Goal: Task Accomplishment & Management: Use online tool/utility

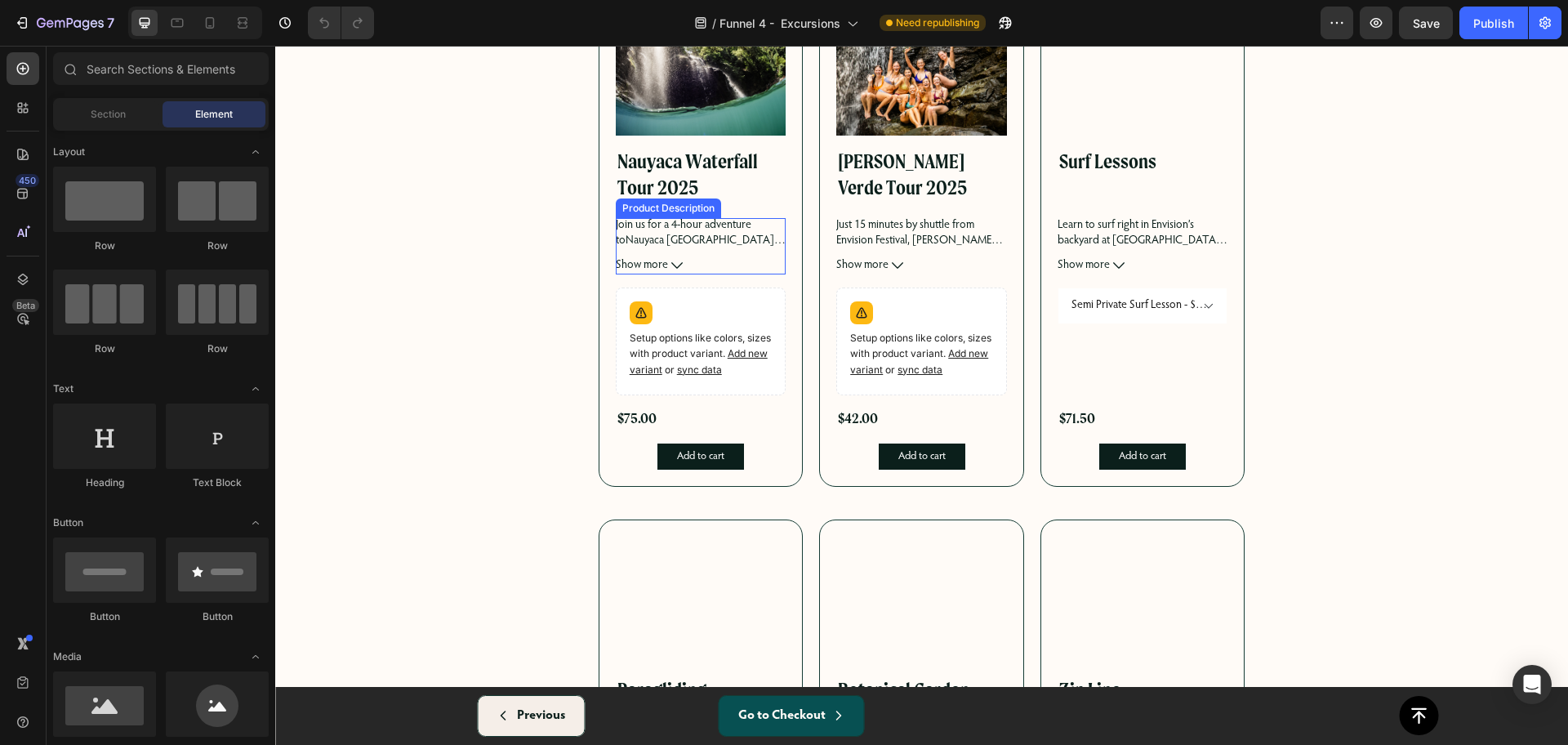
scroll to position [408, 0]
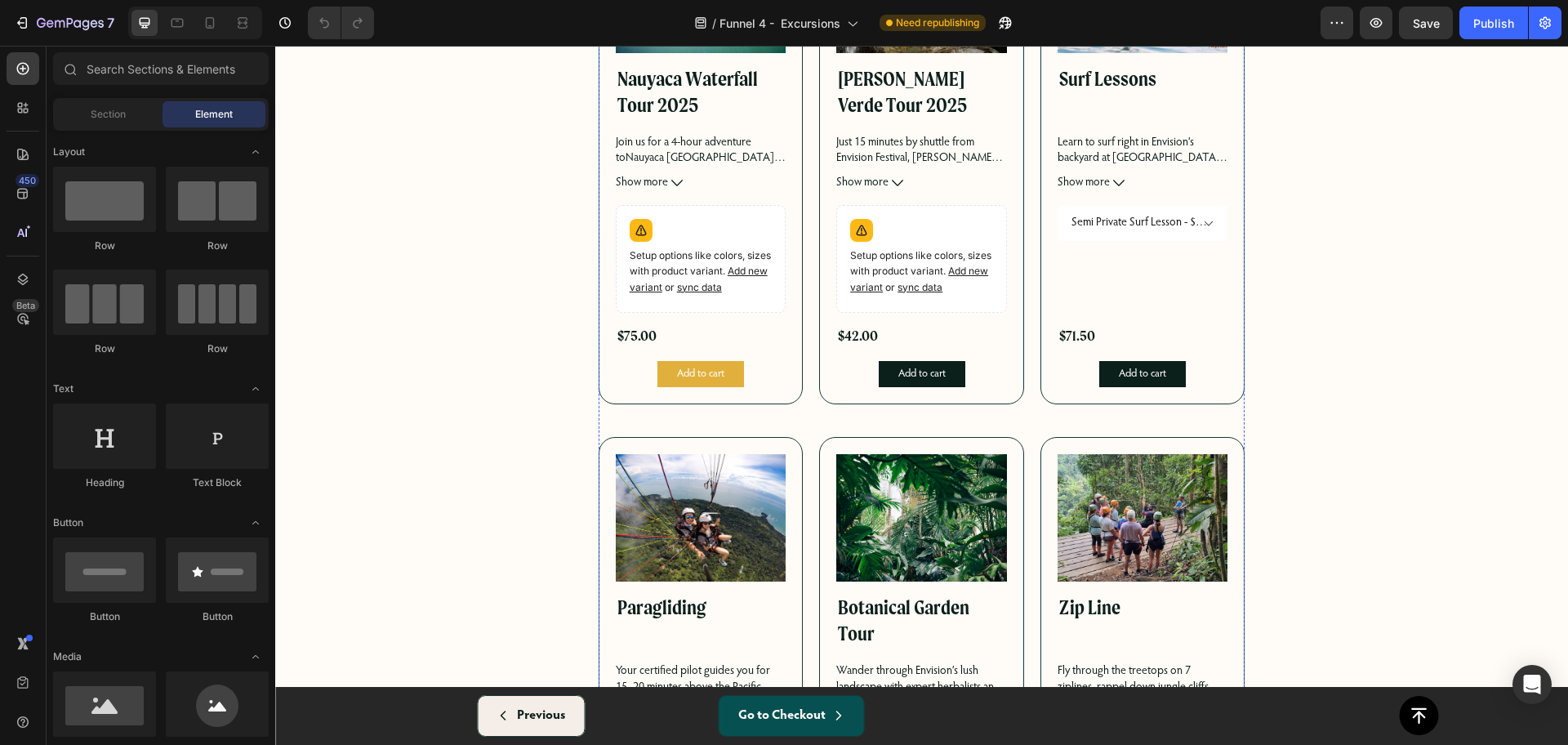
click at [723, 374] on button "Add to cart" at bounding box center [701, 373] width 87 height 26
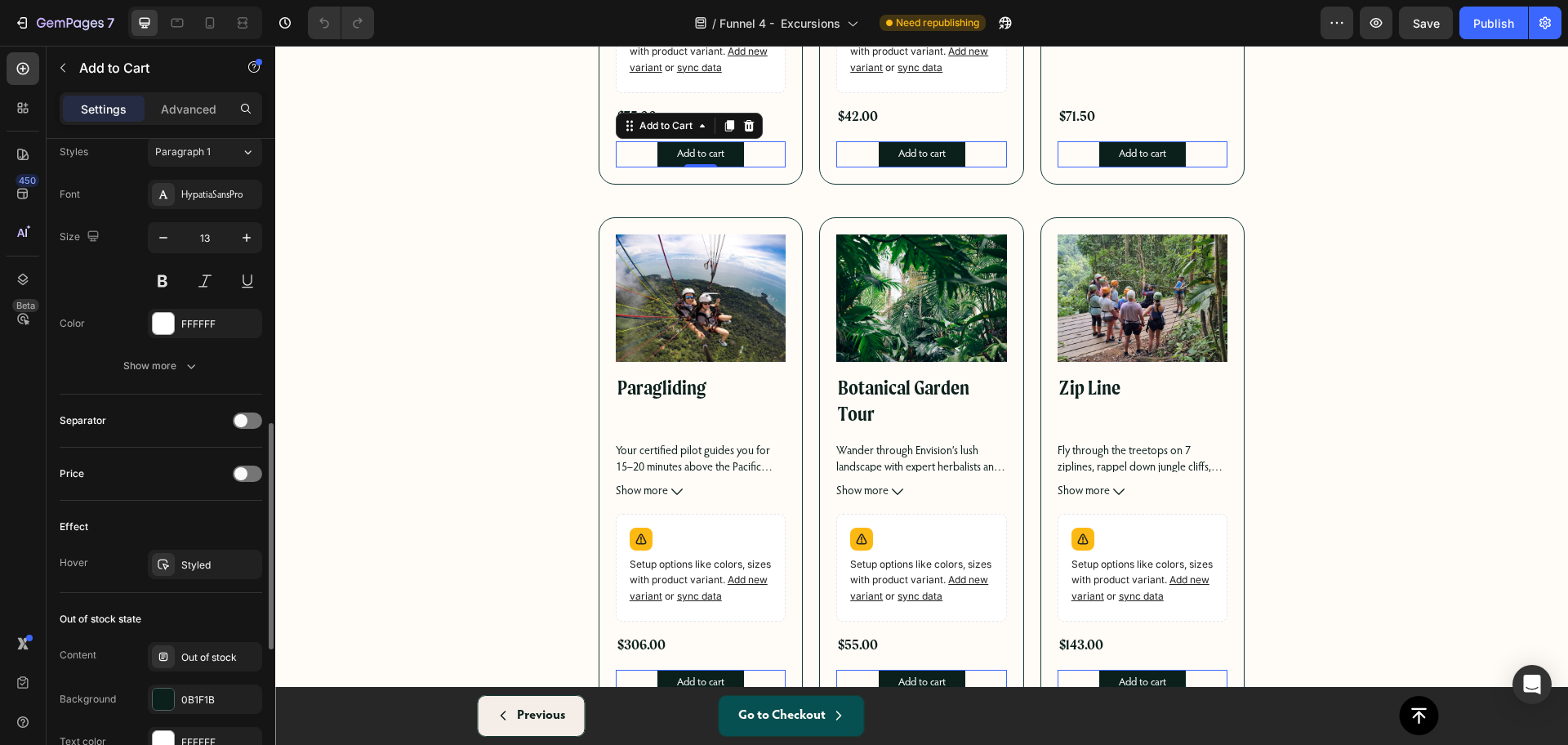
scroll to position [714, 0]
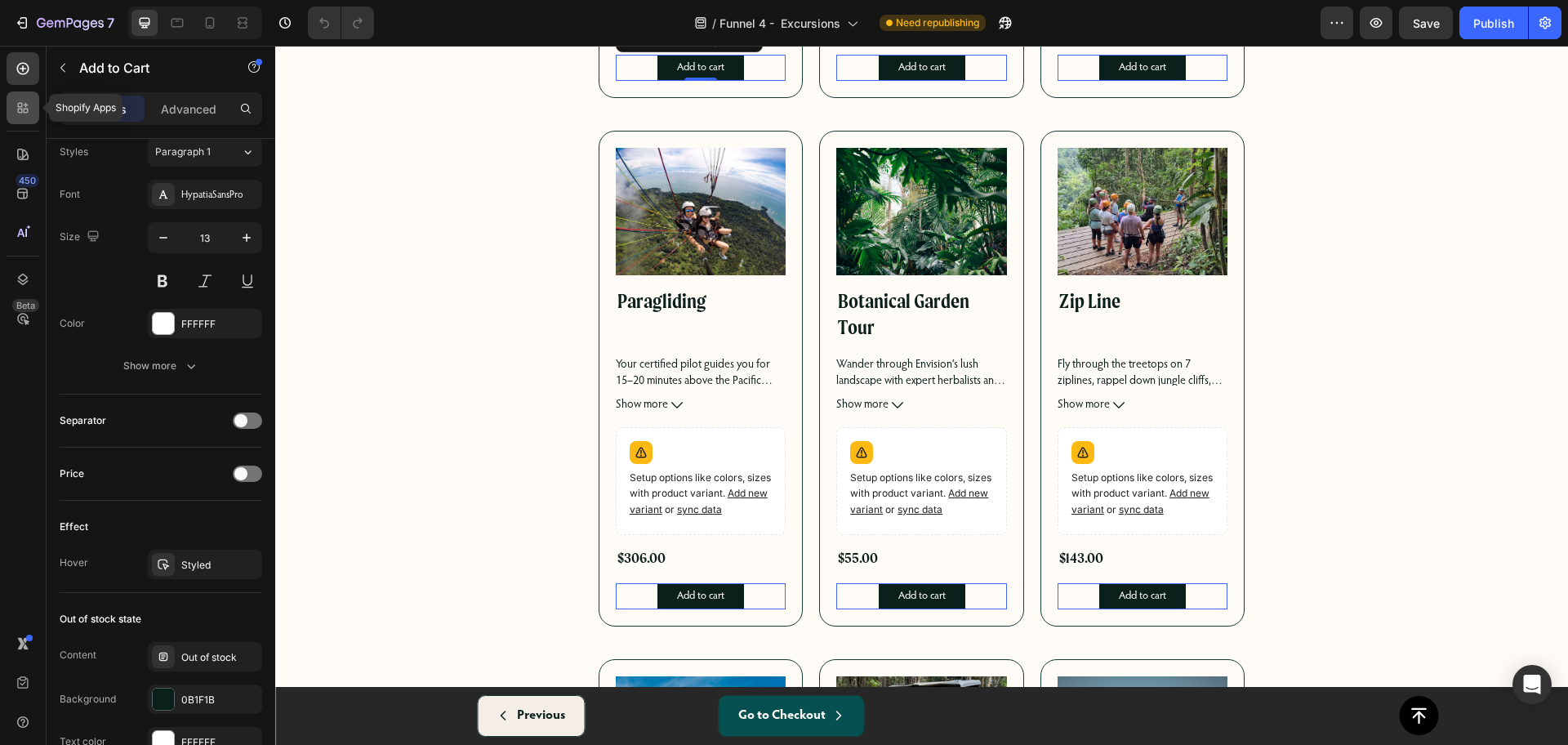
click at [29, 102] on icon at bounding box center [23, 108] width 17 height 17
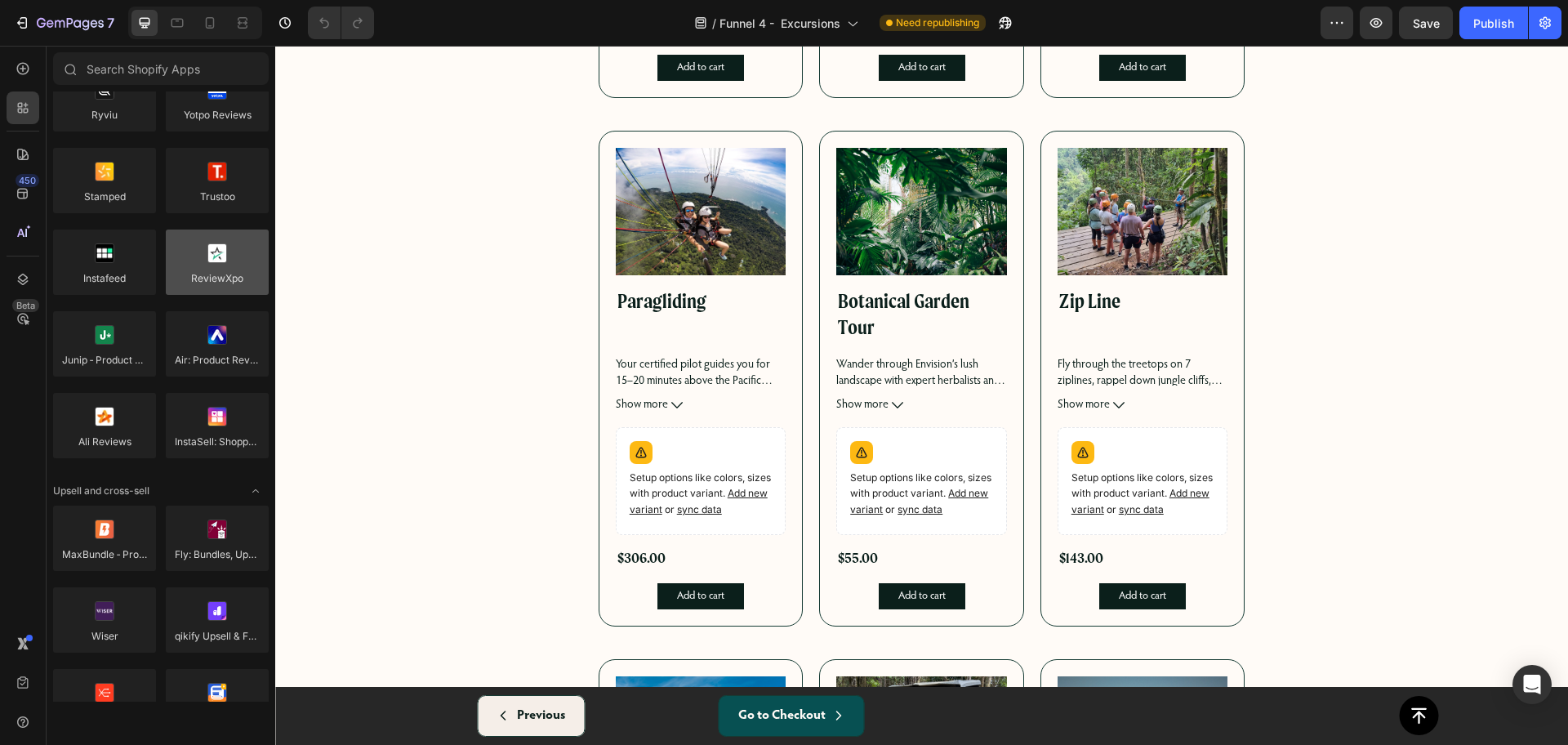
scroll to position [0, 0]
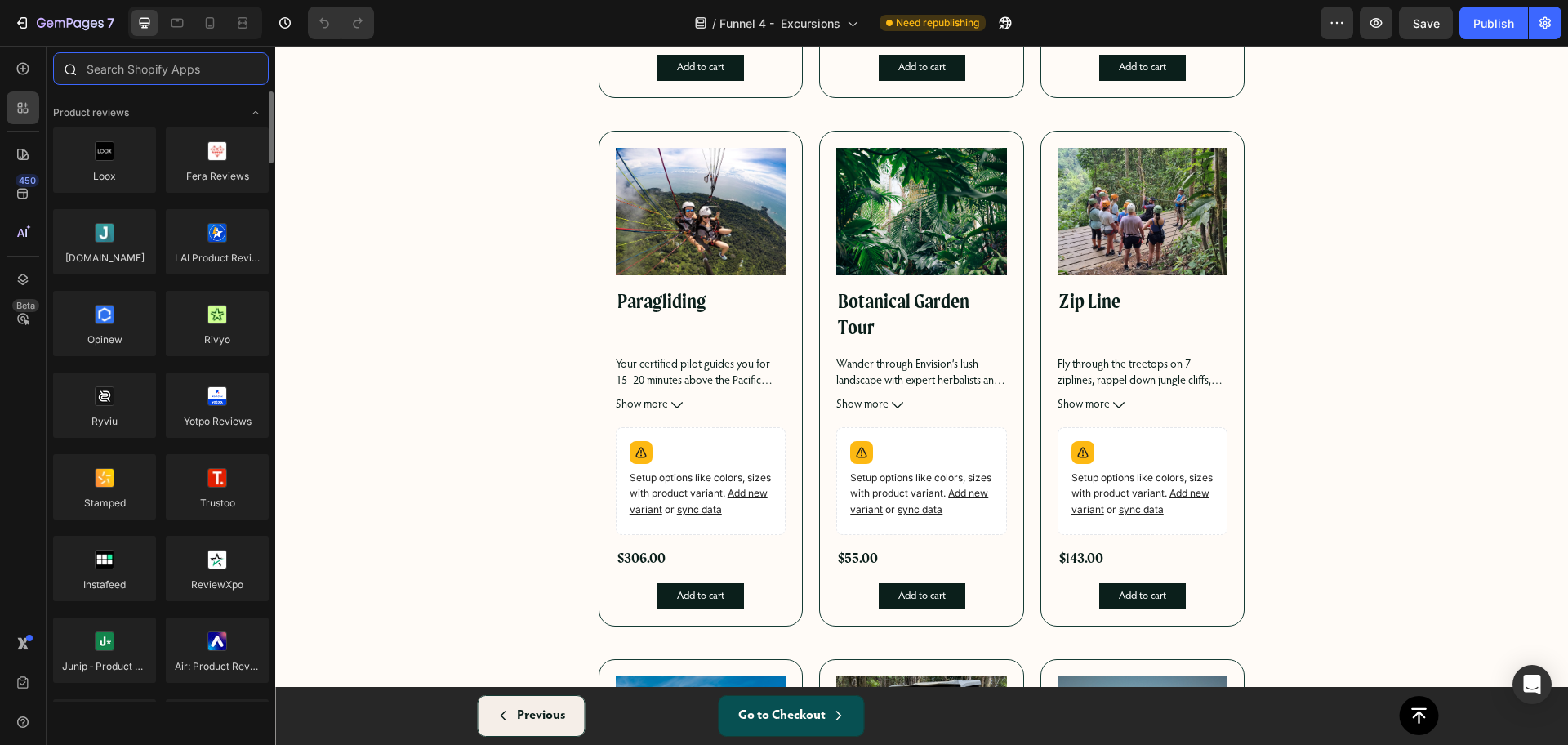
click at [167, 61] on input "text" at bounding box center [161, 68] width 216 height 32
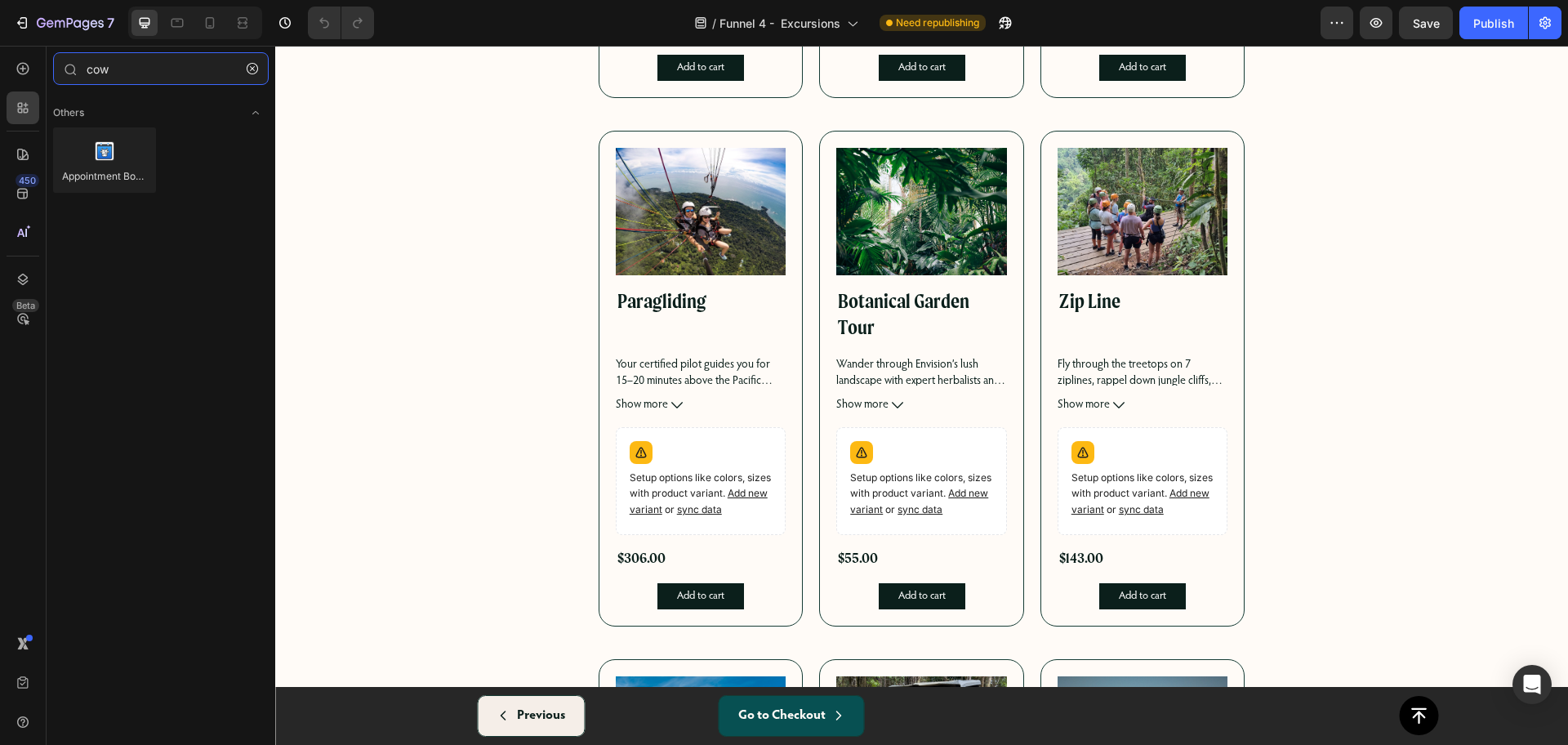
type input "cow"
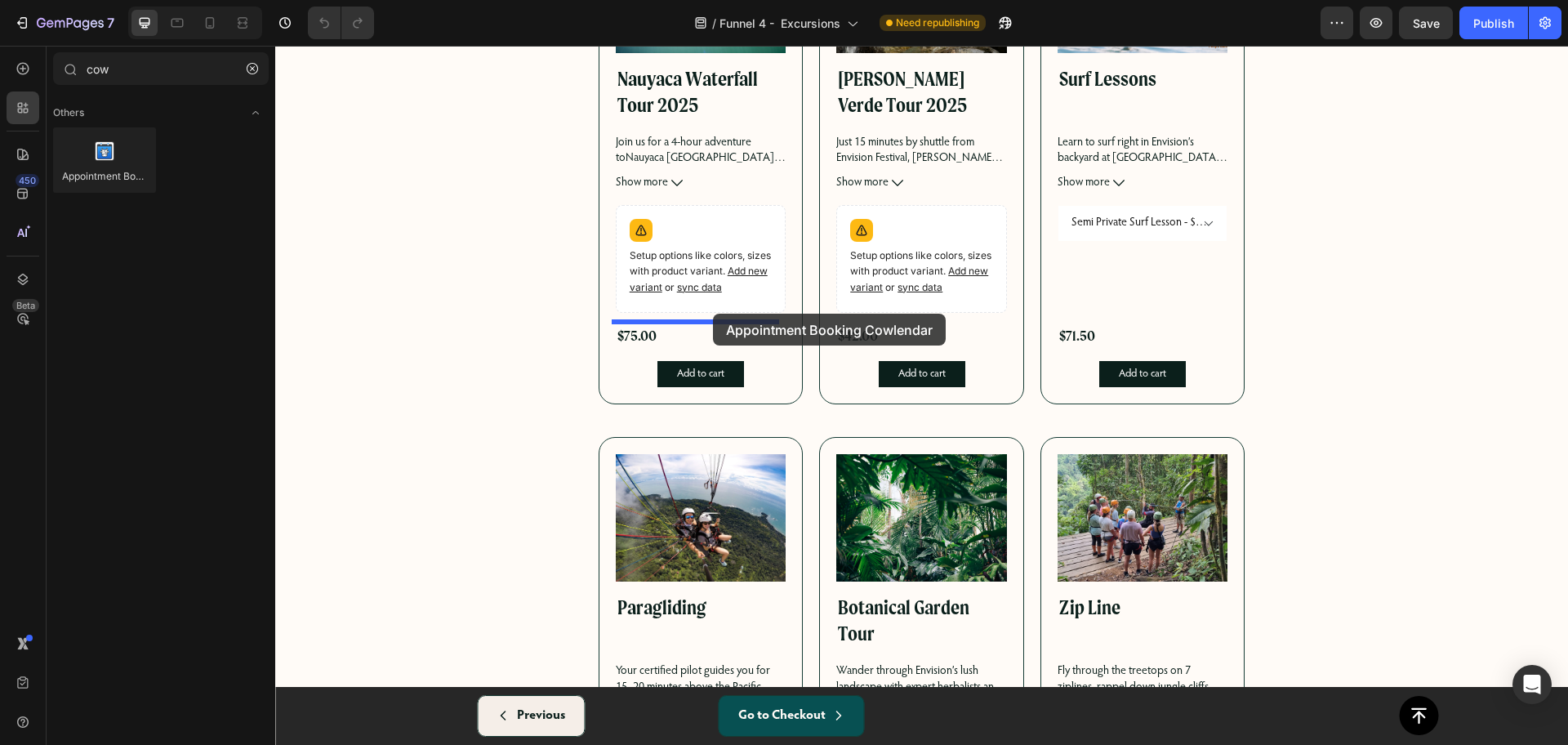
scroll to position [401, 0]
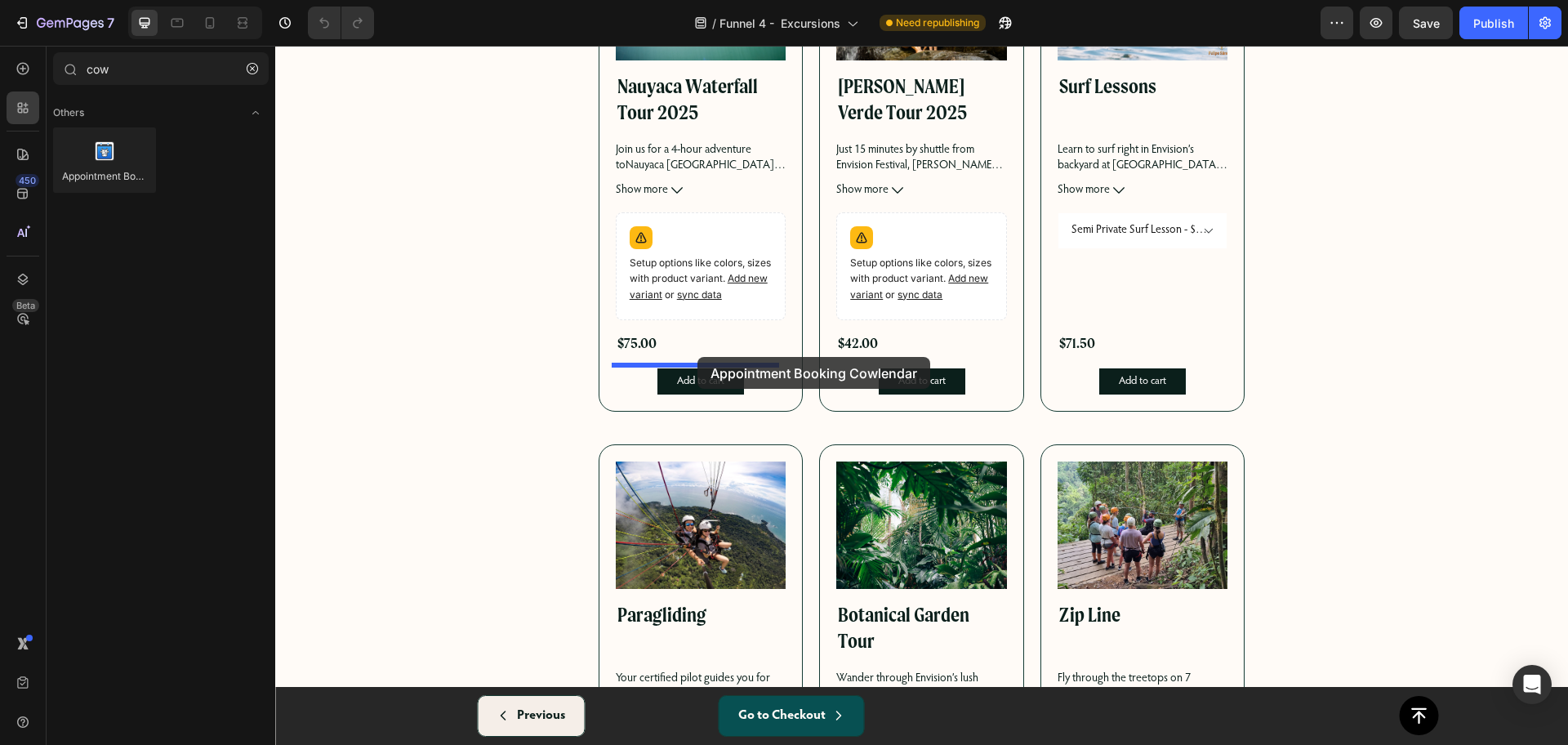
drag, startPoint x: 455, startPoint y: 244, endPoint x: 697, endPoint y: 357, distance: 267.1
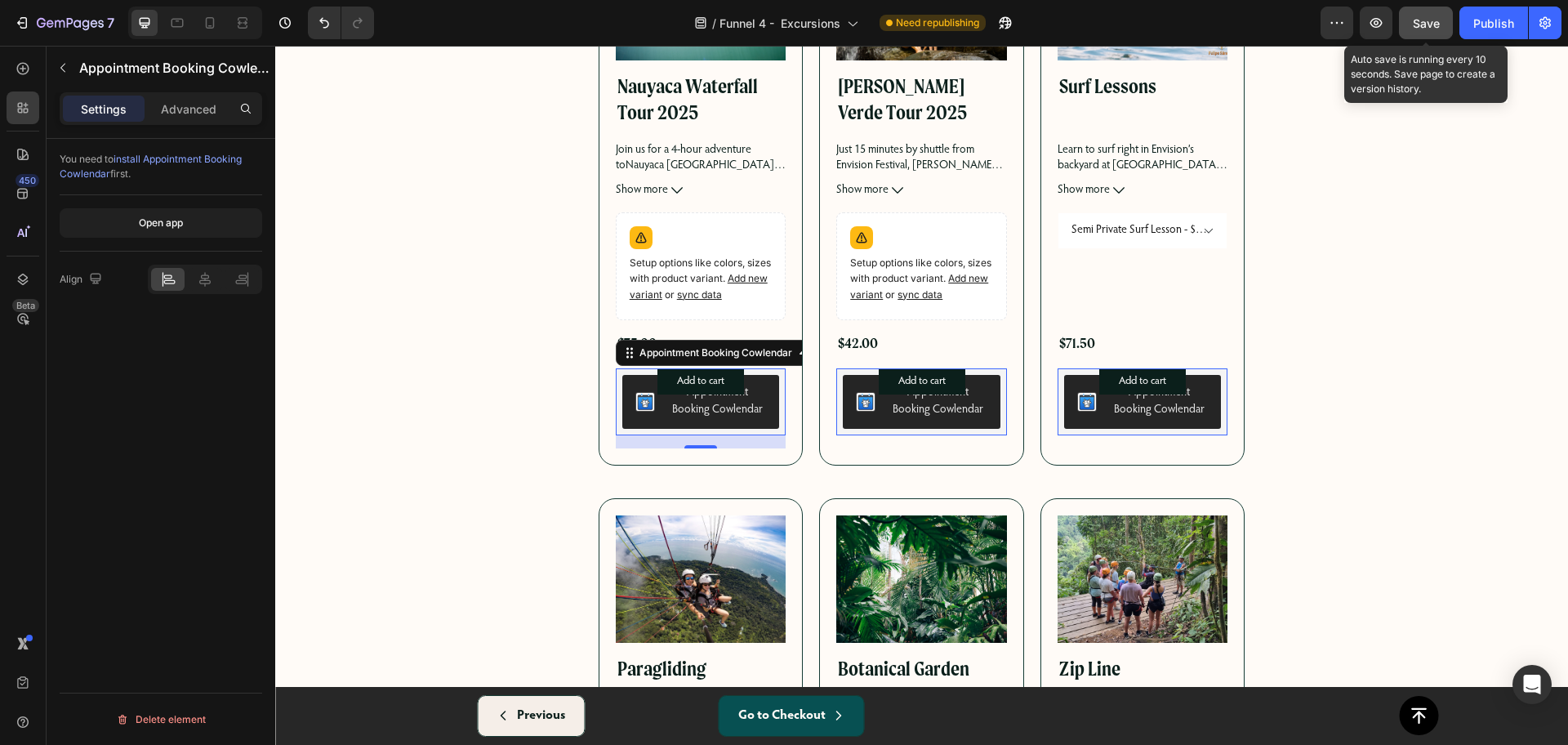
click at [1425, 30] on div "Save" at bounding box center [1426, 23] width 27 height 18
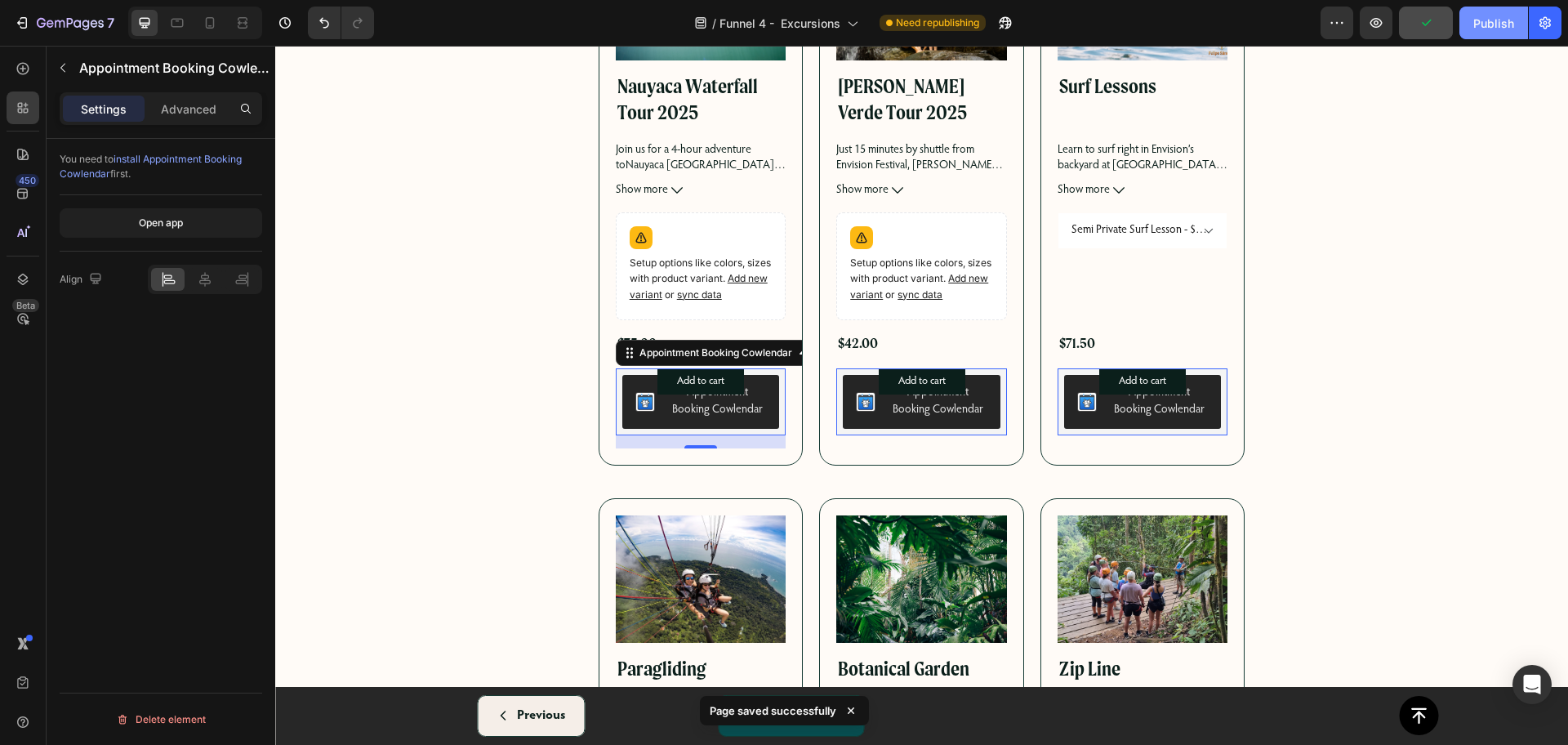
click at [1507, 17] on div "Publish" at bounding box center [1493, 23] width 41 height 18
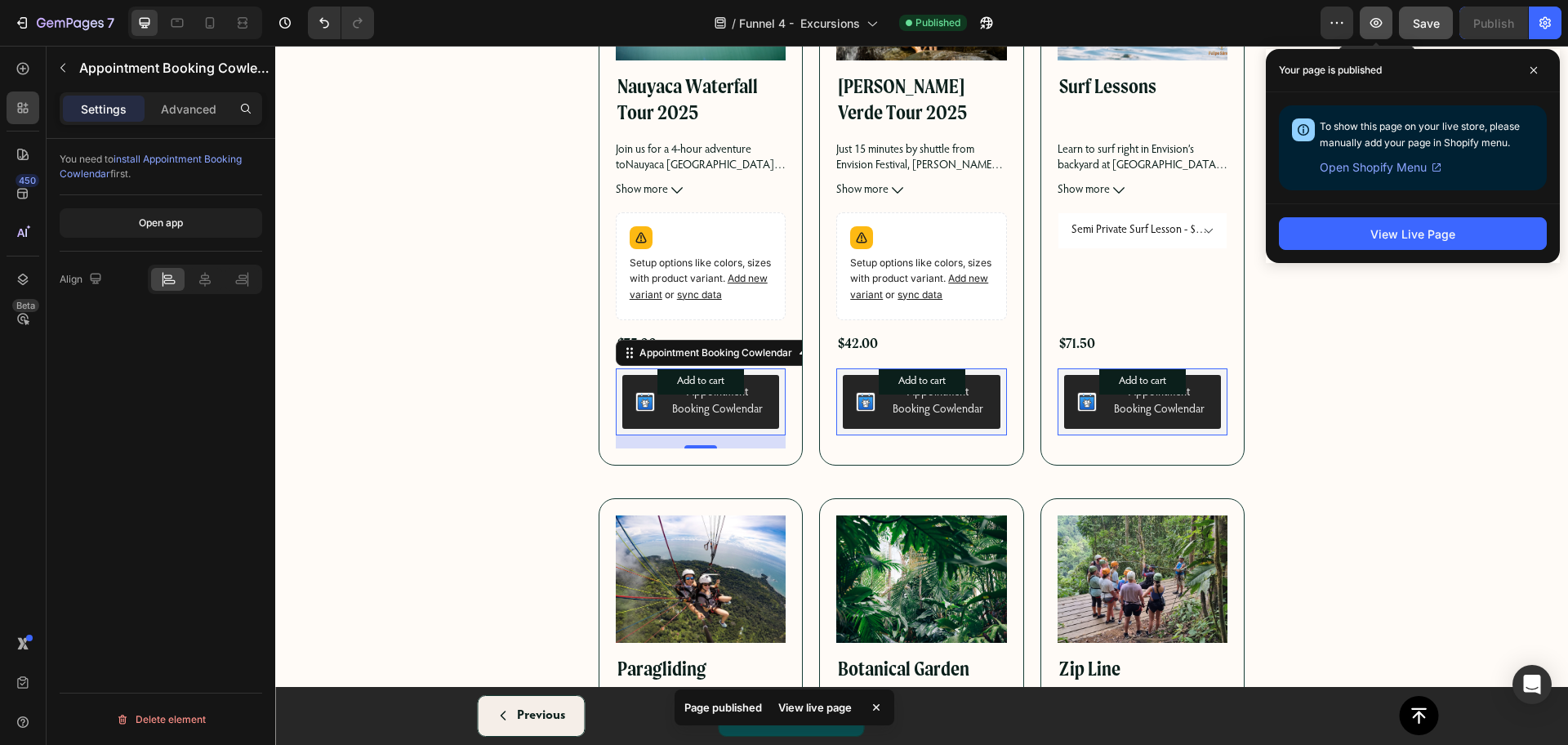
click at [1378, 28] on icon "button" at bounding box center [1376, 23] width 17 height 17
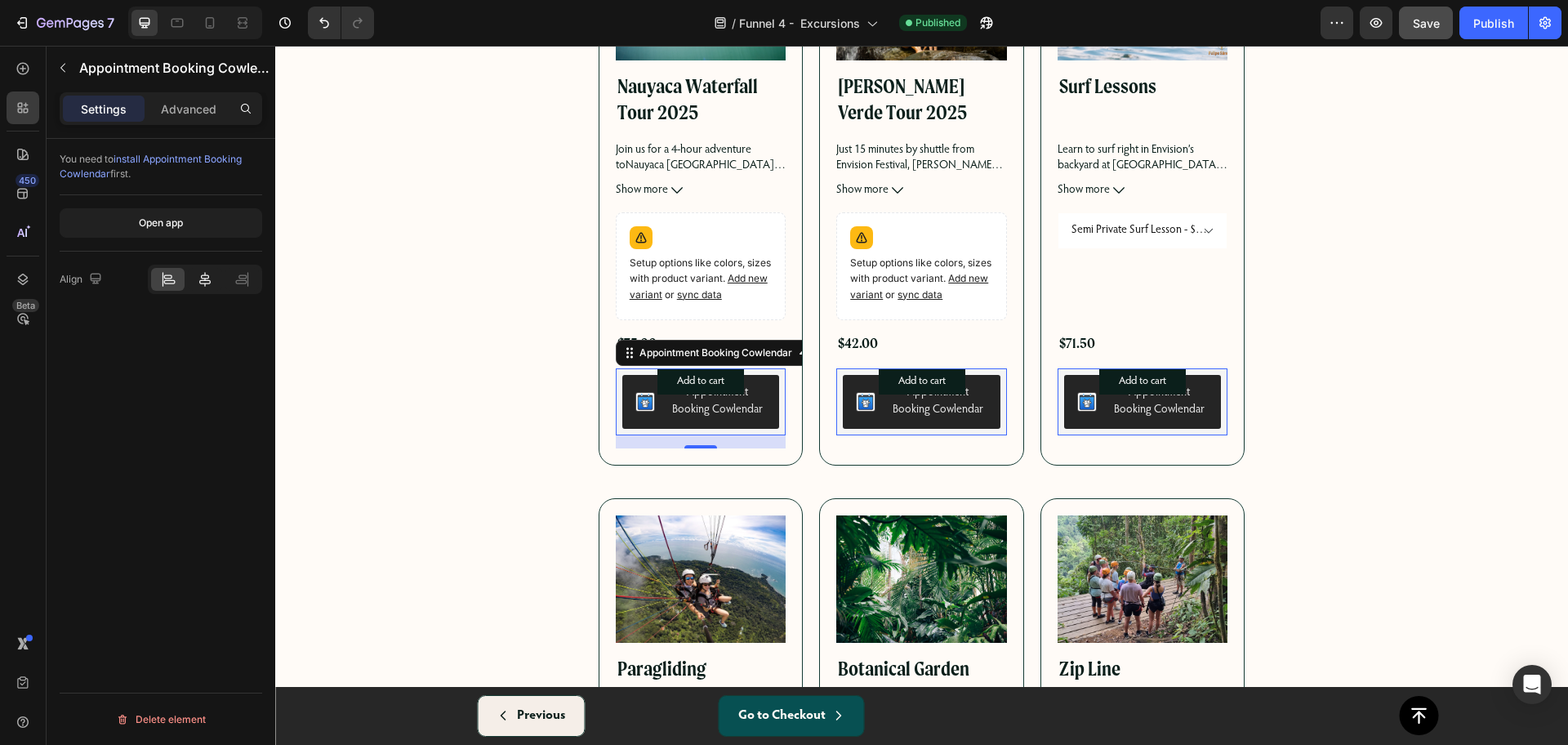
click at [207, 278] on icon at bounding box center [205, 279] width 12 height 15
click at [183, 102] on p "Advanced" at bounding box center [188, 109] width 56 height 18
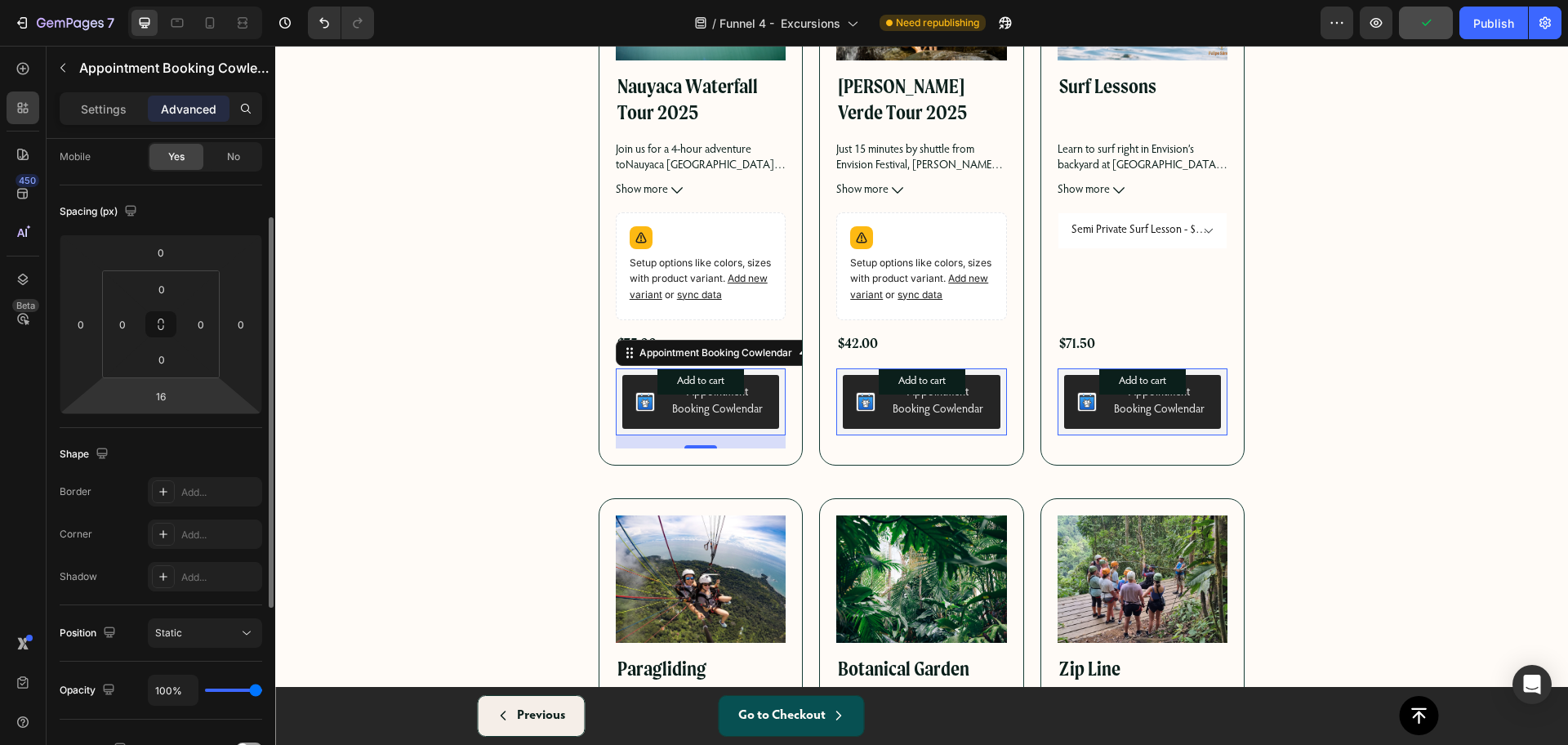
scroll to position [0, 0]
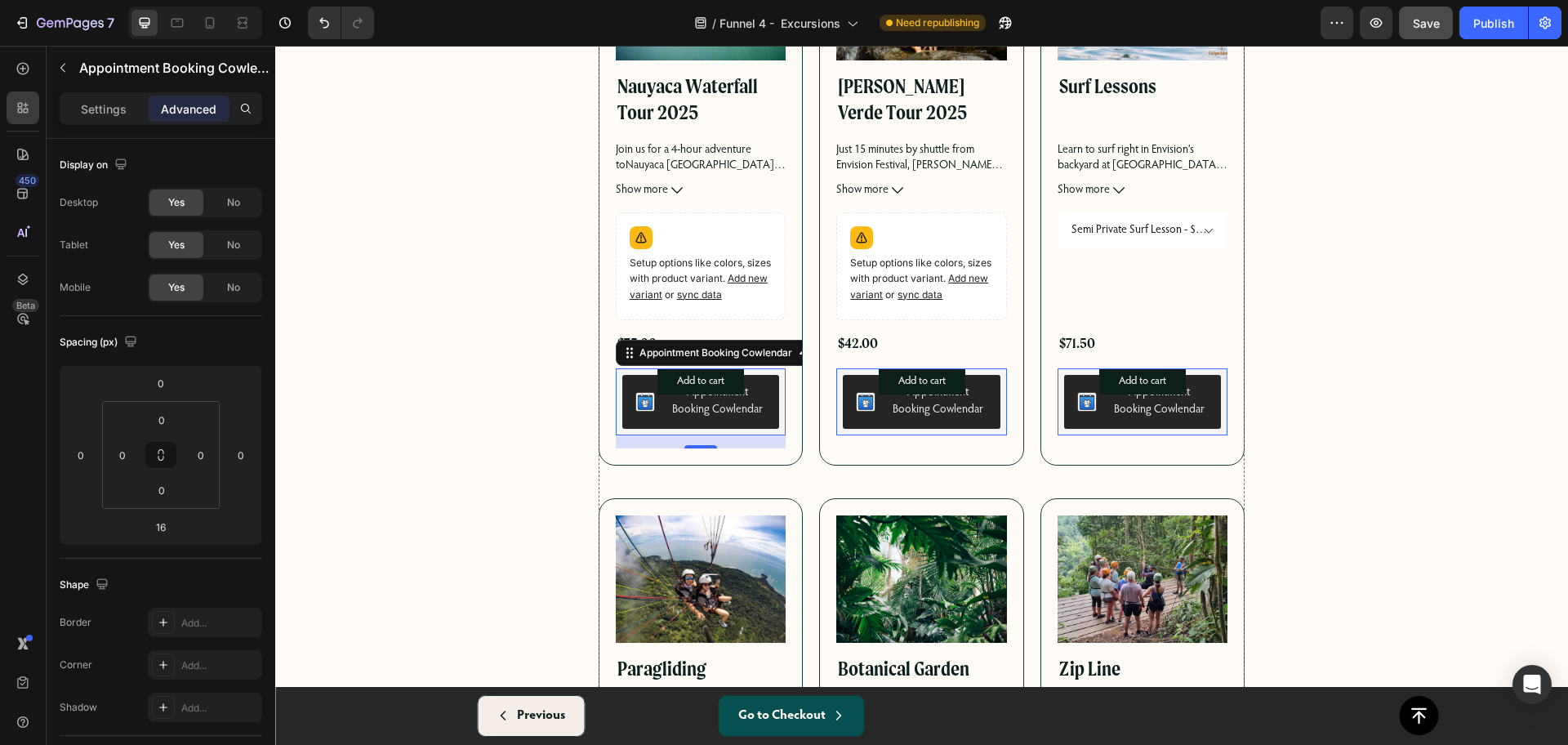
click at [786, 129] on div "Product Images Nauyaca Waterfall Tour 2025 Product Title Join us for a 4-hour a…" at bounding box center [701, 190] width 205 height 551
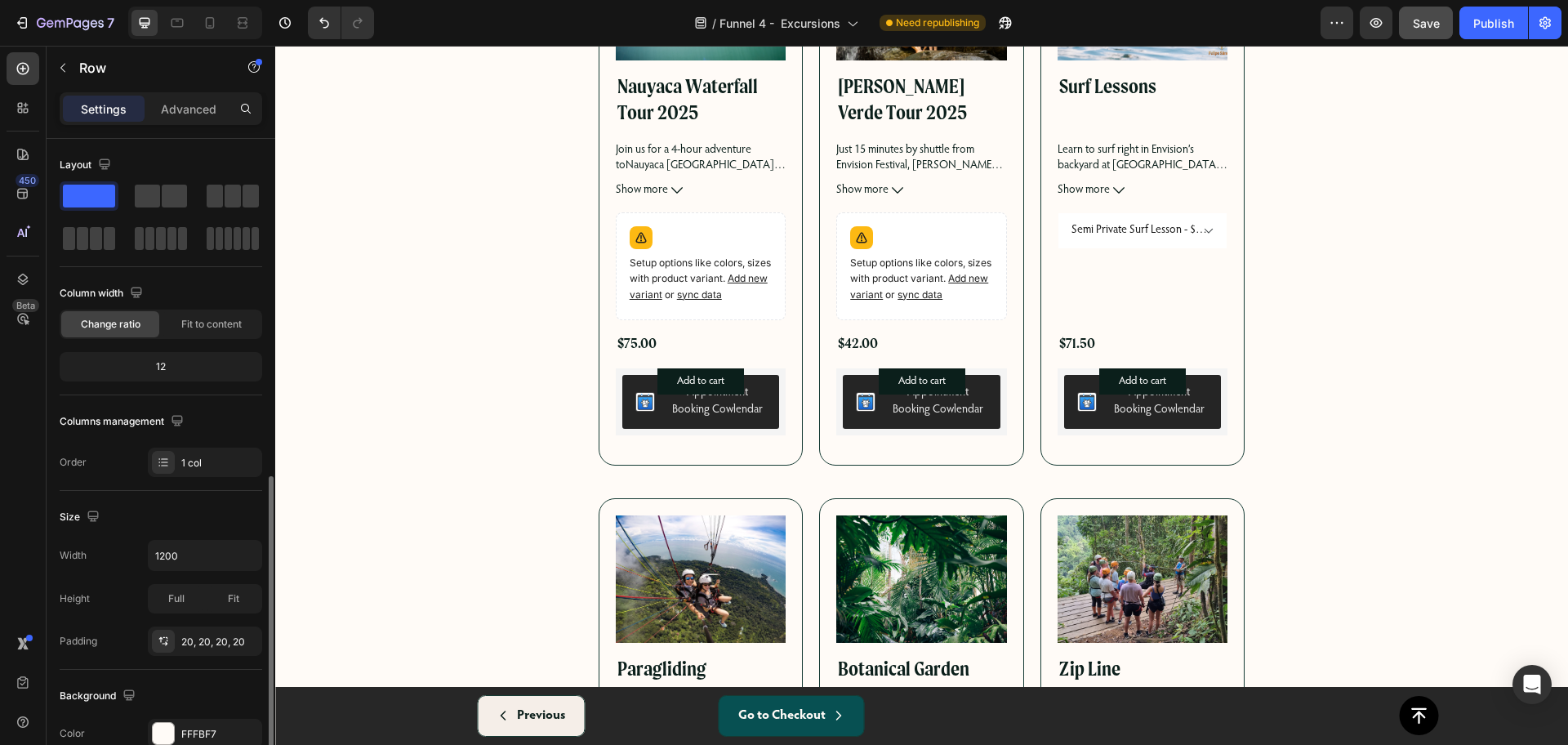
scroll to position [204, 0]
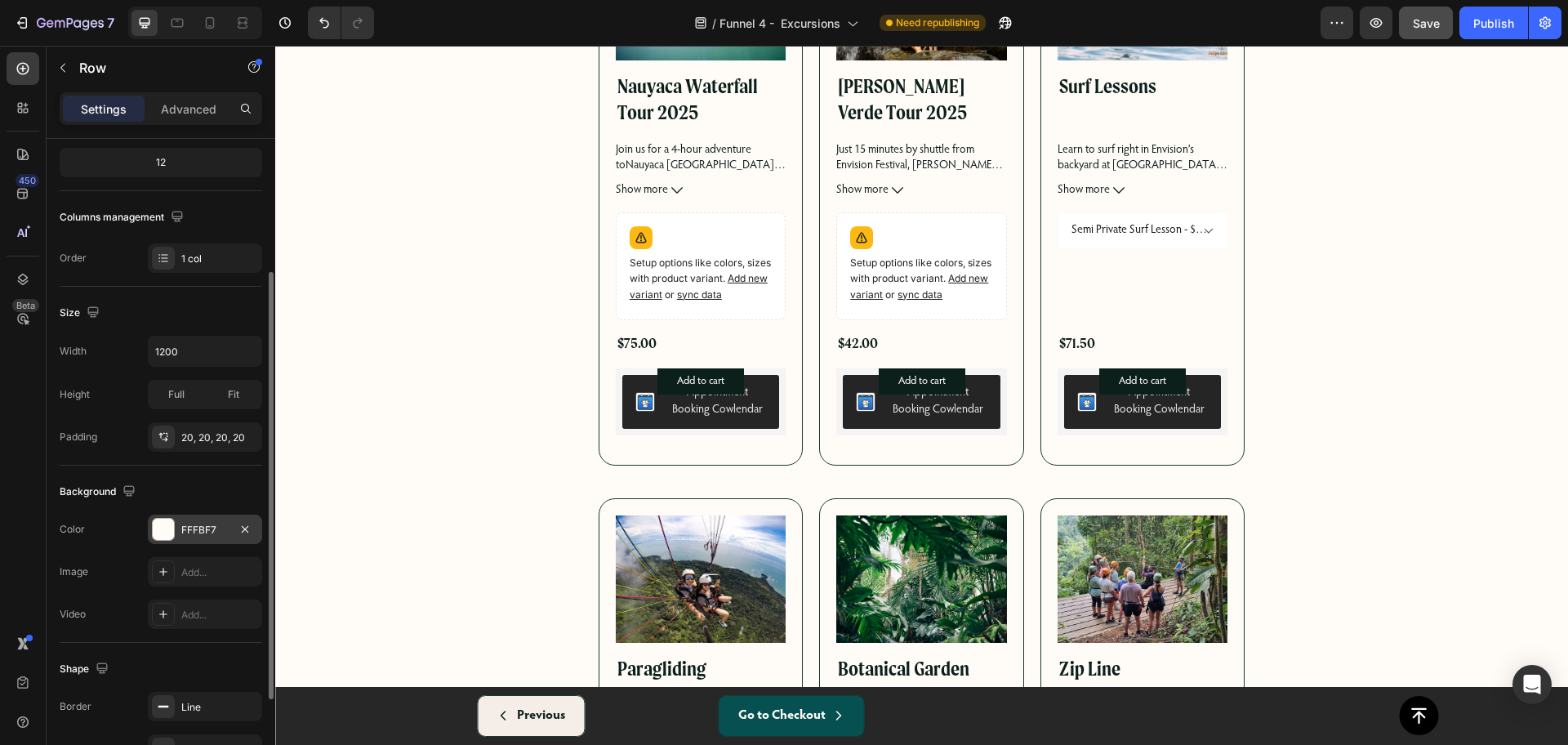
click at [165, 524] on div at bounding box center [162, 528] width 21 height 21
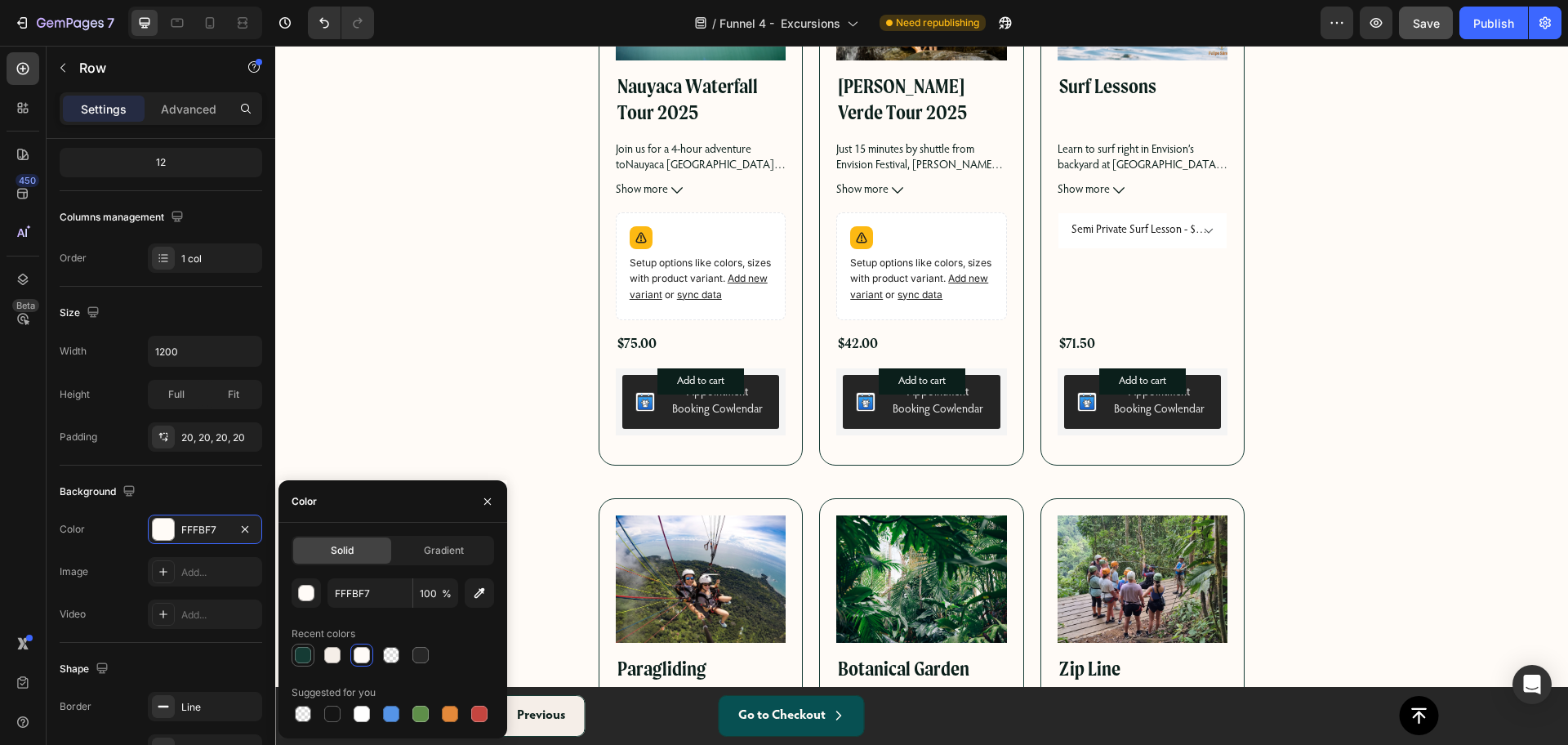
click at [310, 653] on div at bounding box center [303, 655] width 17 height 17
type input "153B34"
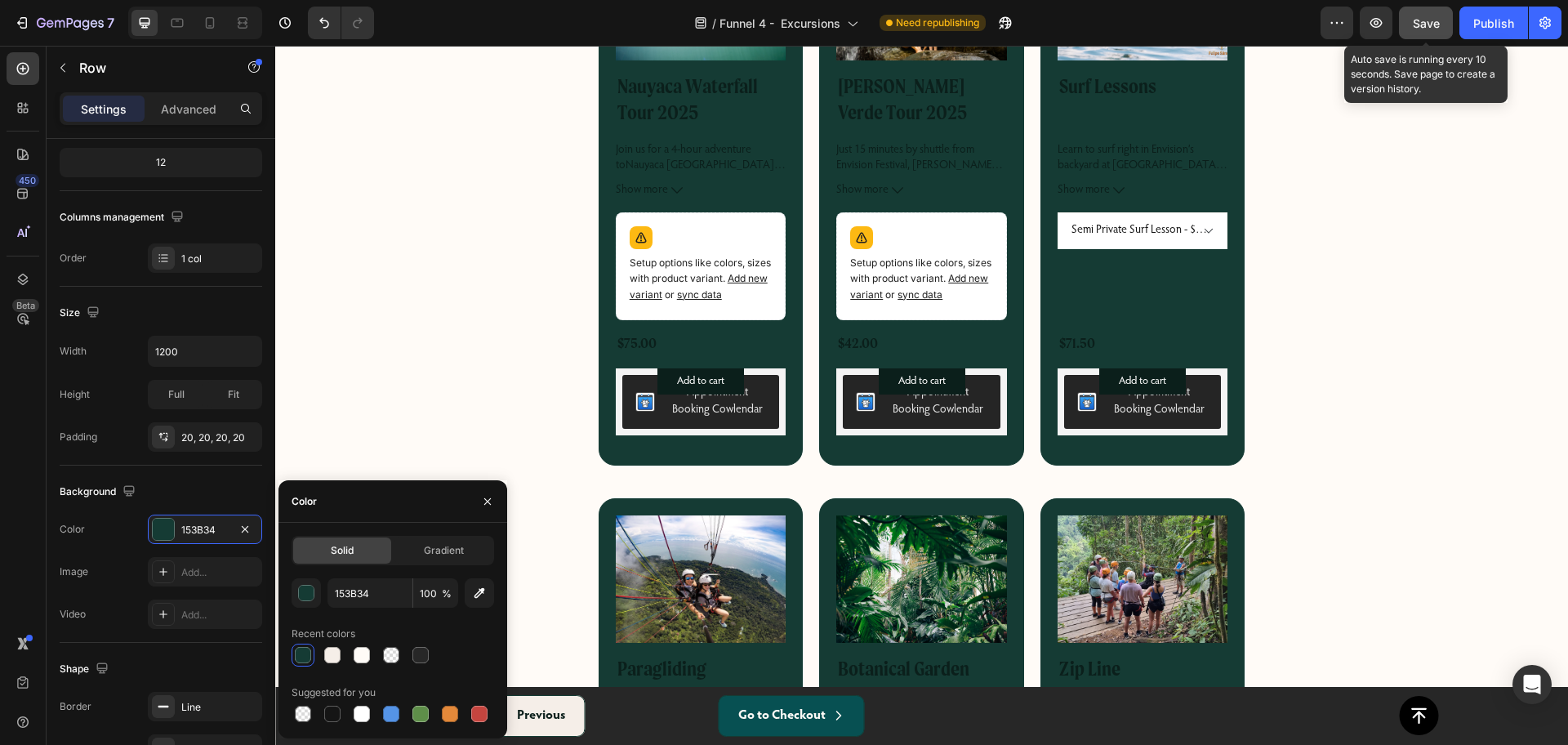
click at [1431, 22] on span "Save" at bounding box center [1426, 23] width 27 height 14
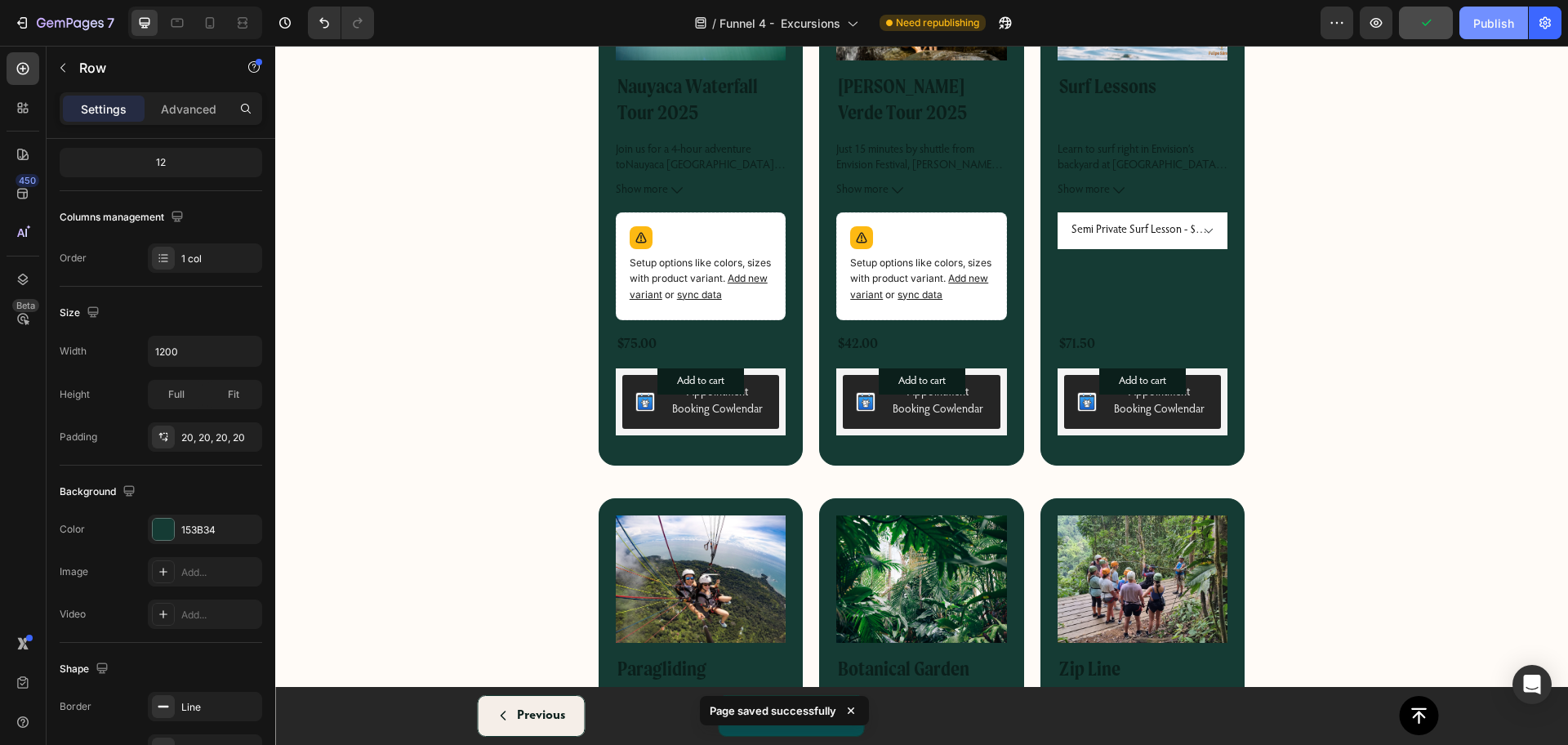
click at [1484, 24] on div "Publish" at bounding box center [1493, 23] width 41 height 18
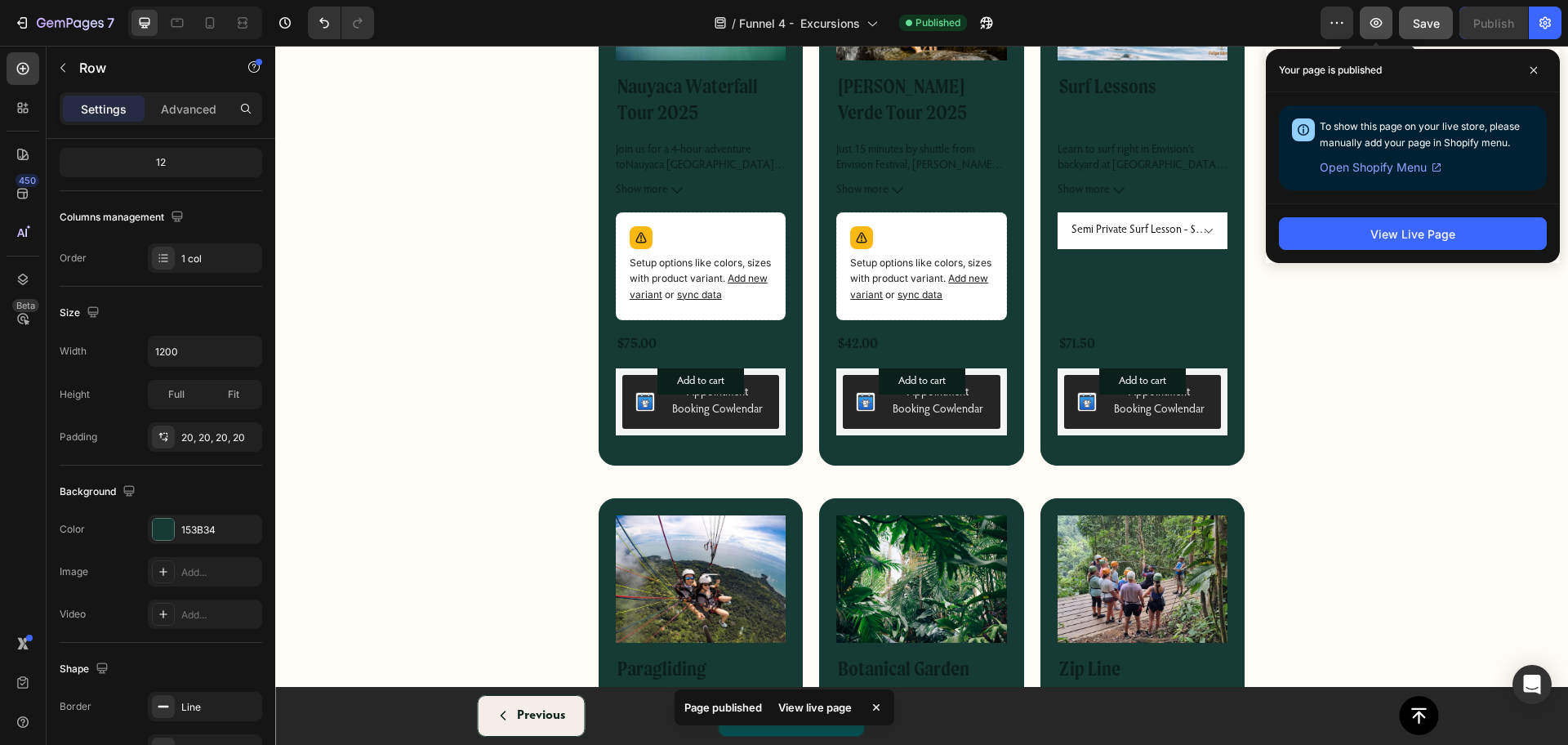
click at [1383, 19] on icon "button" at bounding box center [1376, 23] width 17 height 17
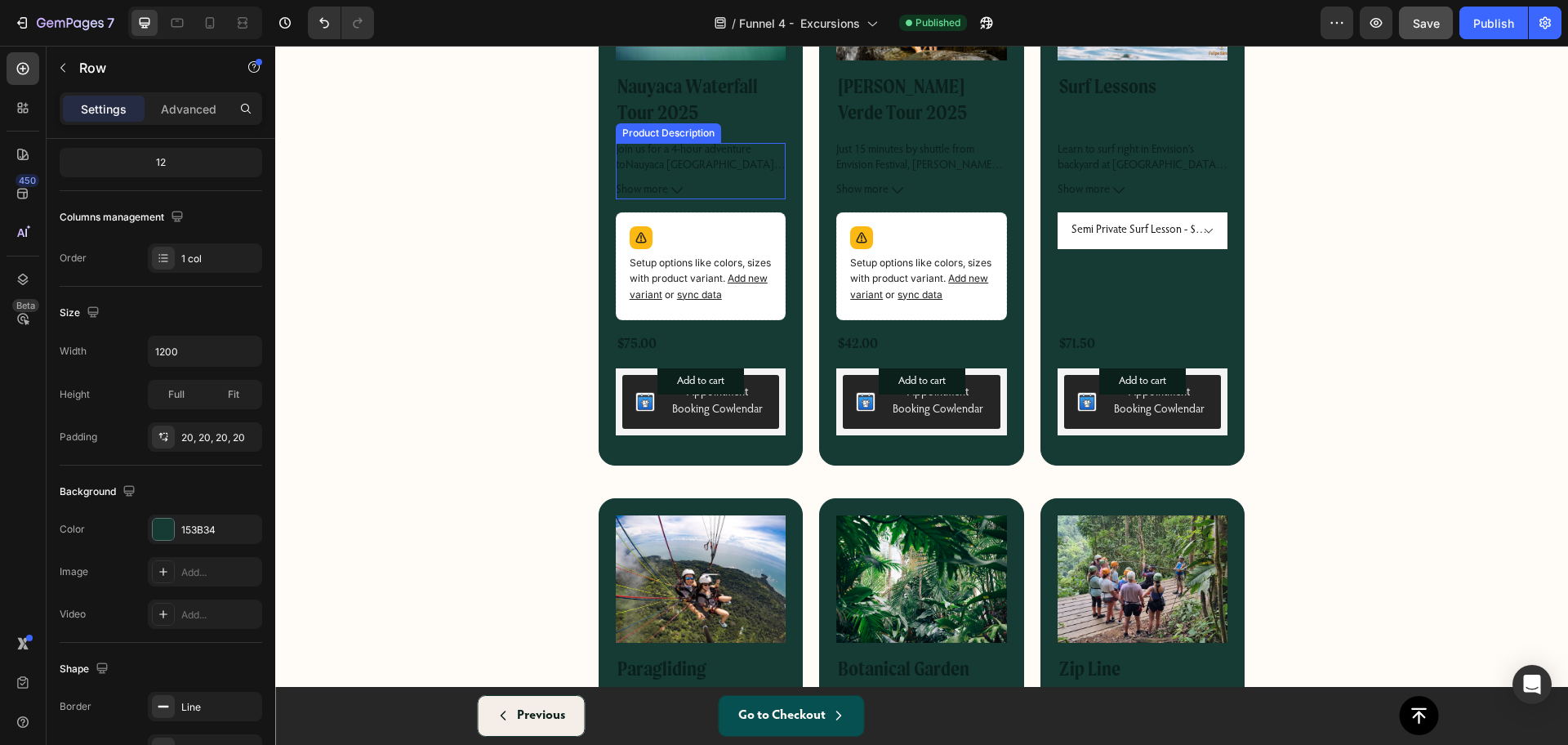
click at [683, 114] on h2 "Nauyaca Waterfall Tour 2025" at bounding box center [701, 102] width 171 height 57
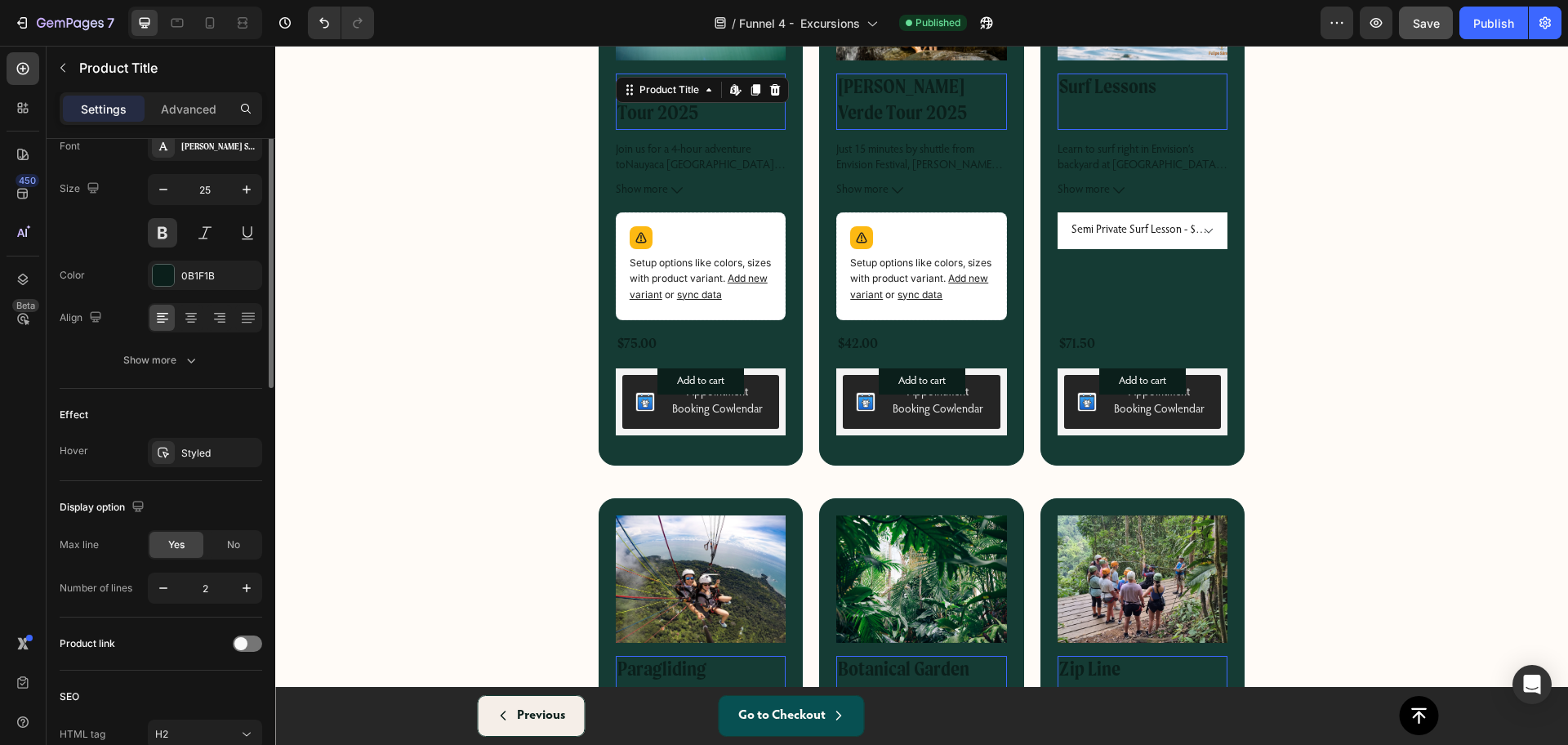
scroll to position [0, 0]
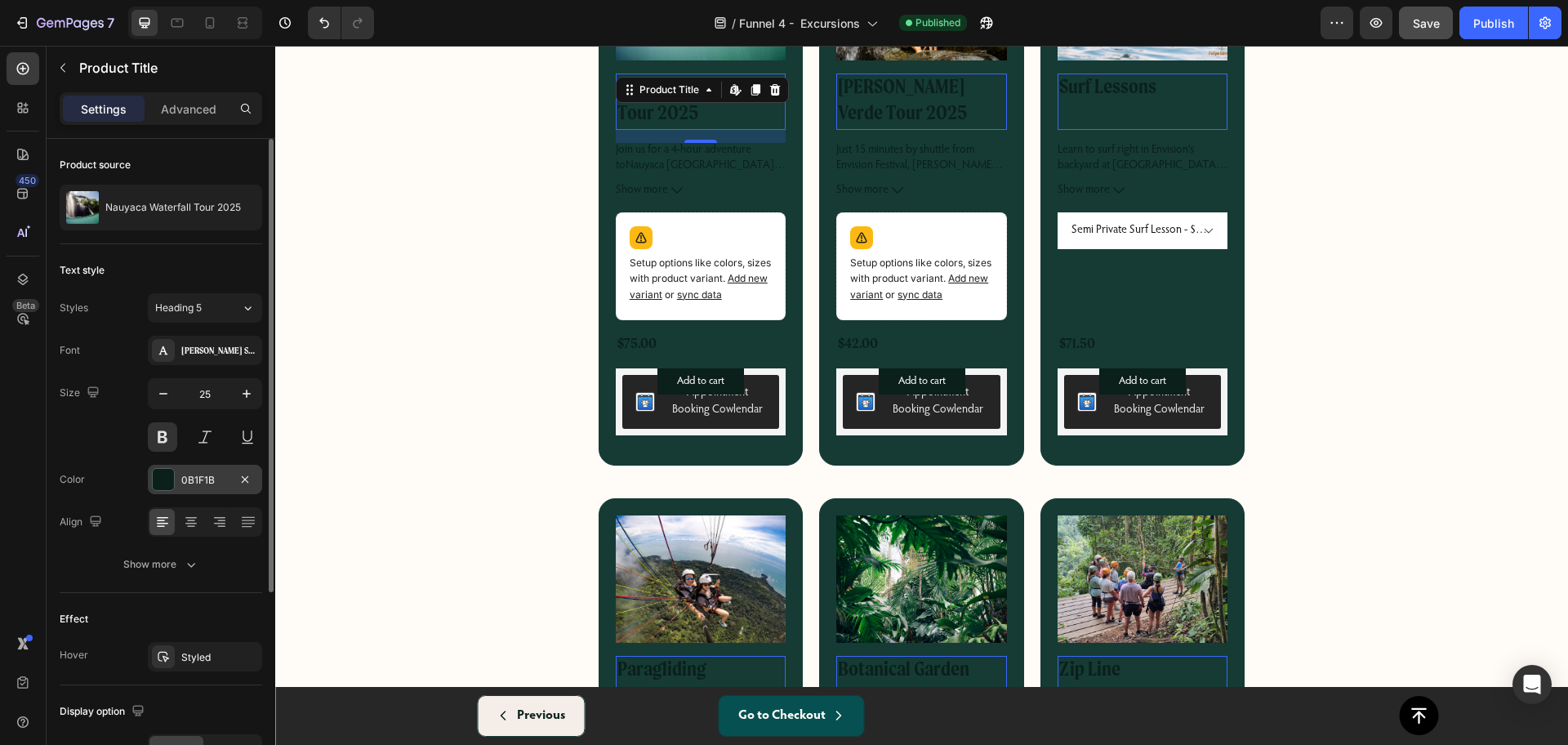
click at [172, 482] on div at bounding box center [162, 479] width 21 height 21
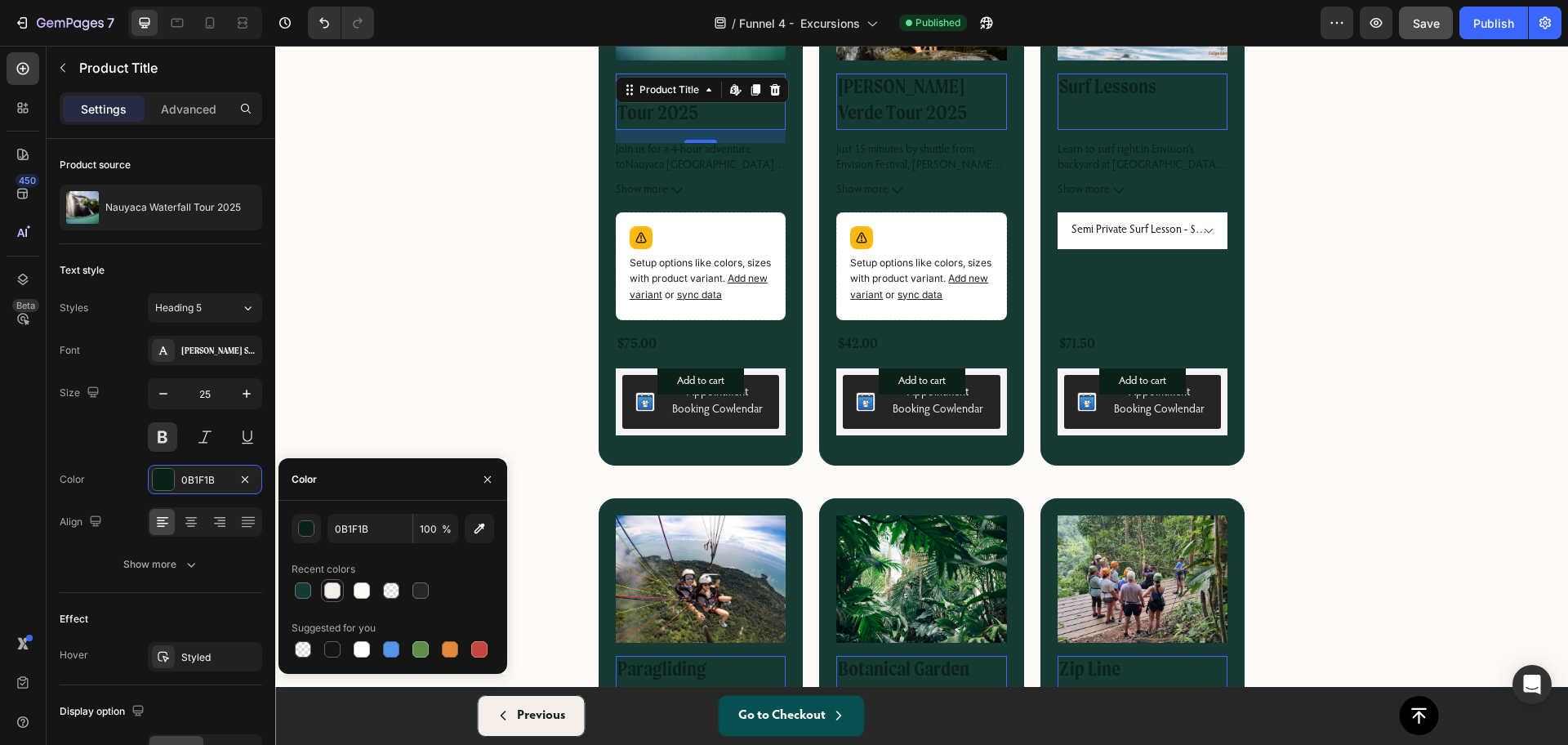
click at [332, 592] on div at bounding box center [332, 591] width 17 height 17
type input "F5EEE8"
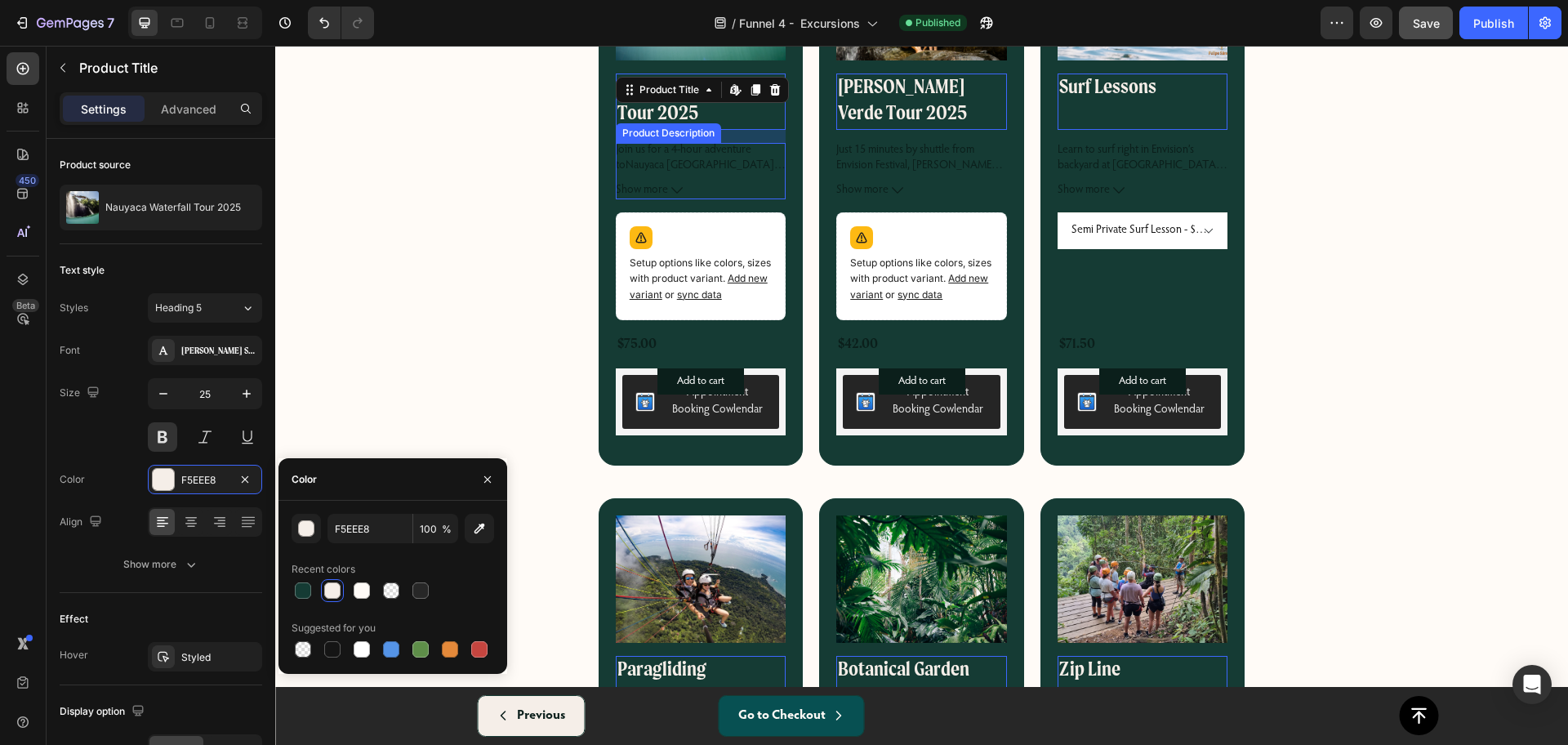
click at [672, 186] on icon at bounding box center [677, 190] width 12 height 12
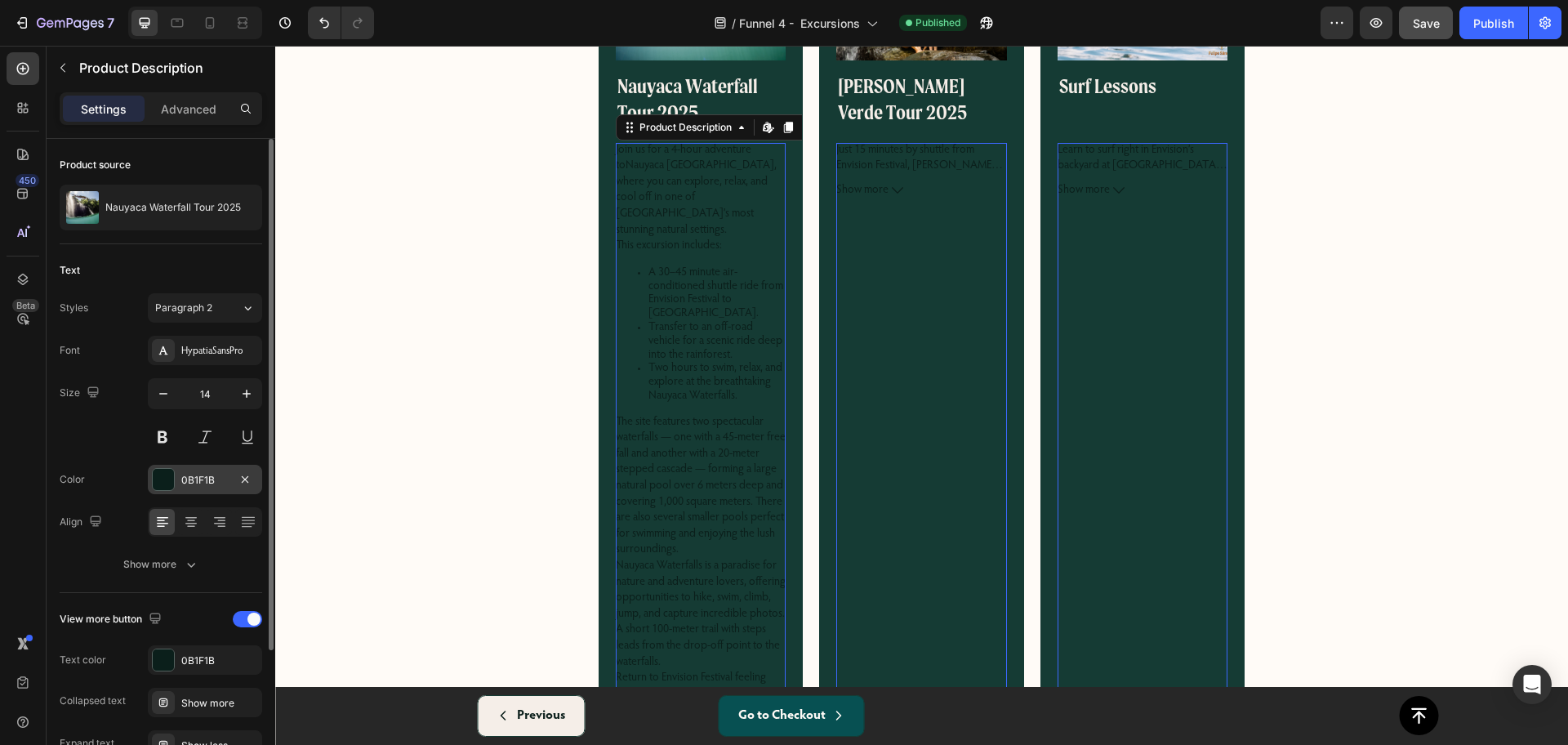
click at [172, 478] on div at bounding box center [162, 479] width 21 height 21
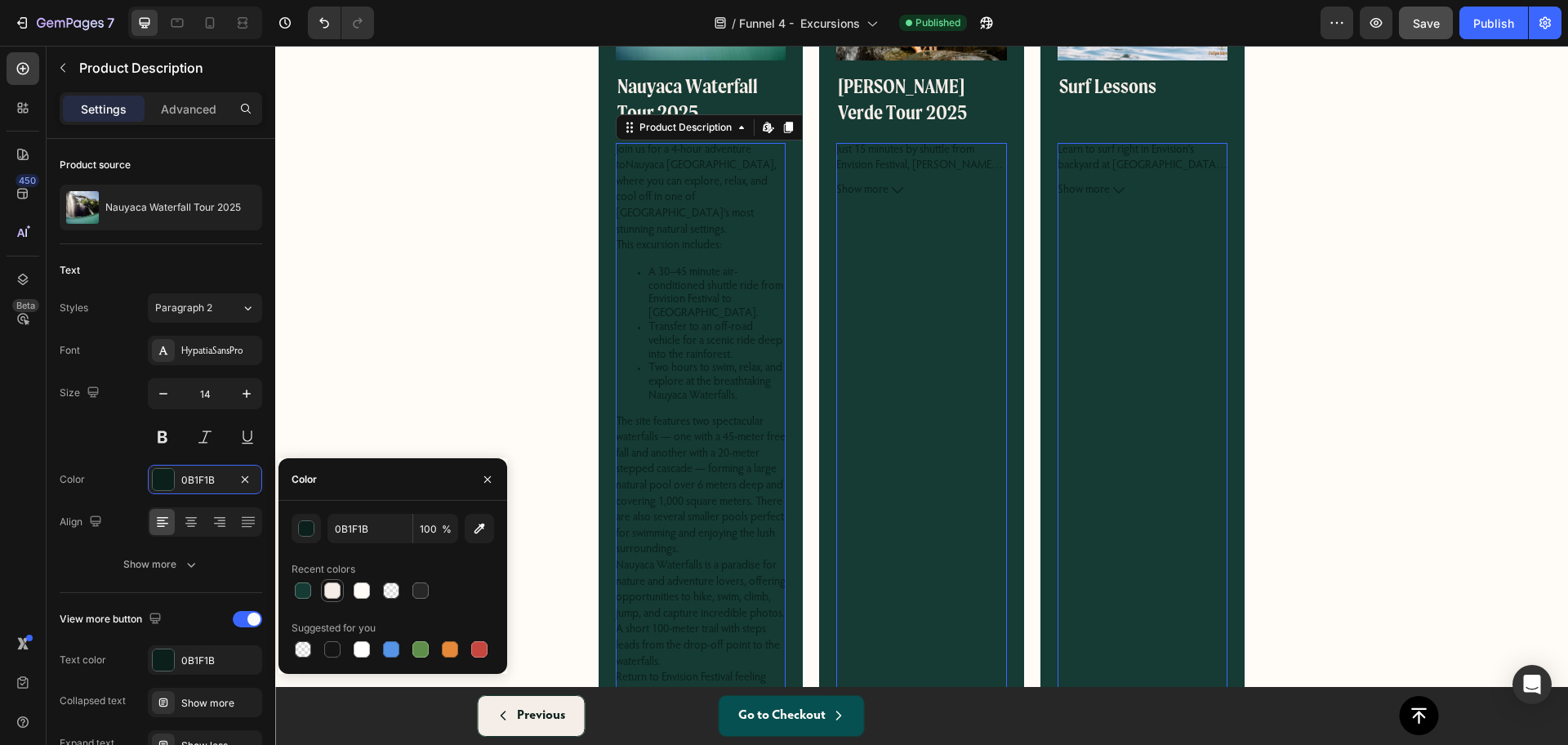
click at [332, 592] on div at bounding box center [332, 591] width 17 height 17
type input "F5EEE8"
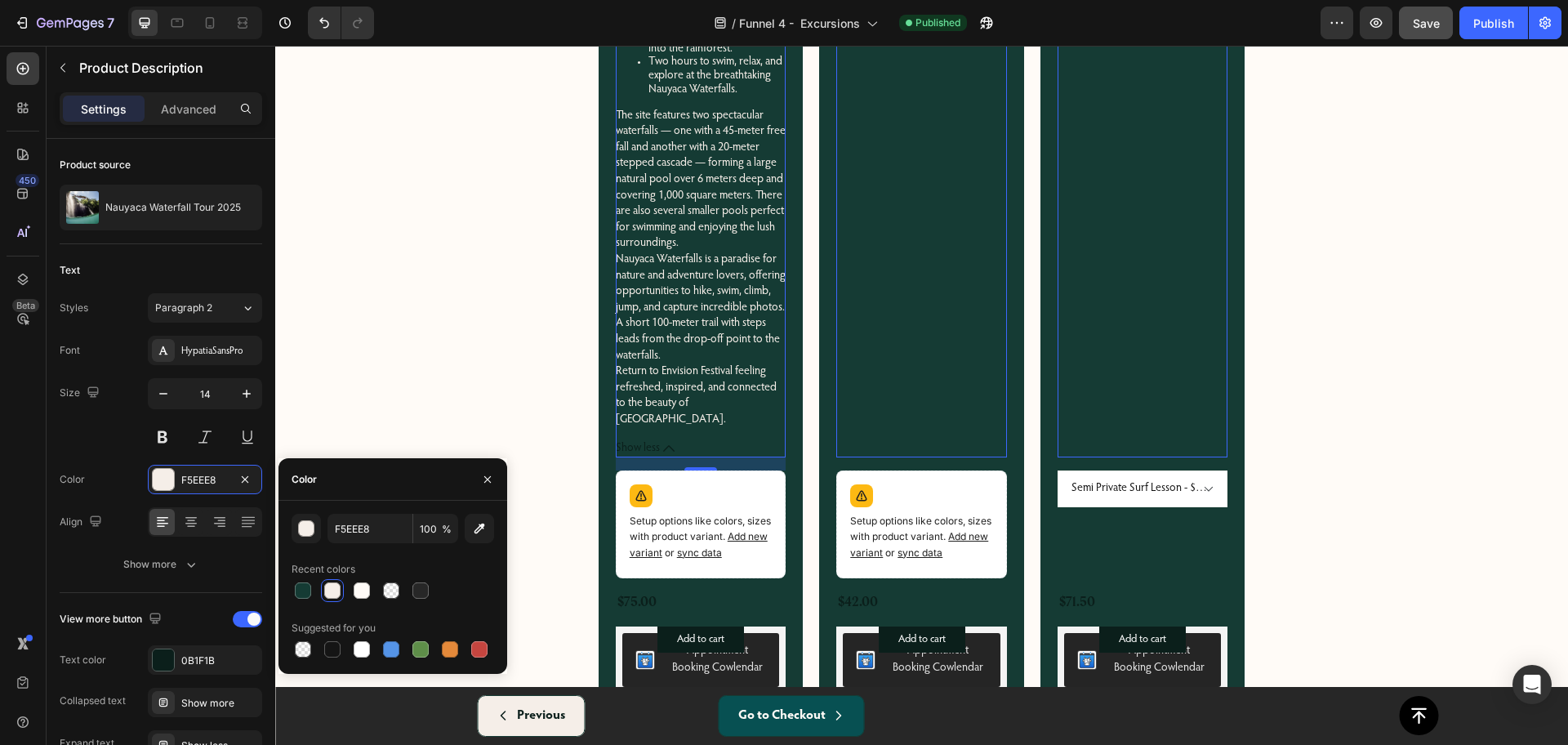
scroll to position [809, 0]
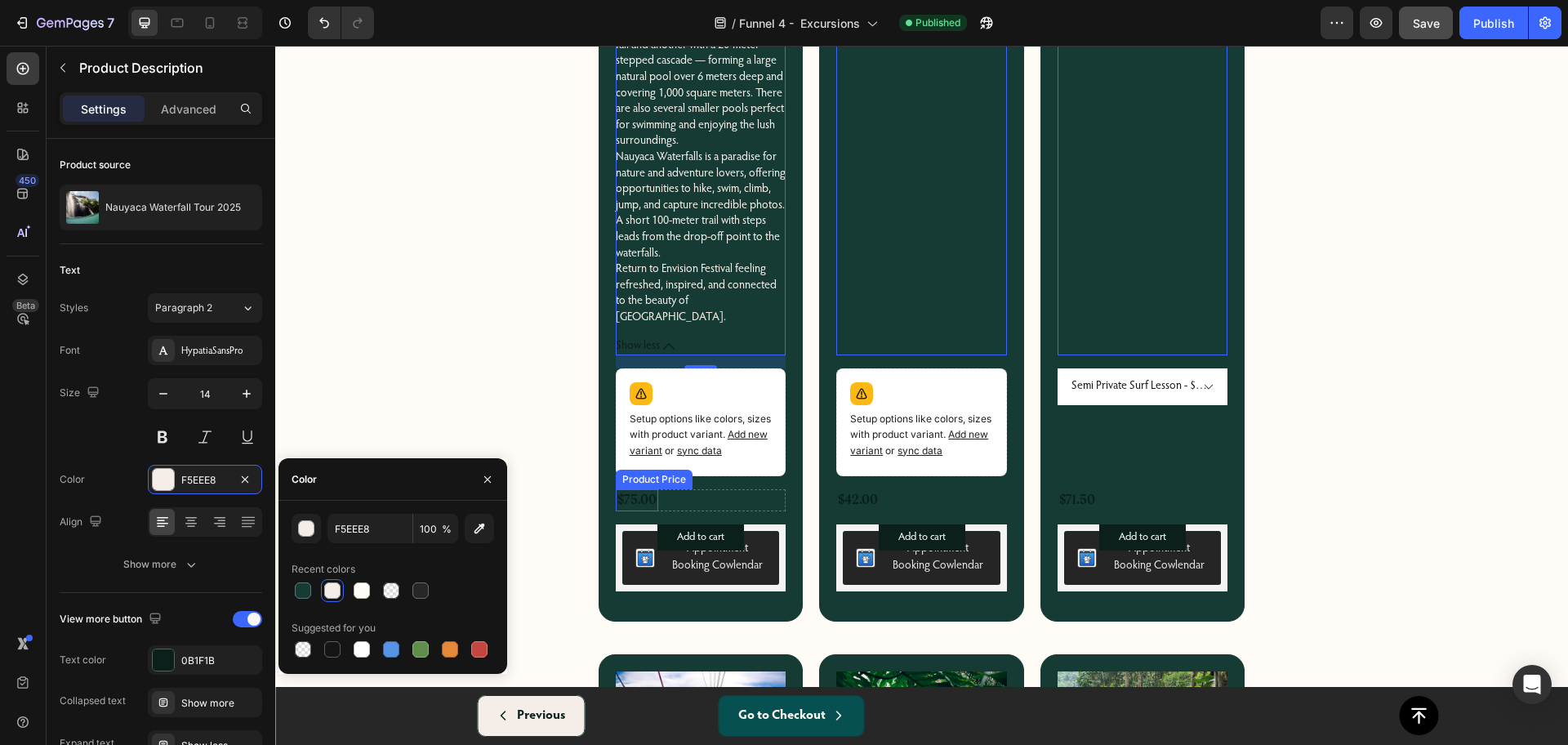
click at [633, 489] on div "$75.00" at bounding box center [637, 500] width 42 height 22
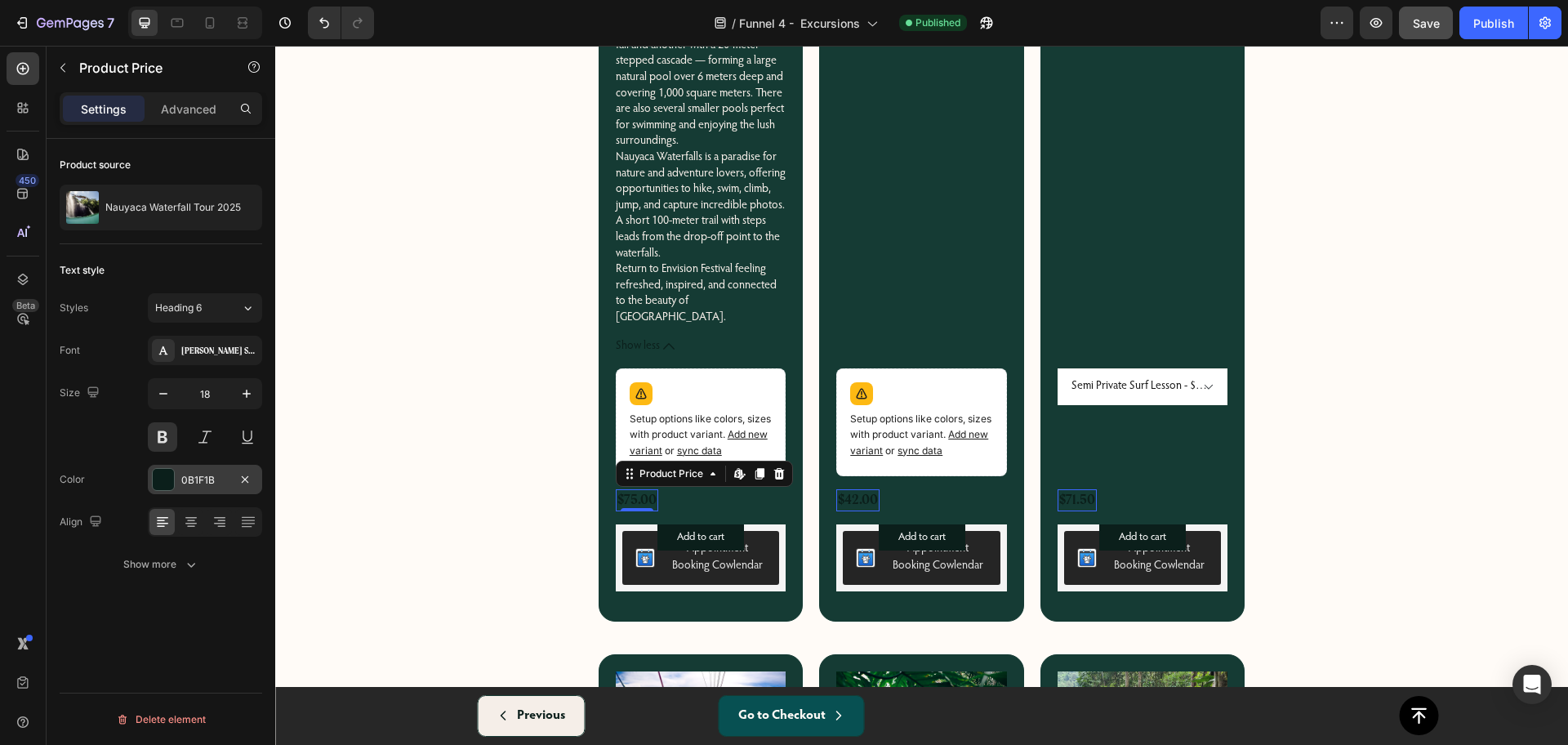
click at [167, 482] on div at bounding box center [162, 479] width 21 height 21
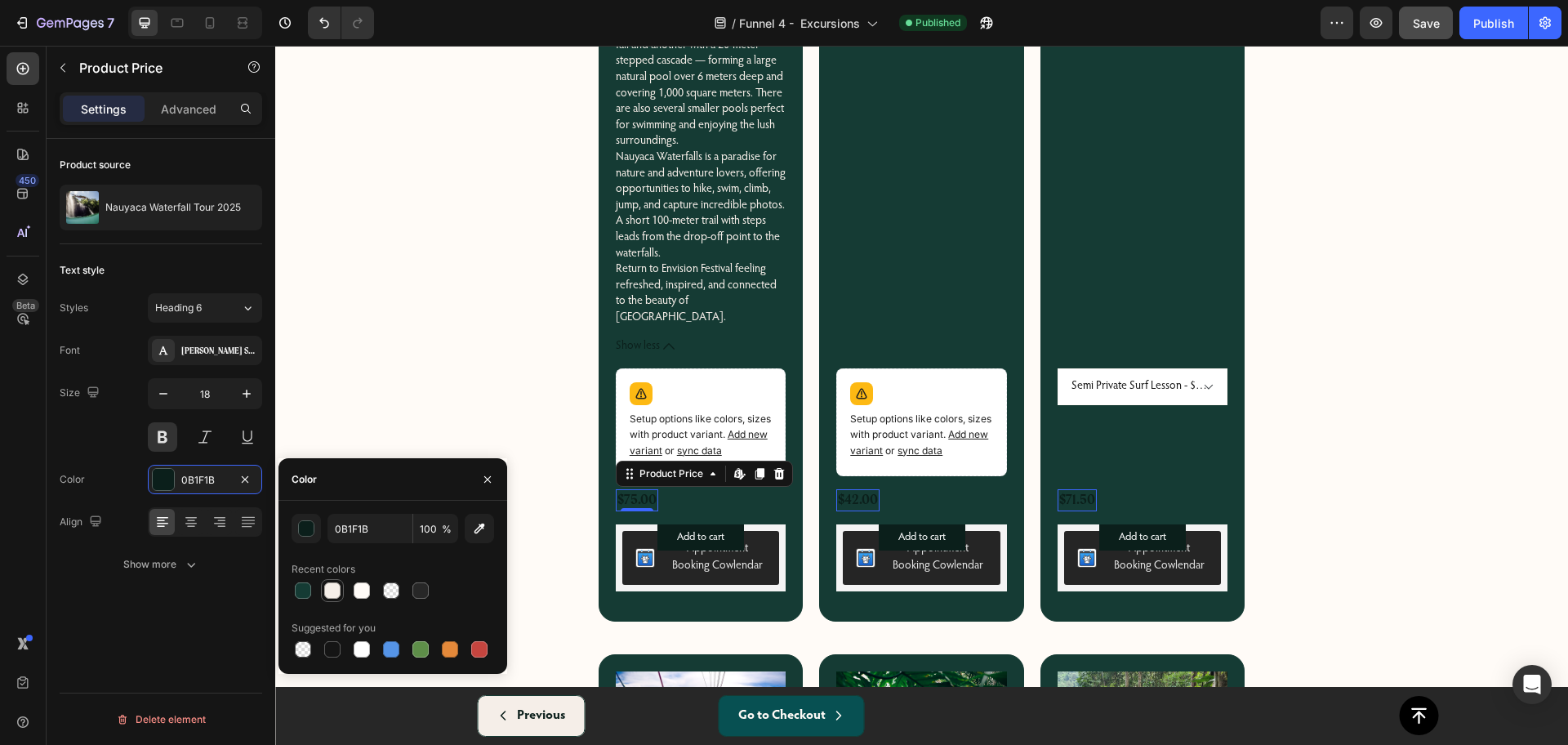
click at [335, 590] on div at bounding box center [332, 591] width 17 height 17
type input "F5EEE8"
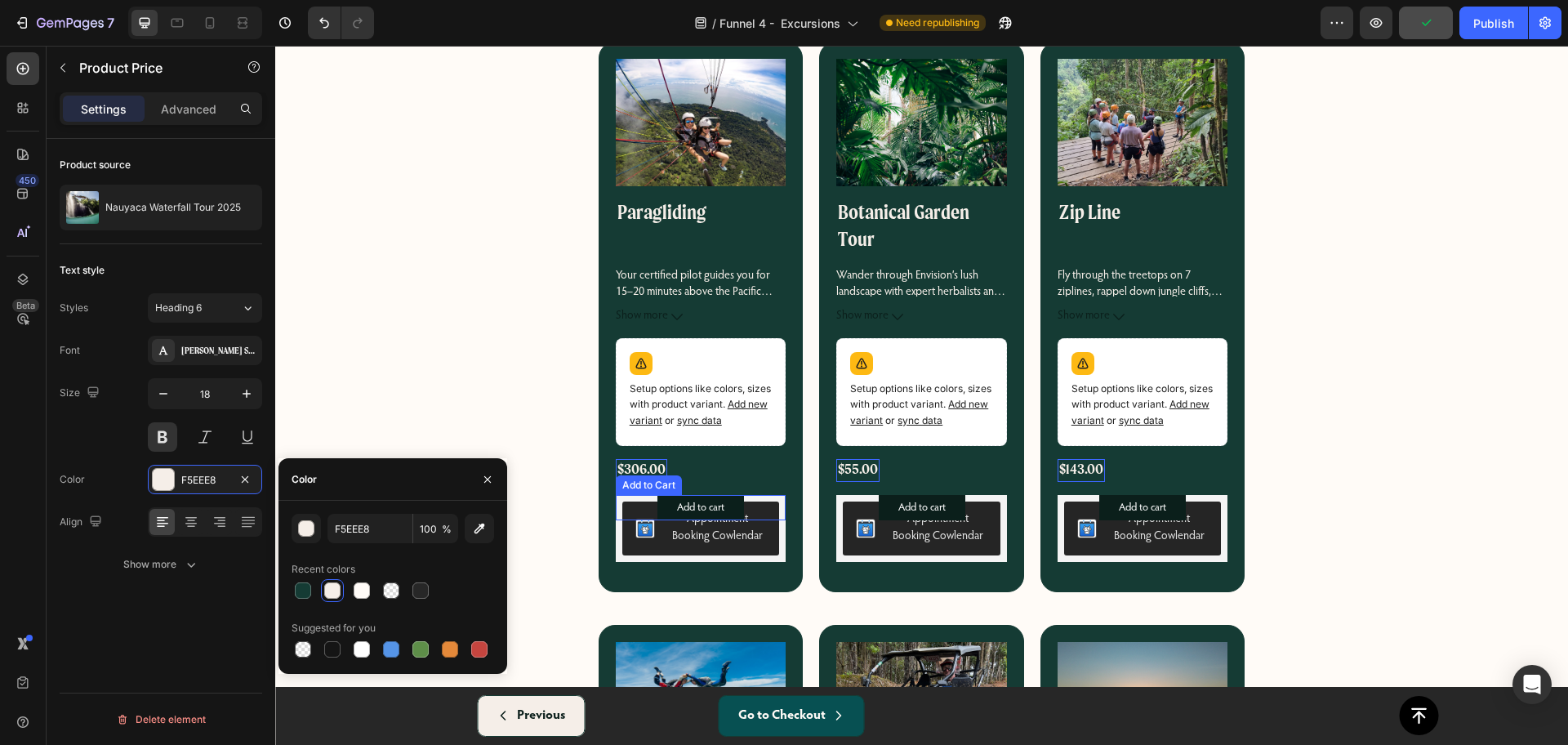
scroll to position [1013, 0]
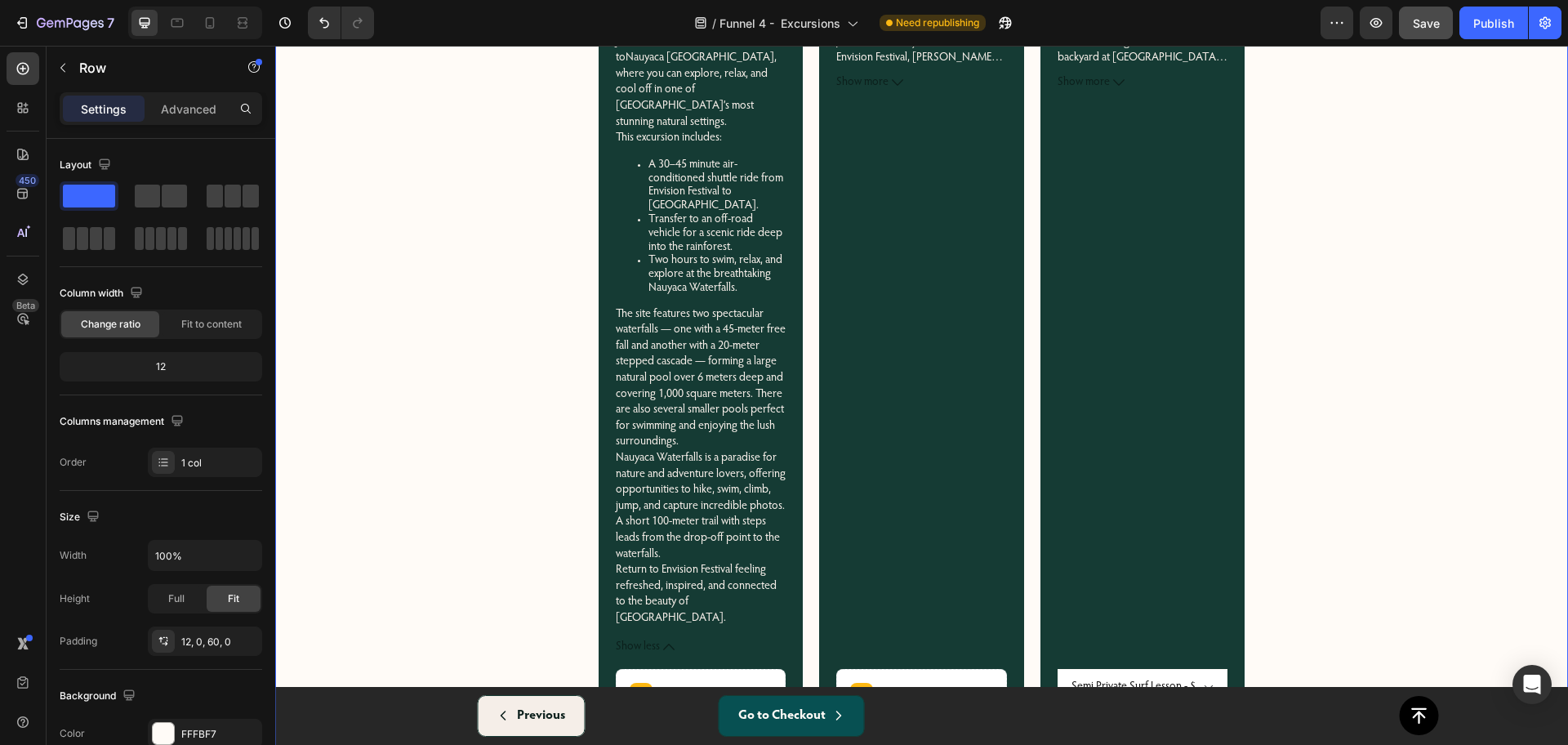
scroll to position [299, 0]
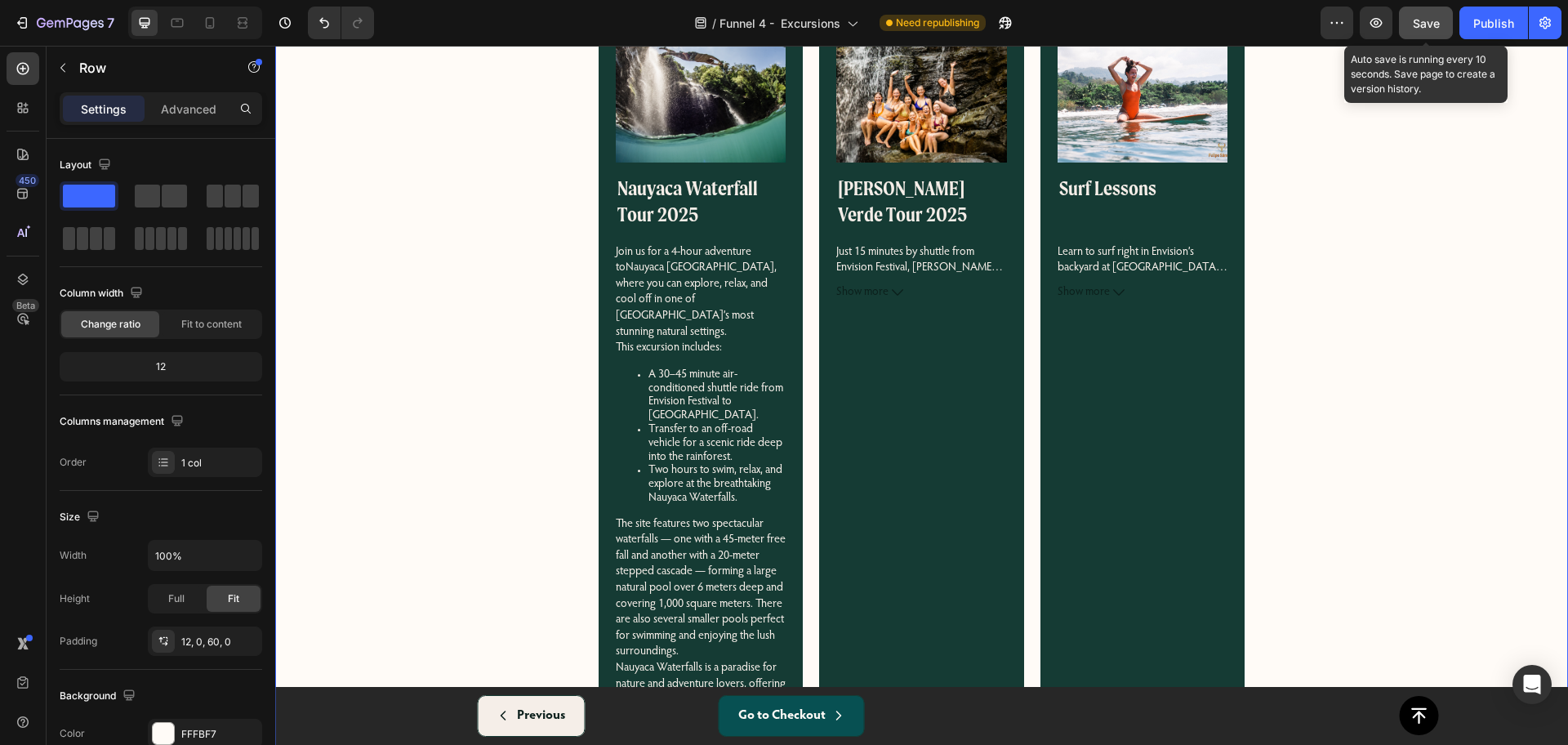
drag, startPoint x: 1416, startPoint y: 31, endPoint x: 1075, endPoint y: 97, distance: 347.3
click at [1417, 31] on div "Save" at bounding box center [1426, 23] width 27 height 18
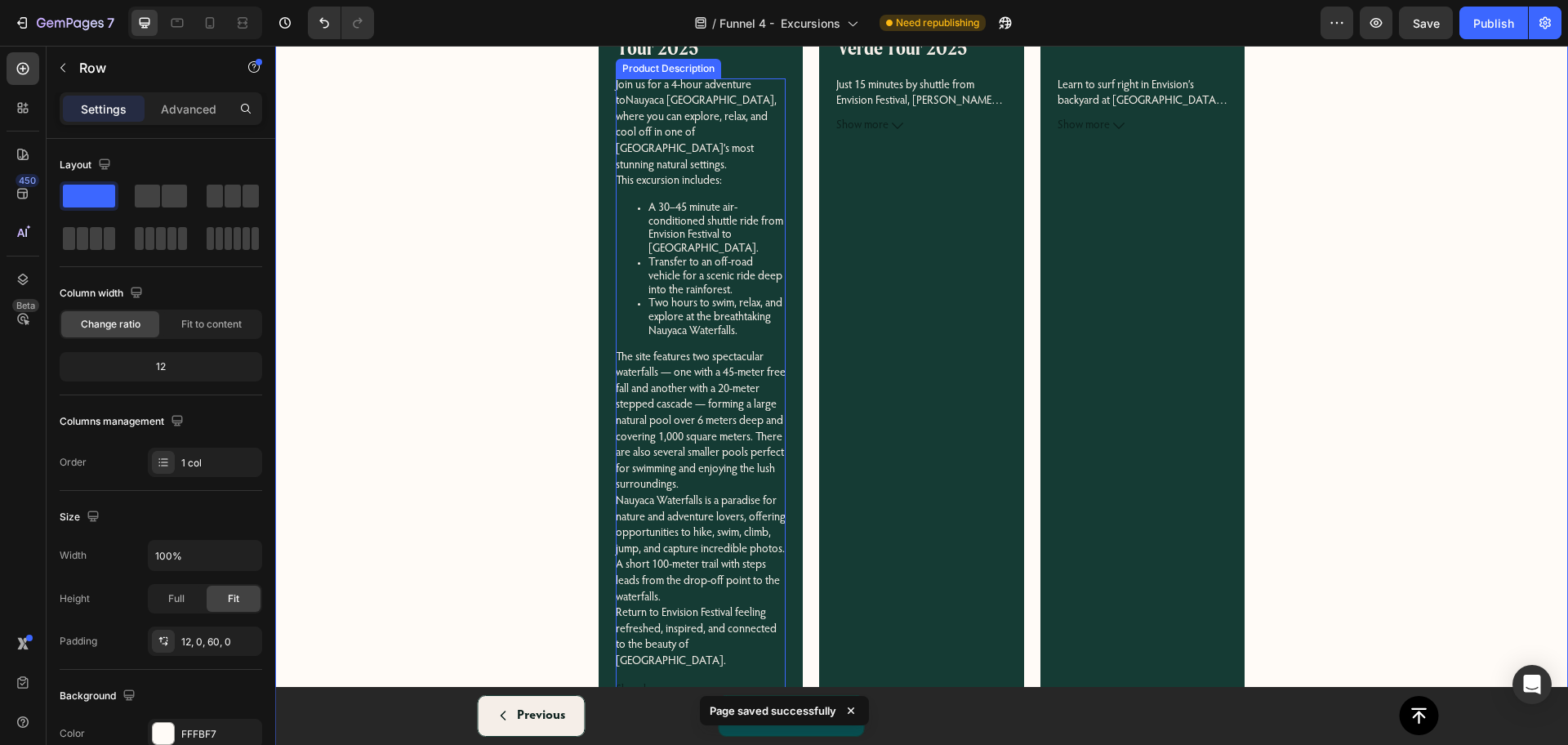
scroll to position [605, 0]
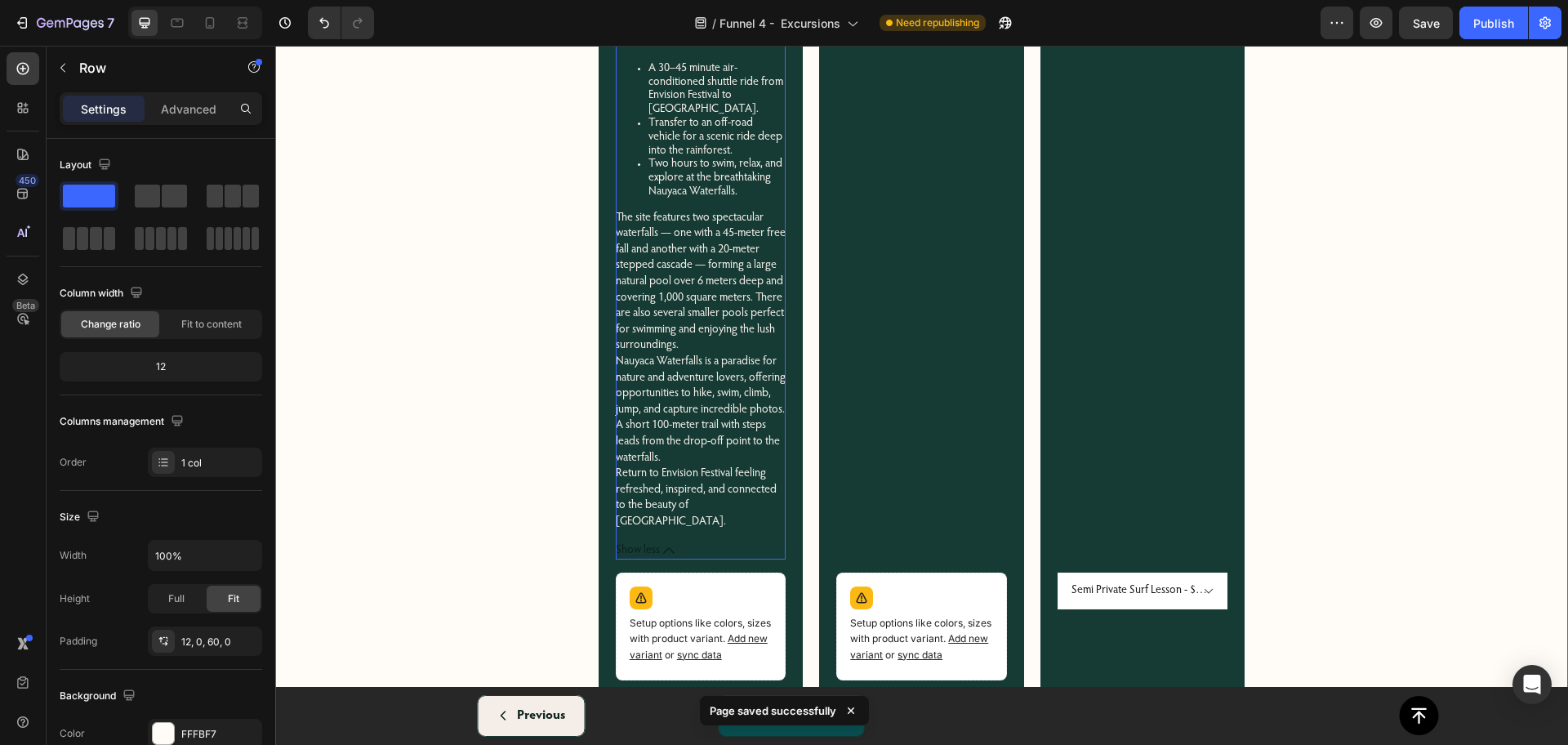
click at [617, 544] on span "Show less" at bounding box center [637, 551] width 44 height 14
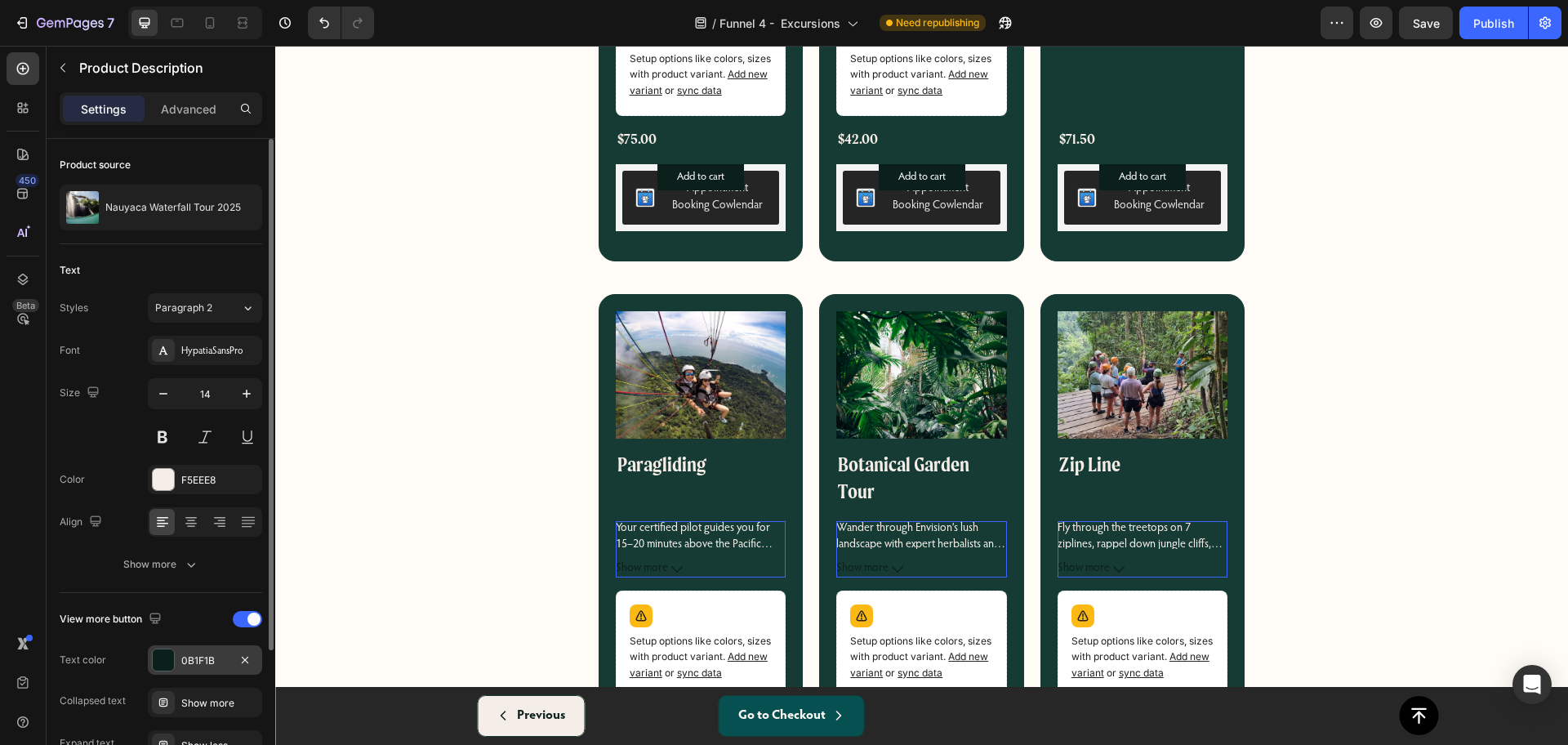
click at [162, 650] on div at bounding box center [162, 659] width 21 height 21
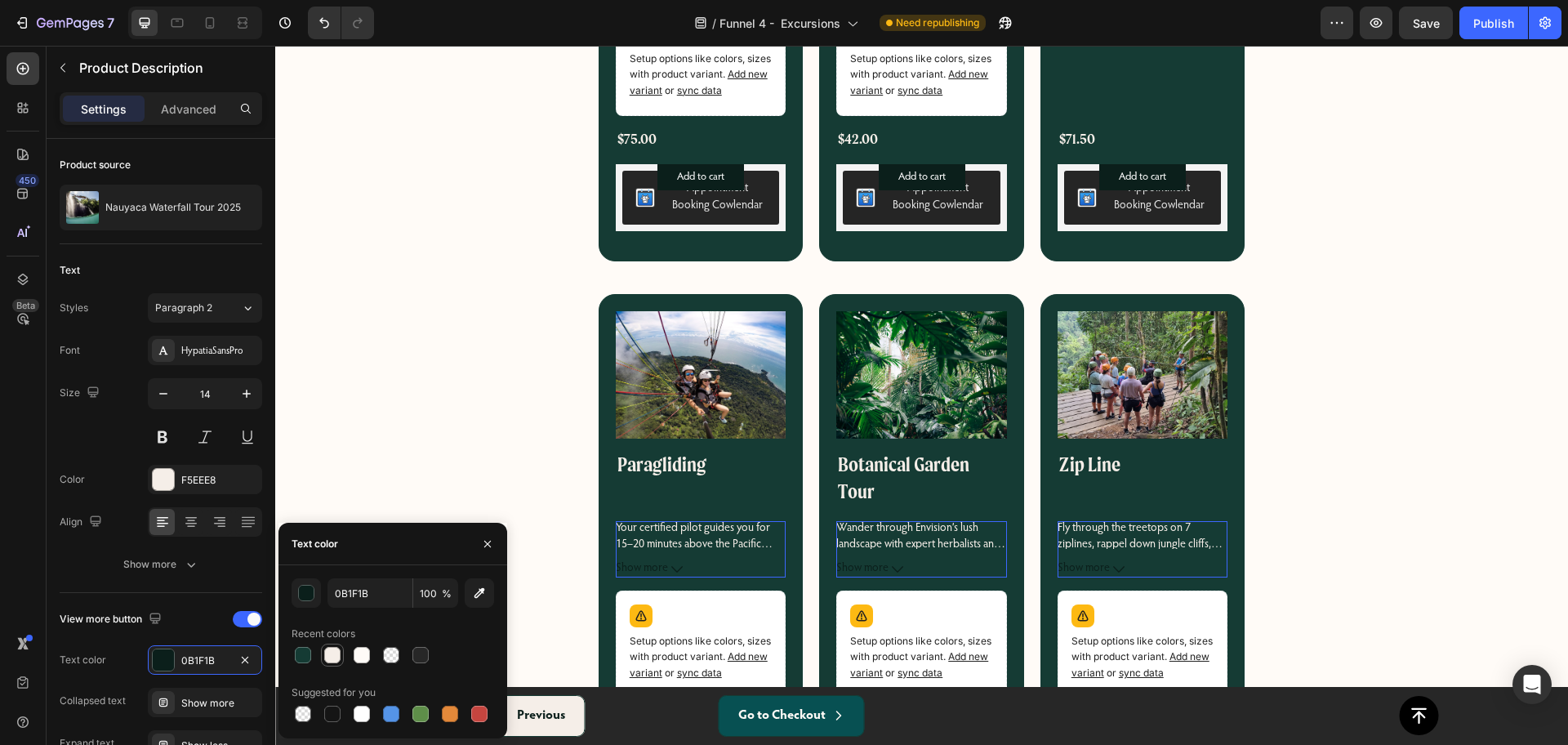
click at [330, 655] on div at bounding box center [332, 655] width 17 height 17
type input "F5EEE8"
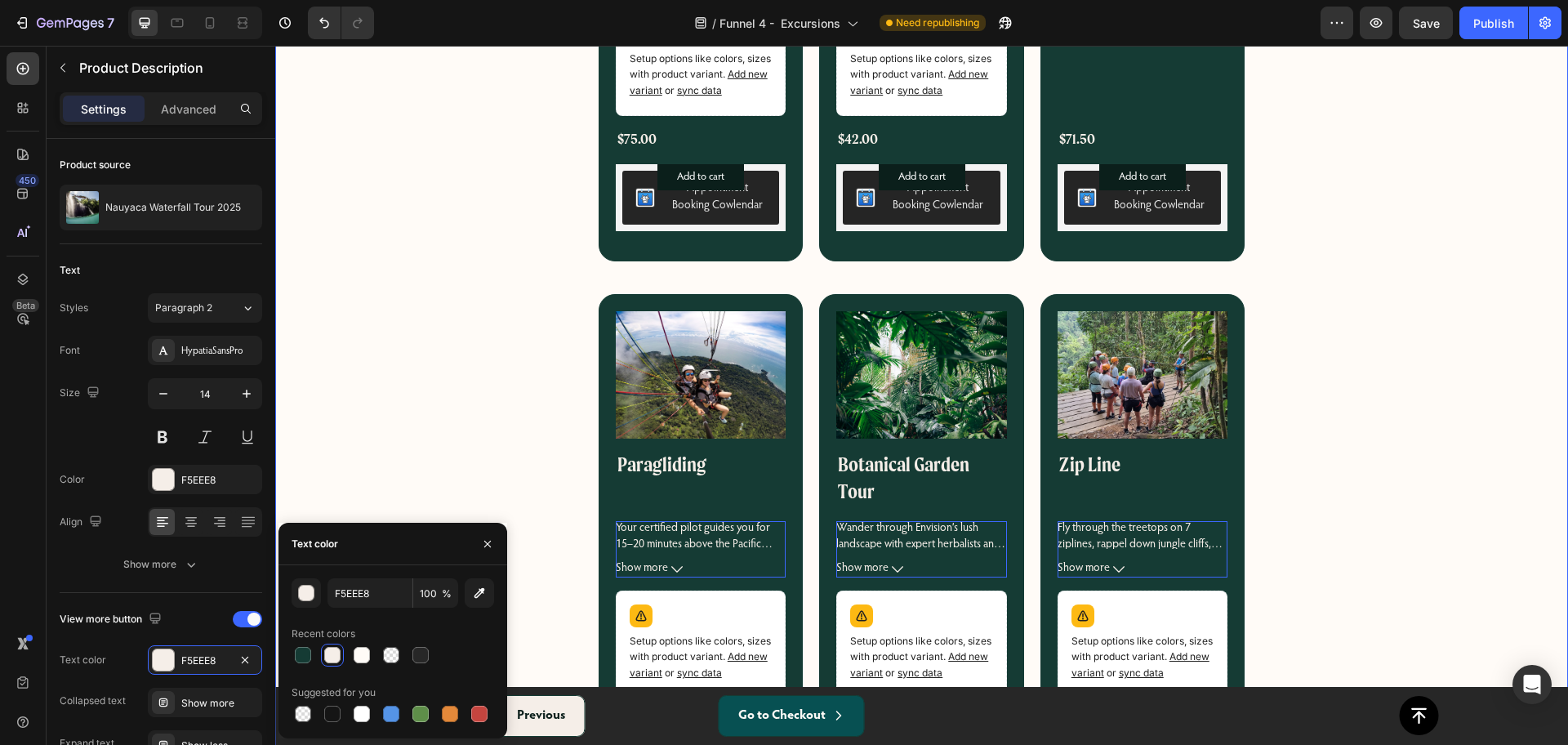
drag, startPoint x: 1356, startPoint y: 268, endPoint x: 1360, endPoint y: 258, distance: 10.8
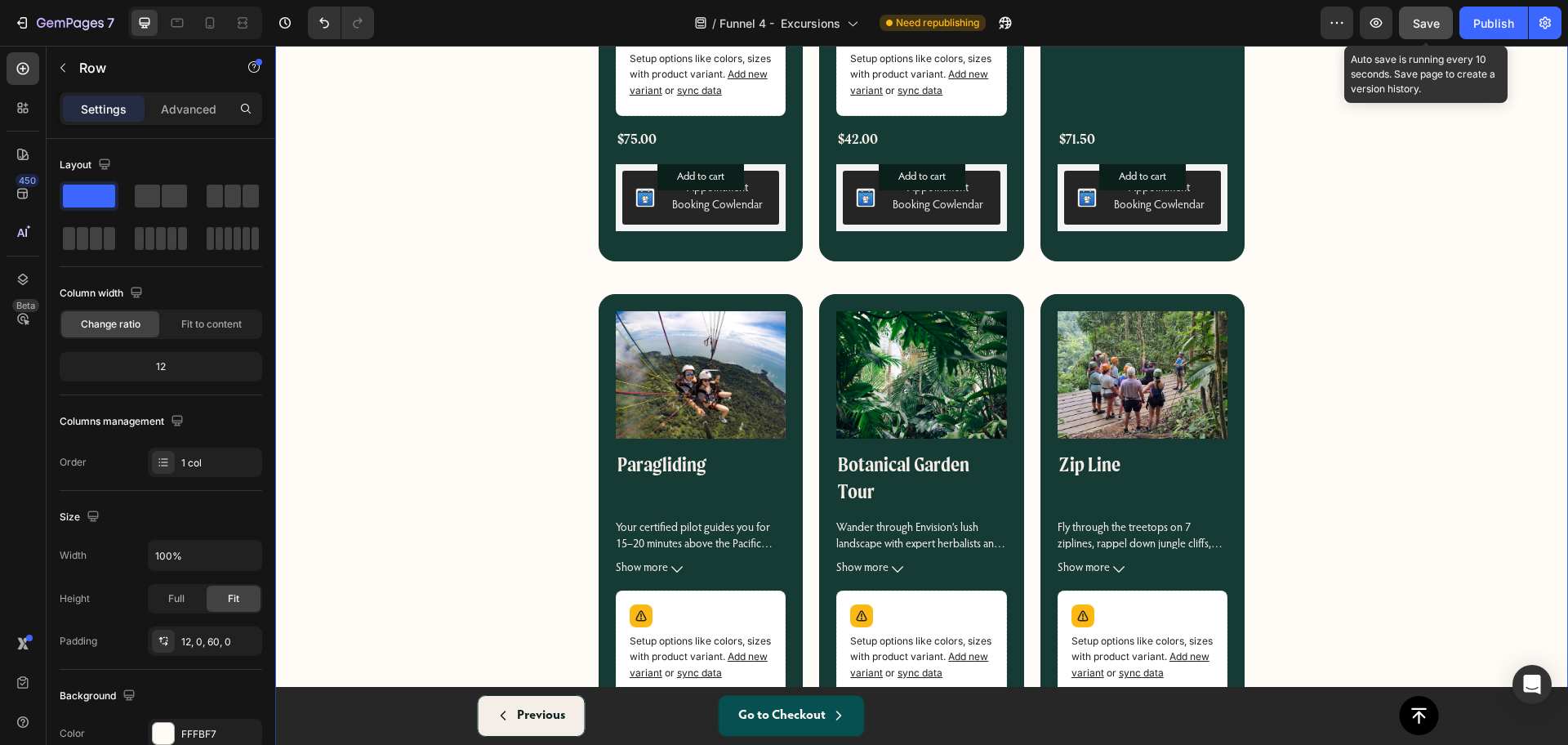
click at [1411, 24] on button "Save" at bounding box center [1426, 22] width 54 height 32
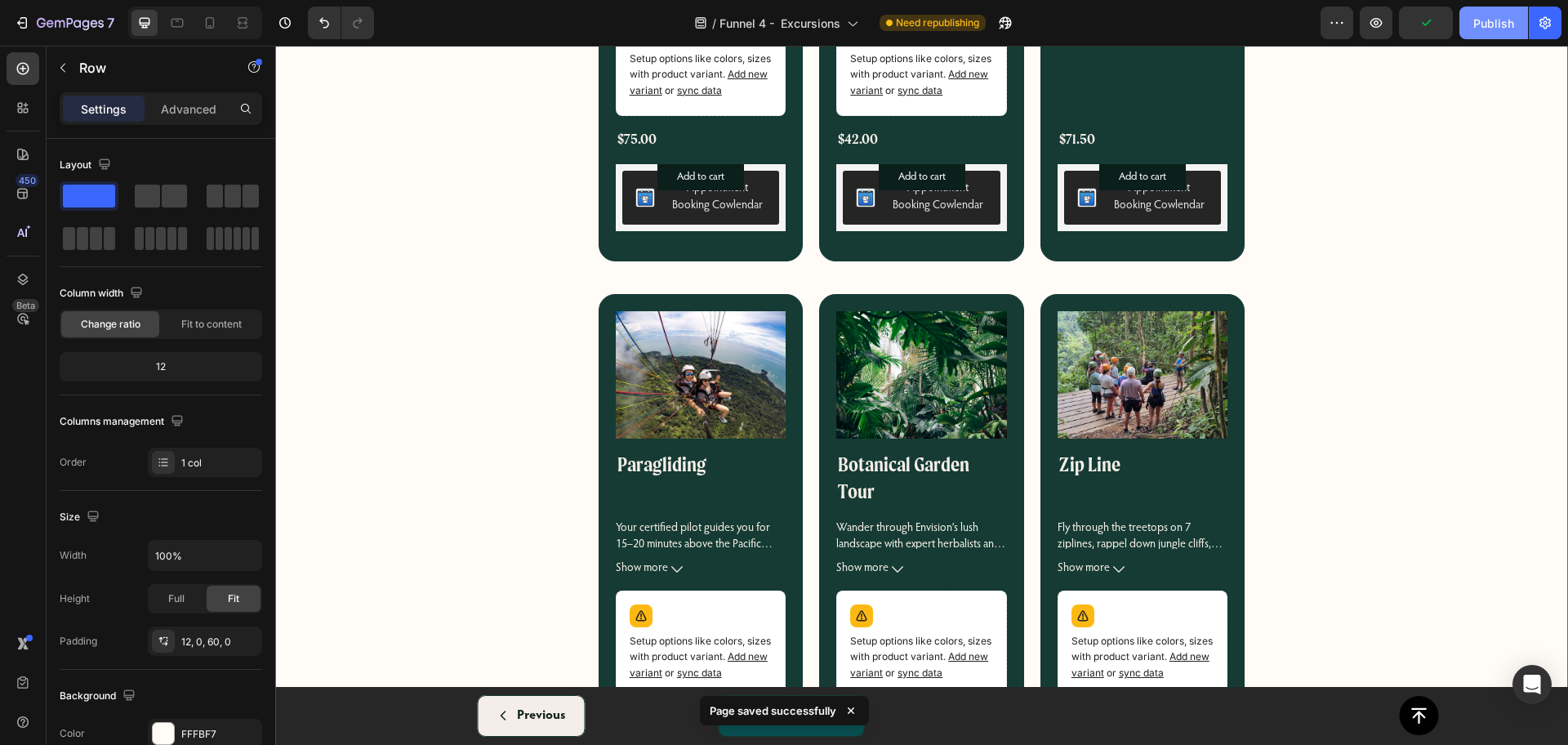
click at [1496, 10] on button "Publish" at bounding box center [1493, 22] width 68 height 32
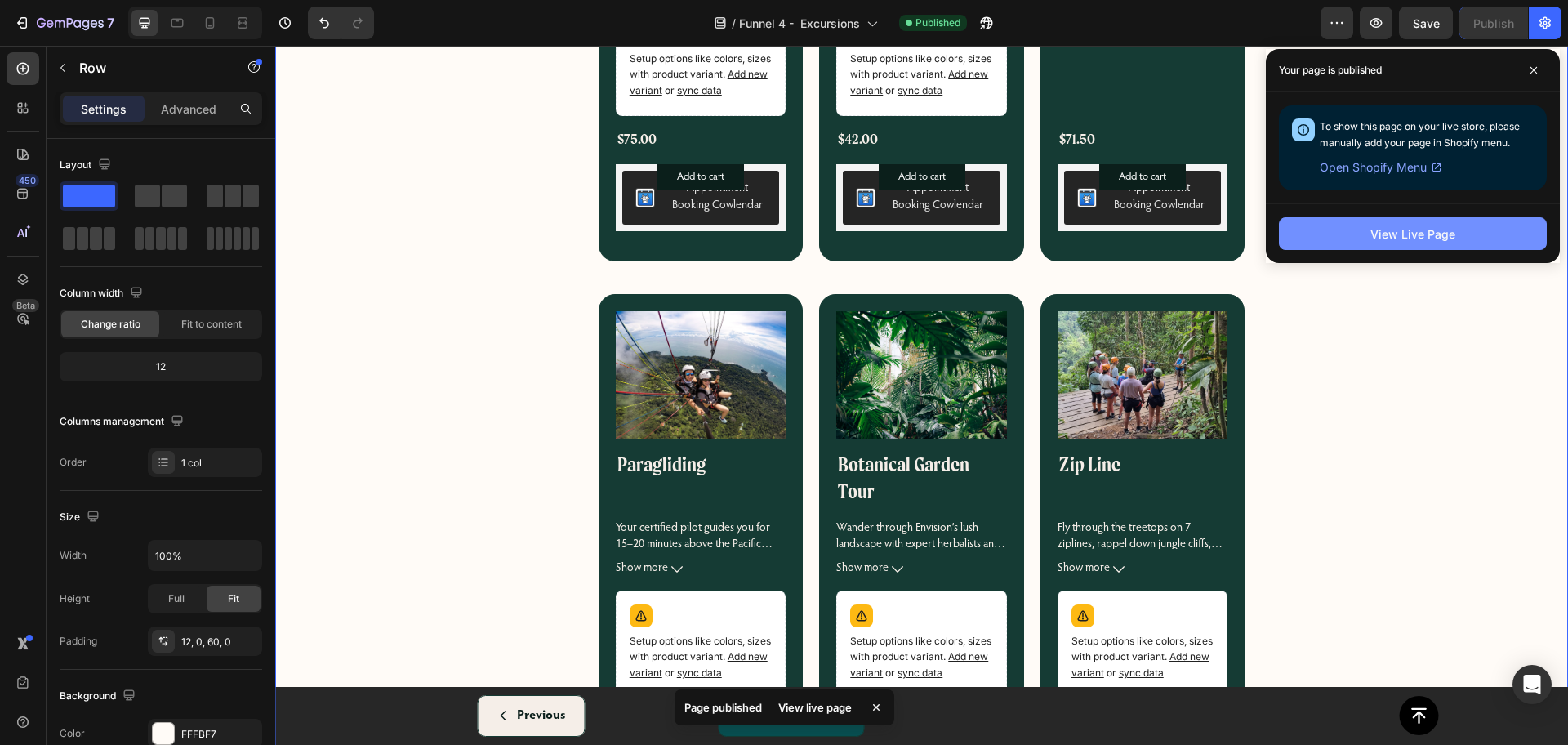
click at [1400, 218] on button "View Live Page" at bounding box center [1412, 233] width 267 height 32
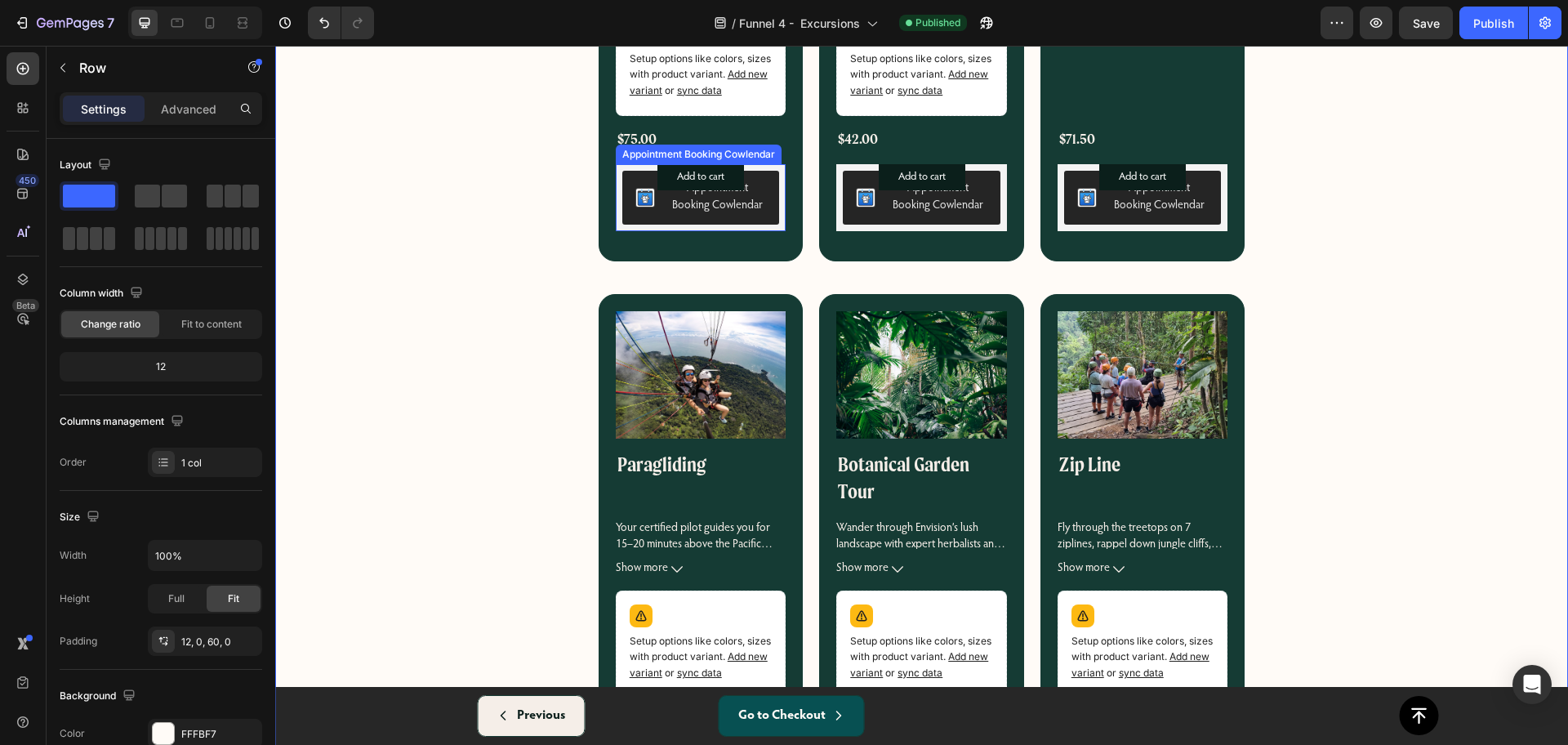
click at [747, 196] on div "Appointment Booking Cowlendar" at bounding box center [717, 198] width 99 height 34
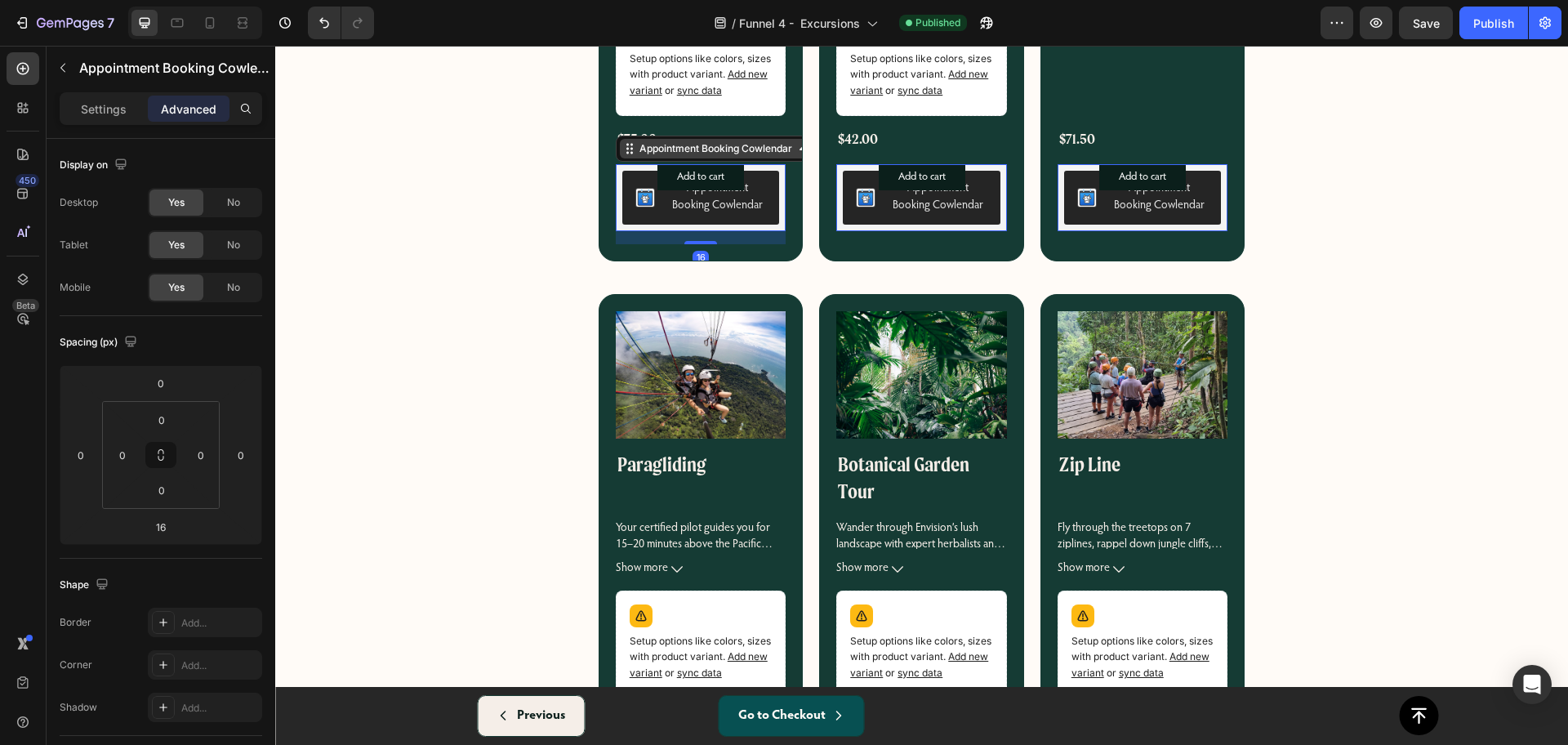
click at [699, 150] on div "Appointment Booking Cowlendar" at bounding box center [715, 149] width 159 height 15
drag, startPoint x: 786, startPoint y: 153, endPoint x: 752, endPoint y: 212, distance: 68.1
click at [275, 46] on div "Product Images Nauyaca Waterfall Tour 2025 Product Title Join us for a 4-hour a…" at bounding box center [275, 46] width 0 height 0
click at [752, 220] on button "Appointment Booking Cowlendar" at bounding box center [701, 198] width 157 height 54
click at [778, 150] on div "Appointment Booking Cowlendar" at bounding box center [715, 149] width 159 height 15
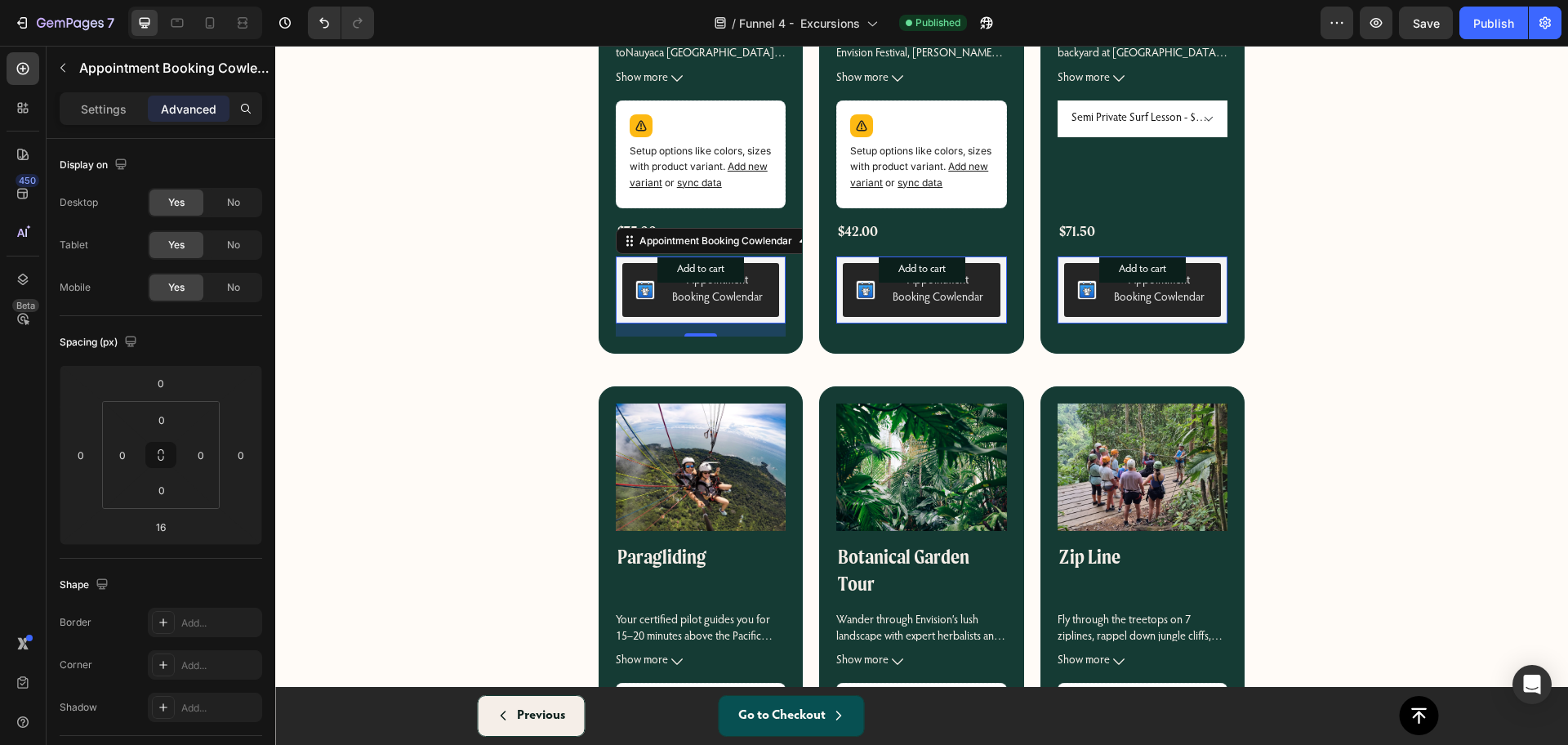
scroll to position [503, 0]
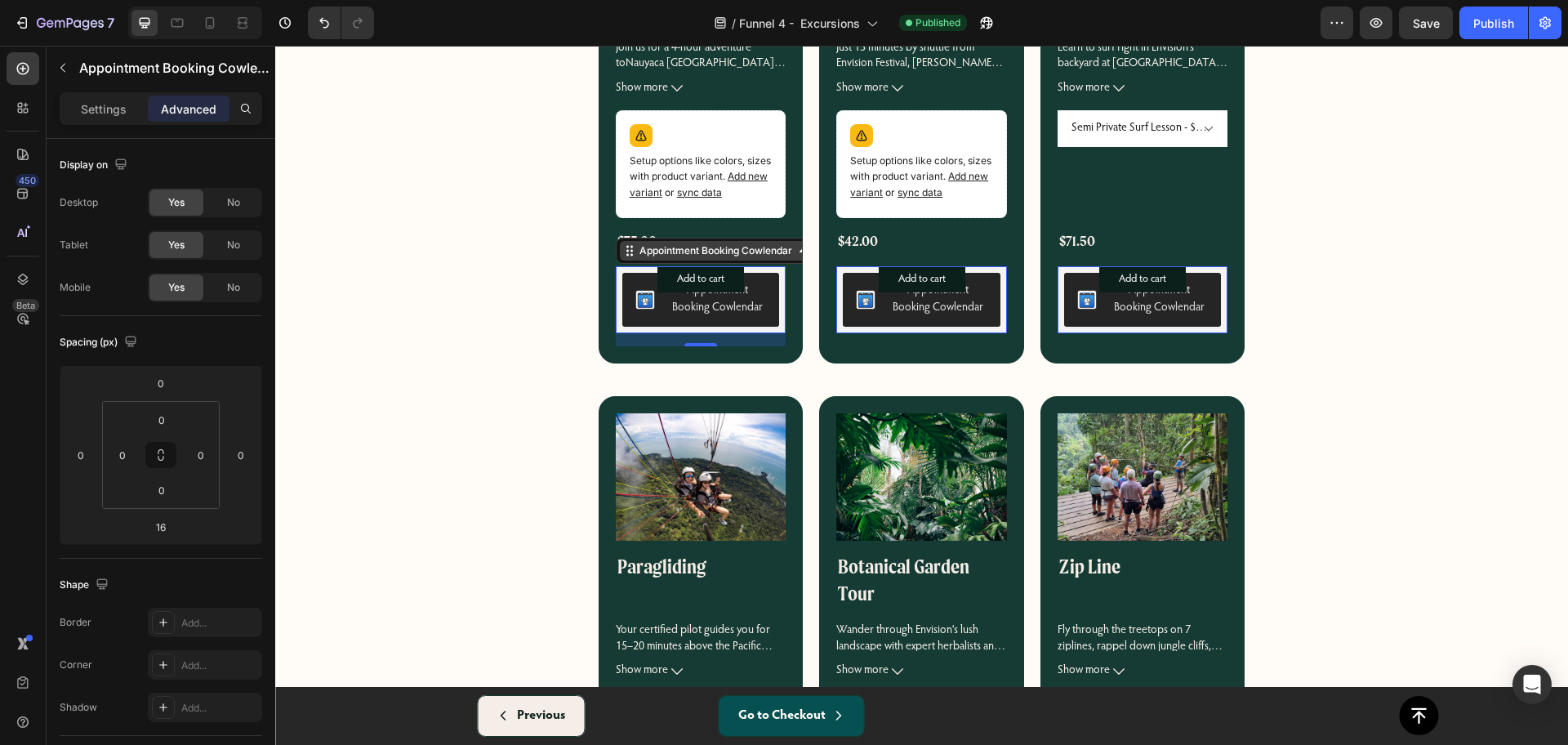
click at [656, 246] on div "Appointment Booking Cowlendar" at bounding box center [715, 251] width 159 height 15
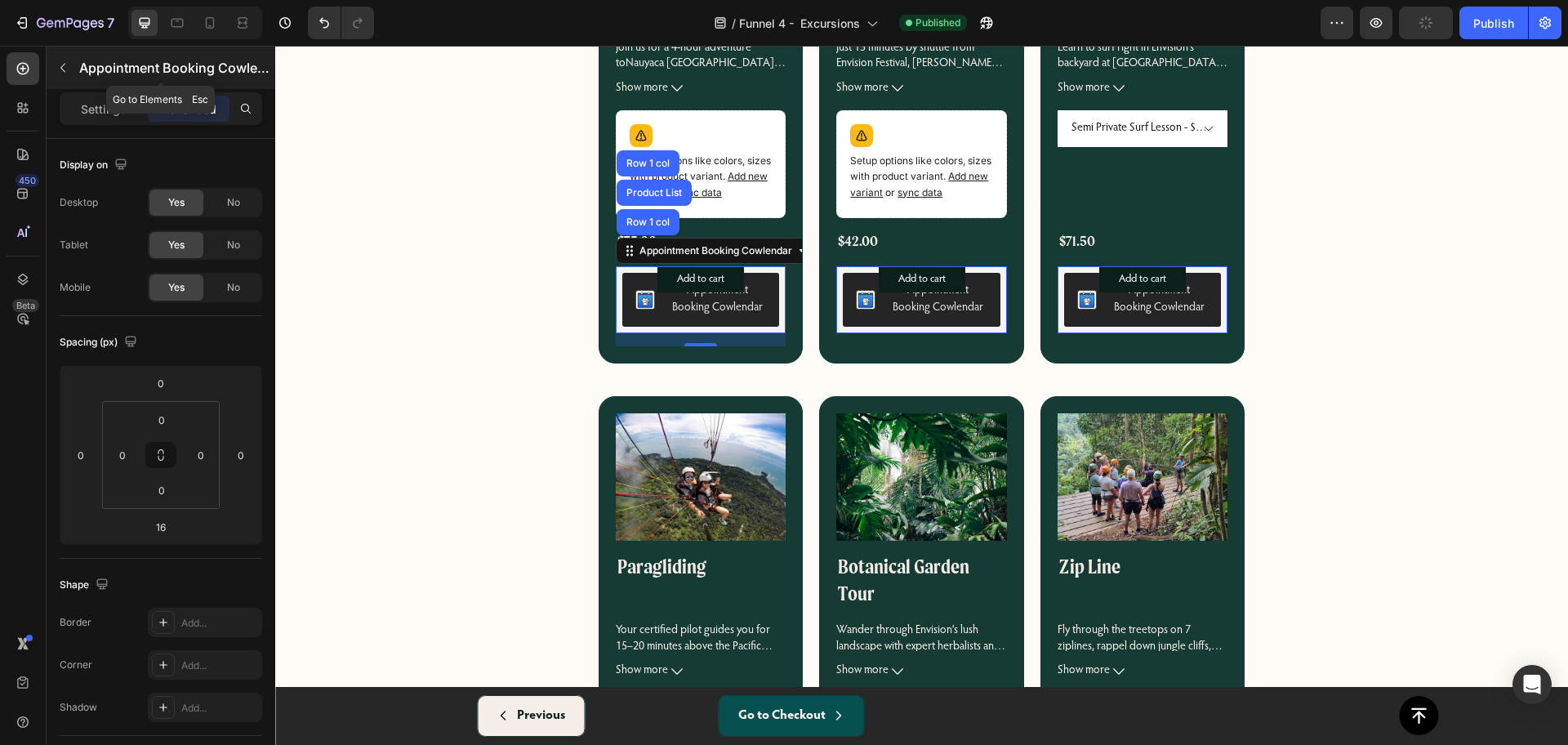
click at [67, 66] on icon "button" at bounding box center [63, 68] width 13 height 13
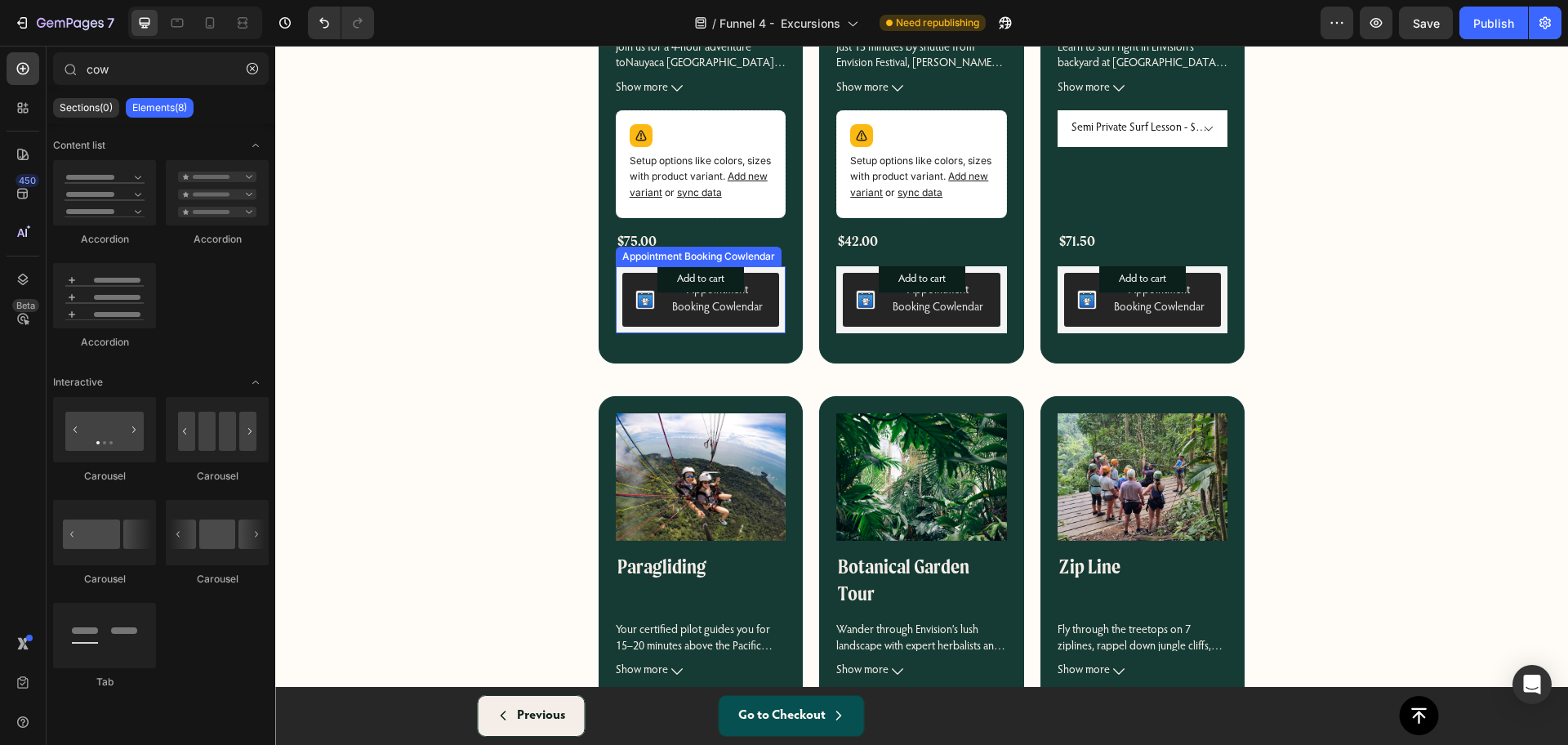
click at [630, 305] on button "Appointment Booking Cowlendar" at bounding box center [701, 299] width 157 height 54
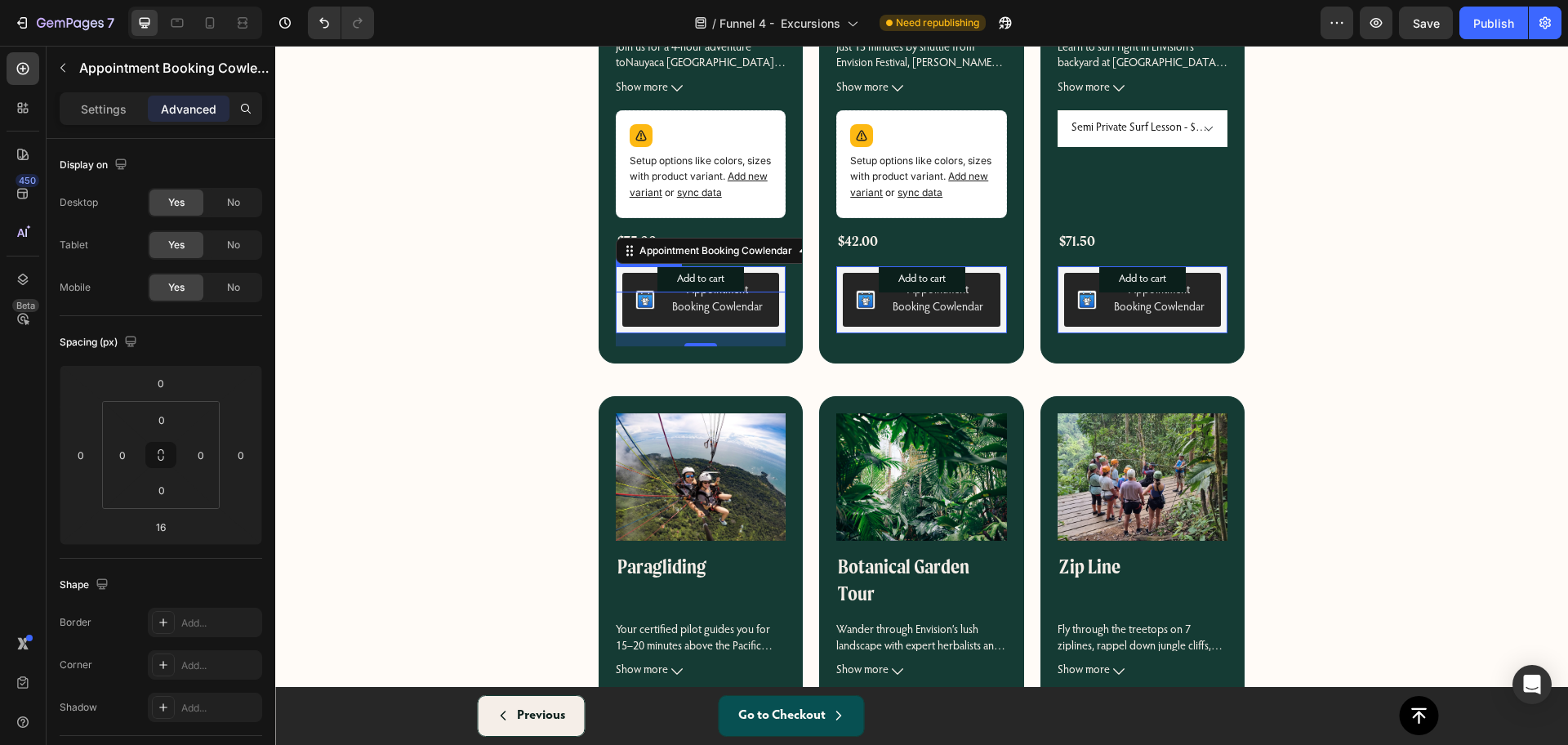
click at [642, 269] on div "Add to cart Add to Cart" at bounding box center [701, 278] width 171 height 26
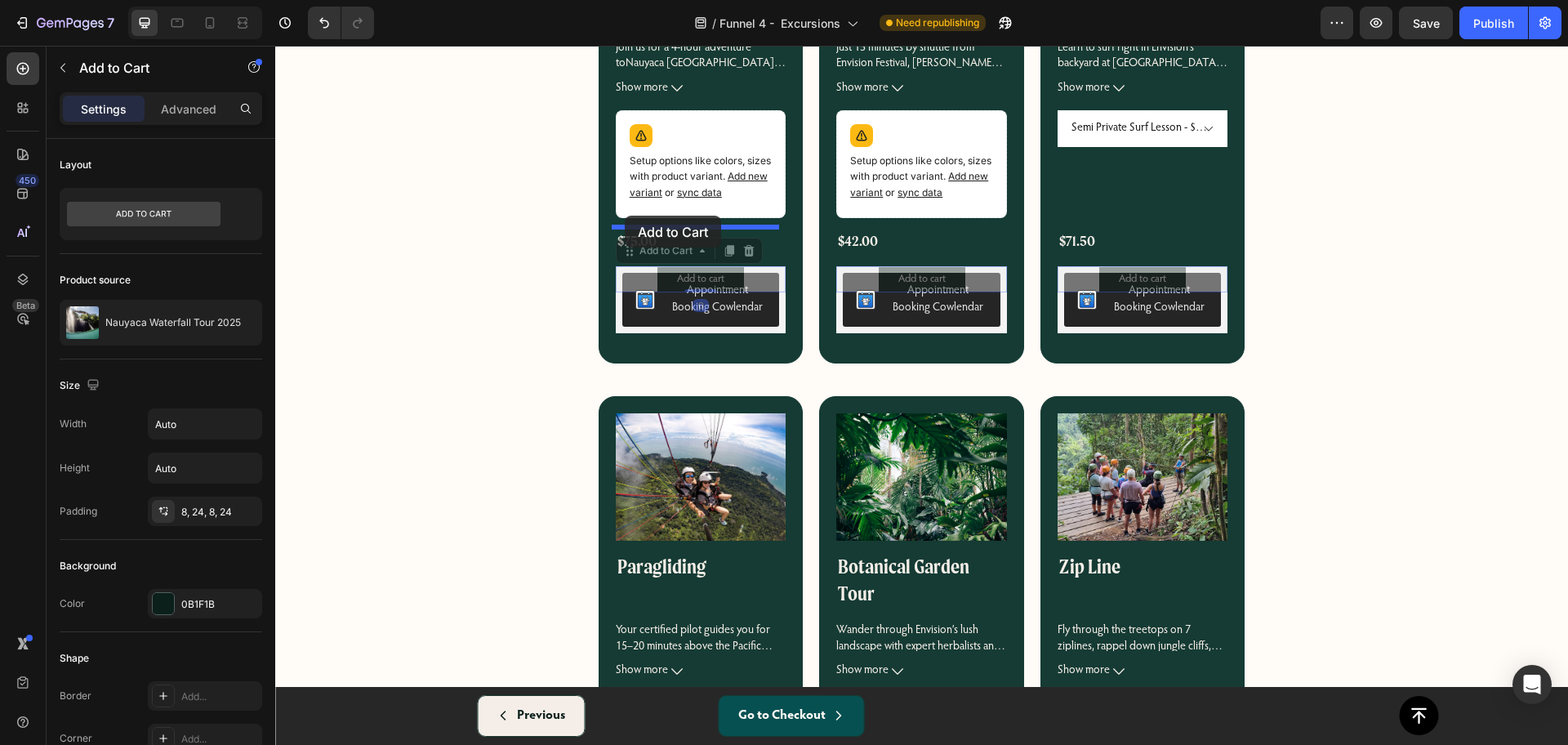
drag, startPoint x: 627, startPoint y: 247, endPoint x: 625, endPoint y: 216, distance: 31.1
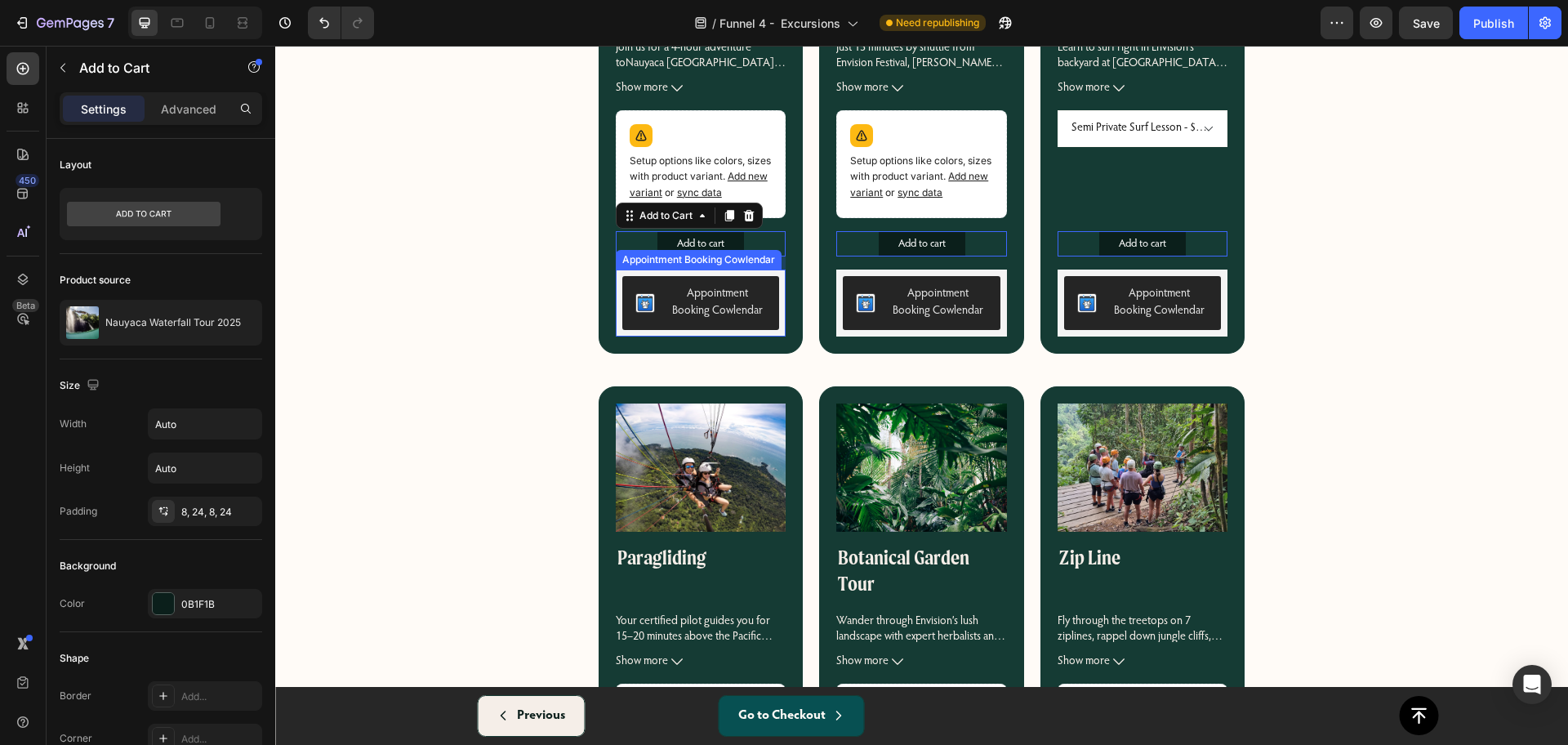
click at [759, 290] on div "Appointment Booking Cowlendar" at bounding box center [717, 302] width 99 height 34
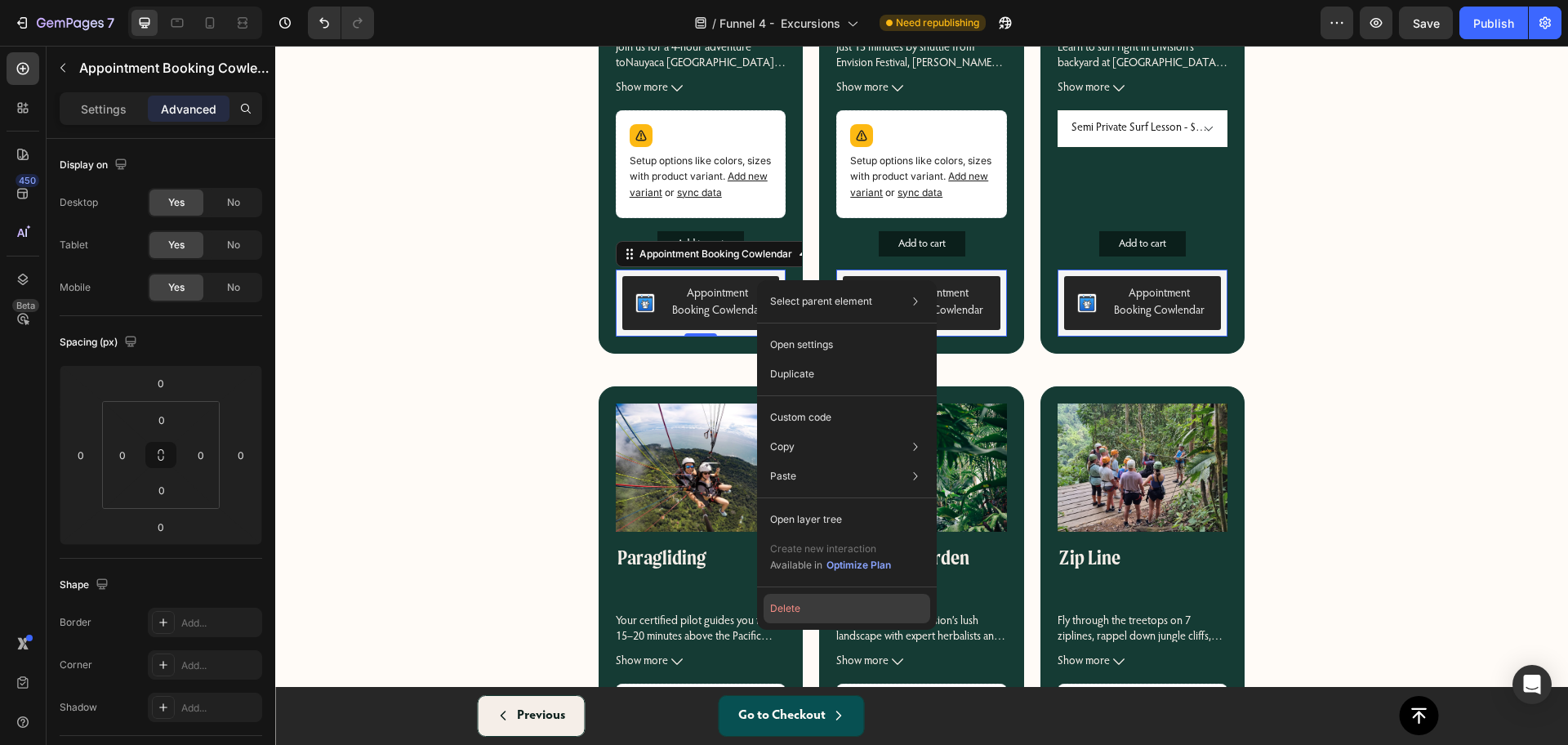
drag, startPoint x: 798, startPoint y: 613, endPoint x: 522, endPoint y: 568, distance: 279.6
click at [798, 613] on button "Delete" at bounding box center [846, 608] width 167 height 29
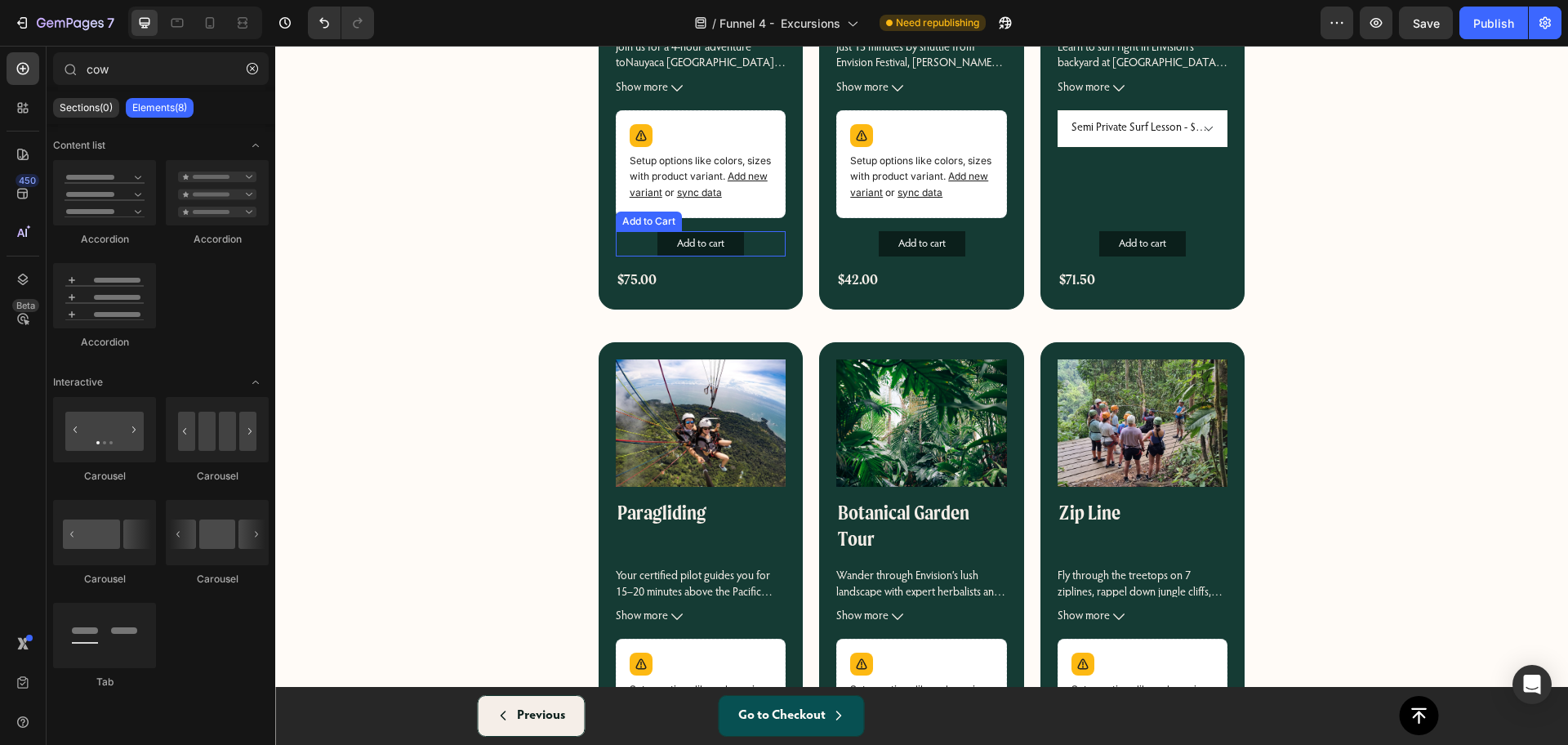
click at [624, 232] on div "Add to cart Add to Cart" at bounding box center [701, 243] width 171 height 26
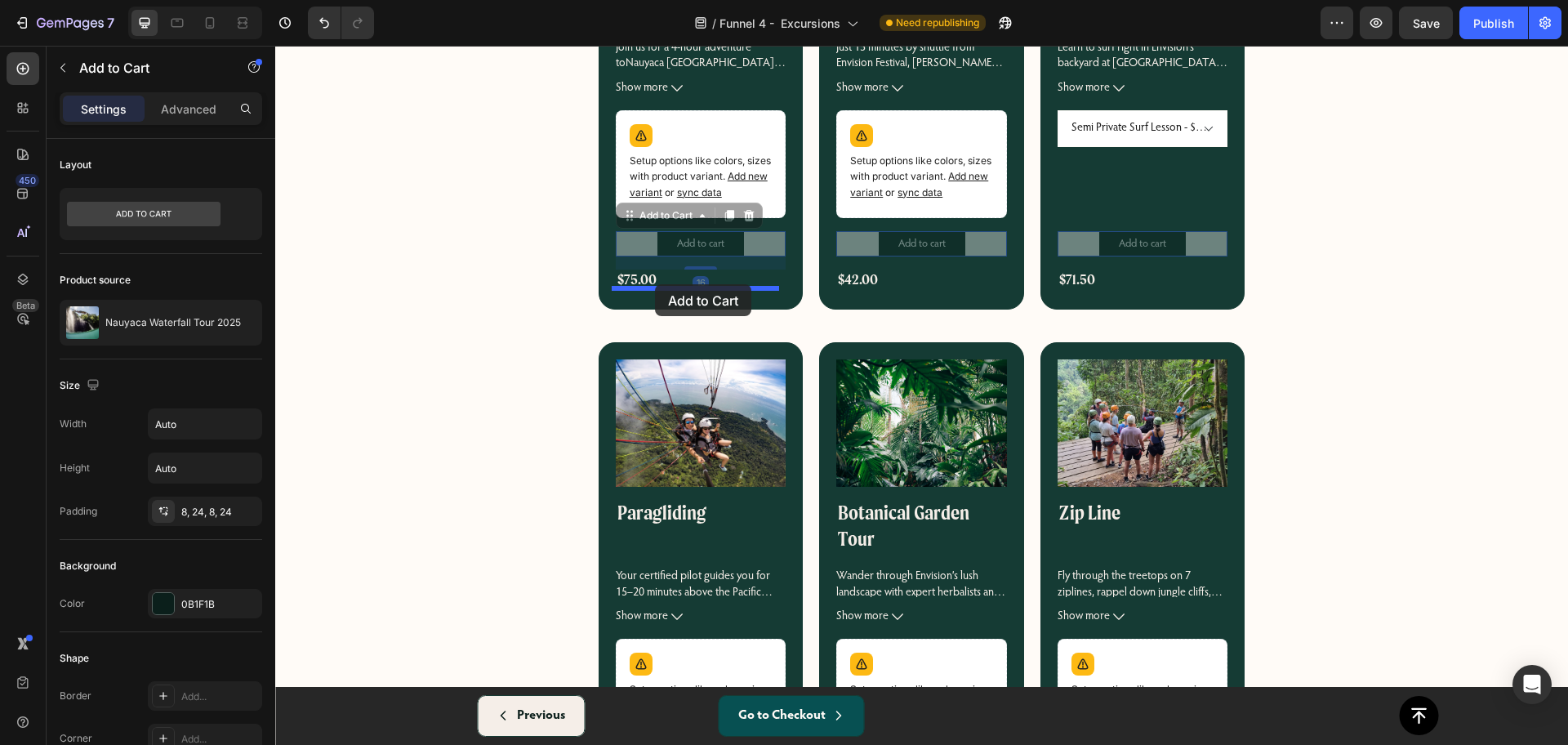
drag, startPoint x: 622, startPoint y: 218, endPoint x: 655, endPoint y: 284, distance: 73.8
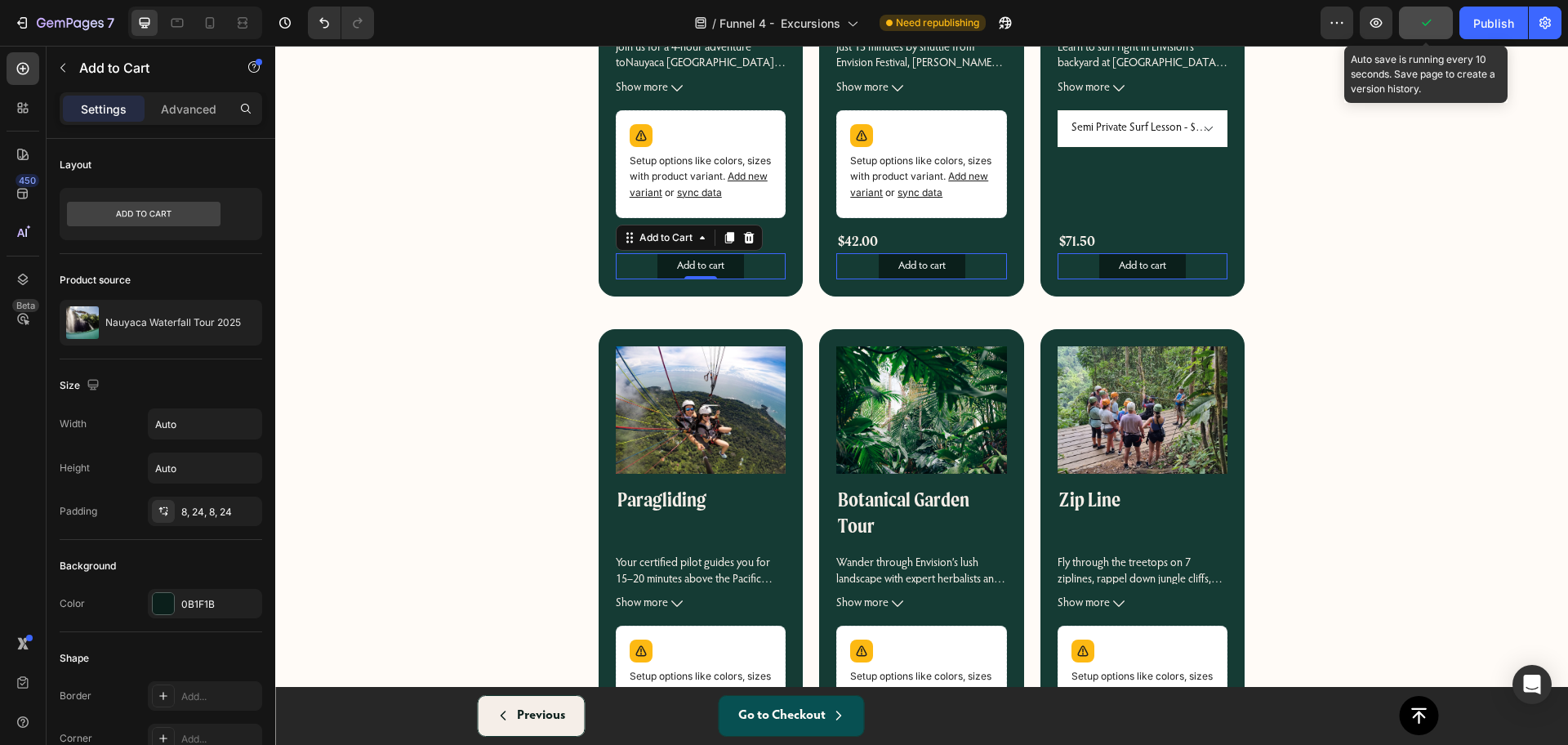
click at [1413, 29] on button "button" at bounding box center [1426, 22] width 54 height 32
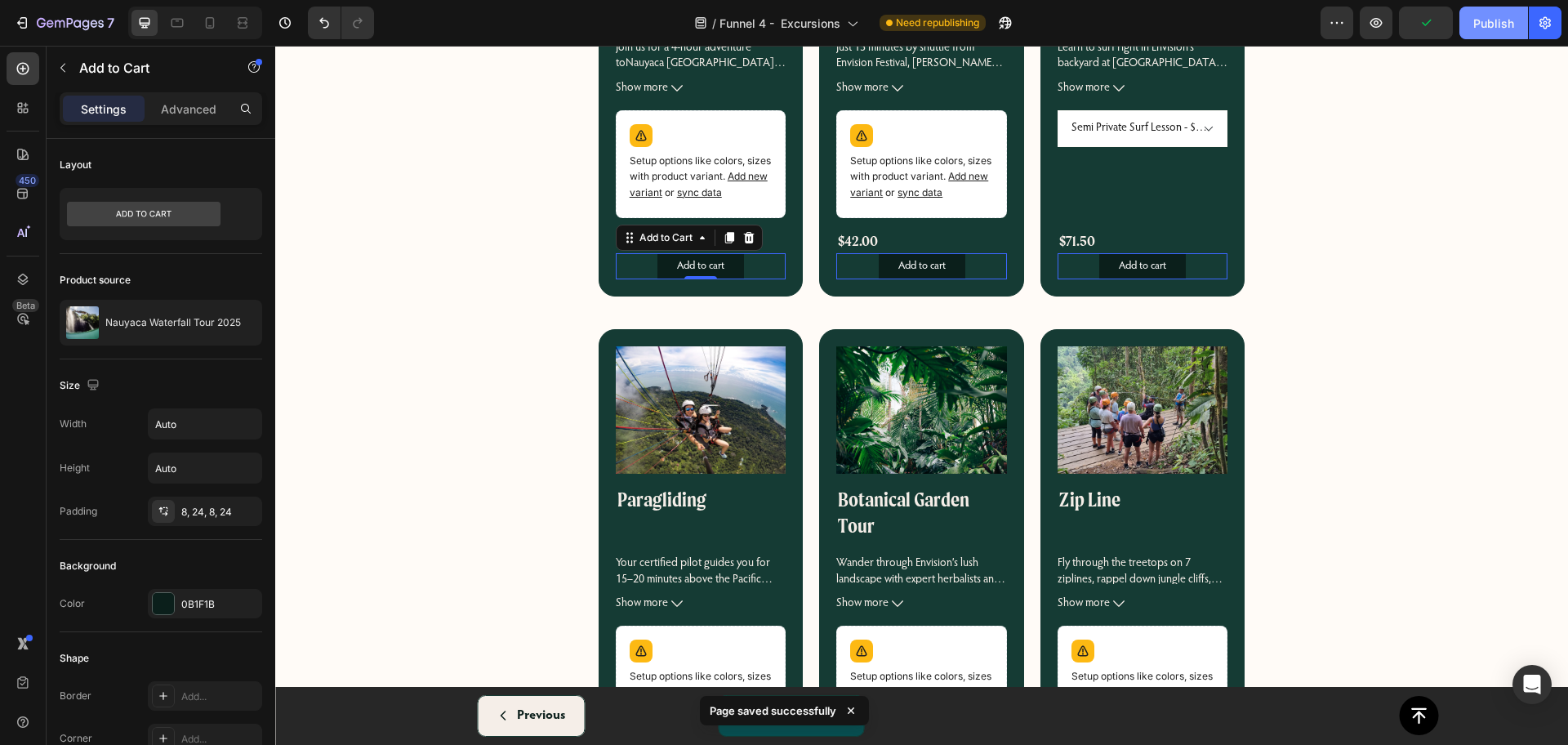
click at [1479, 18] on div "Publish" at bounding box center [1493, 23] width 41 height 18
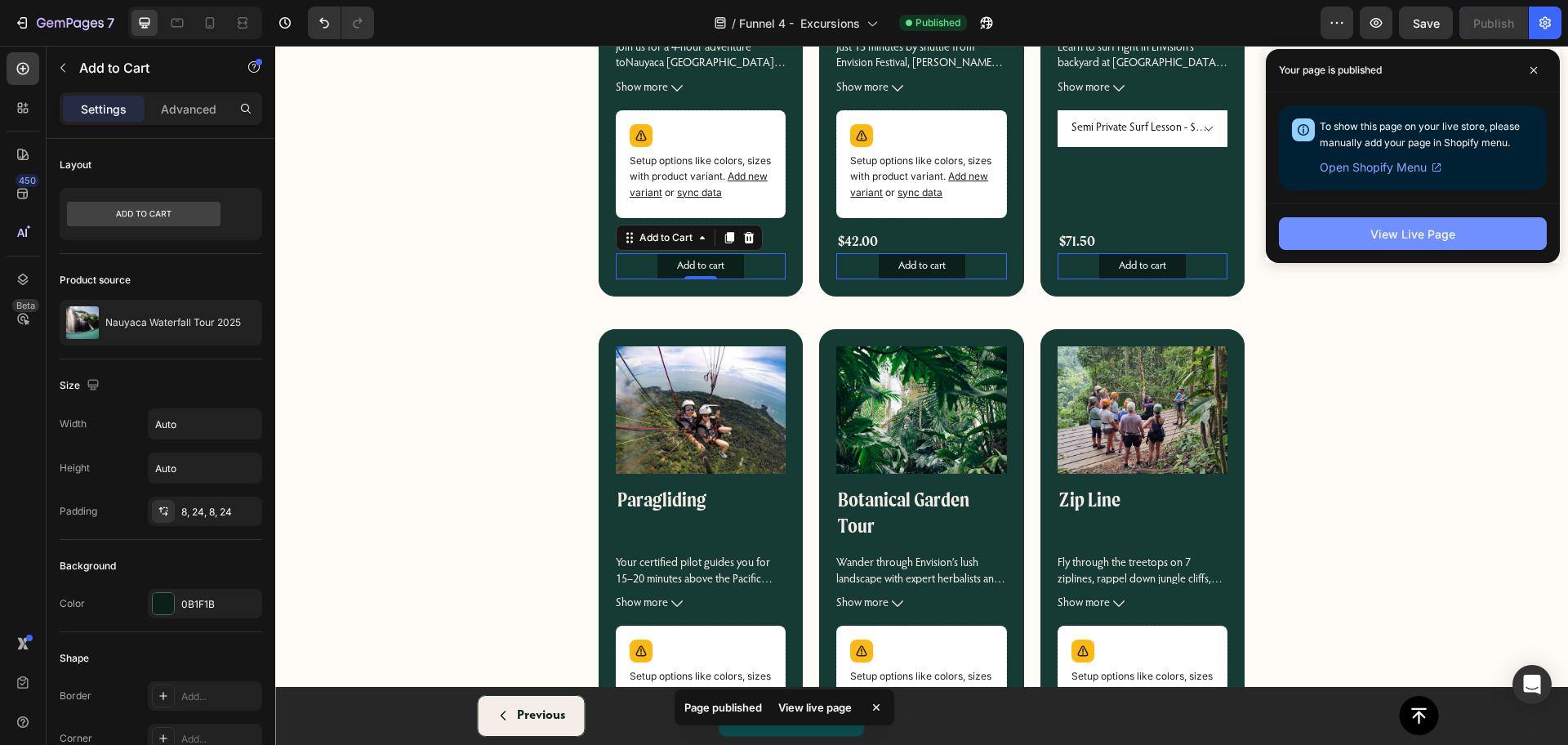
click at [1392, 232] on div "View Live Page" at bounding box center [1412, 233] width 85 height 18
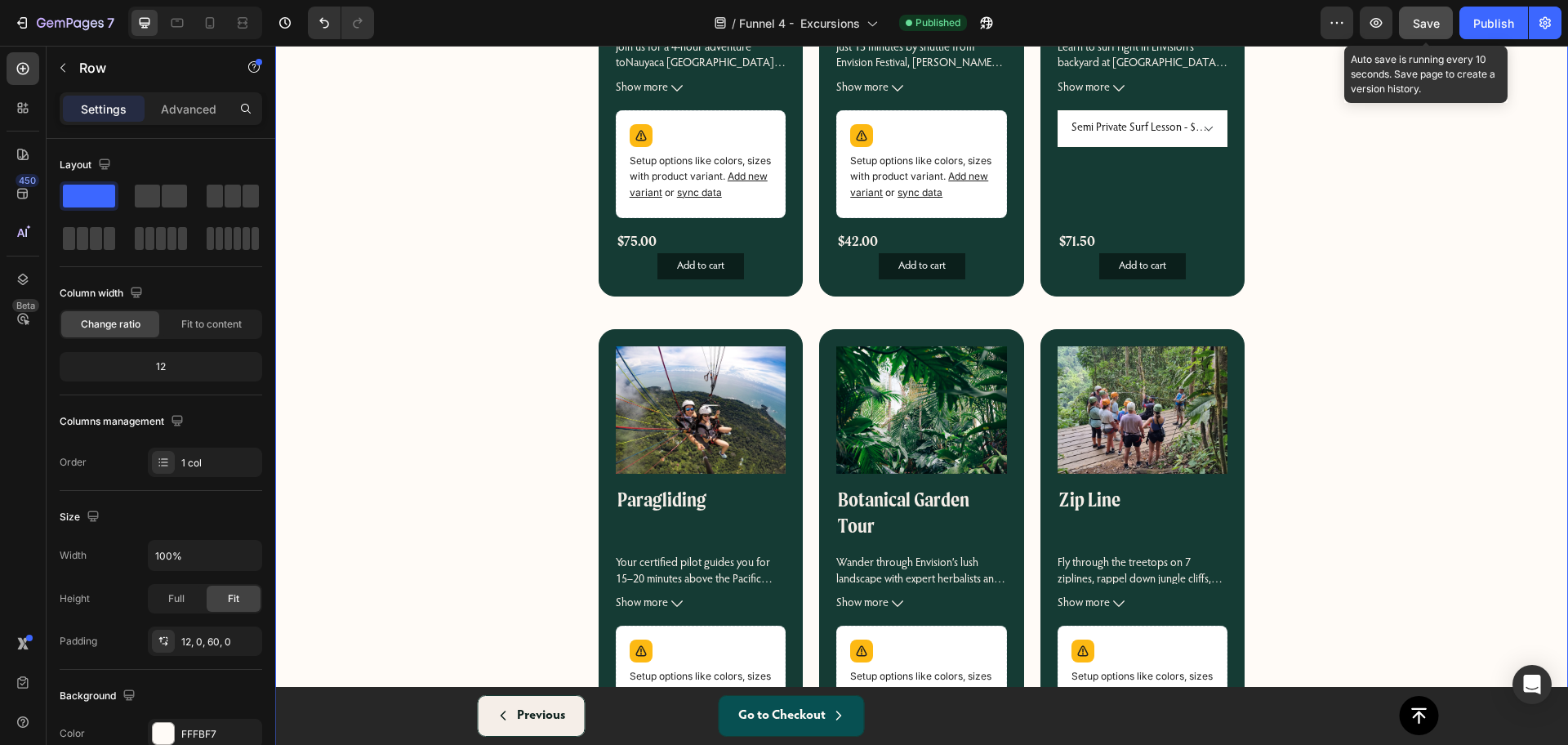
click at [1421, 32] on button "Save" at bounding box center [1426, 22] width 54 height 32
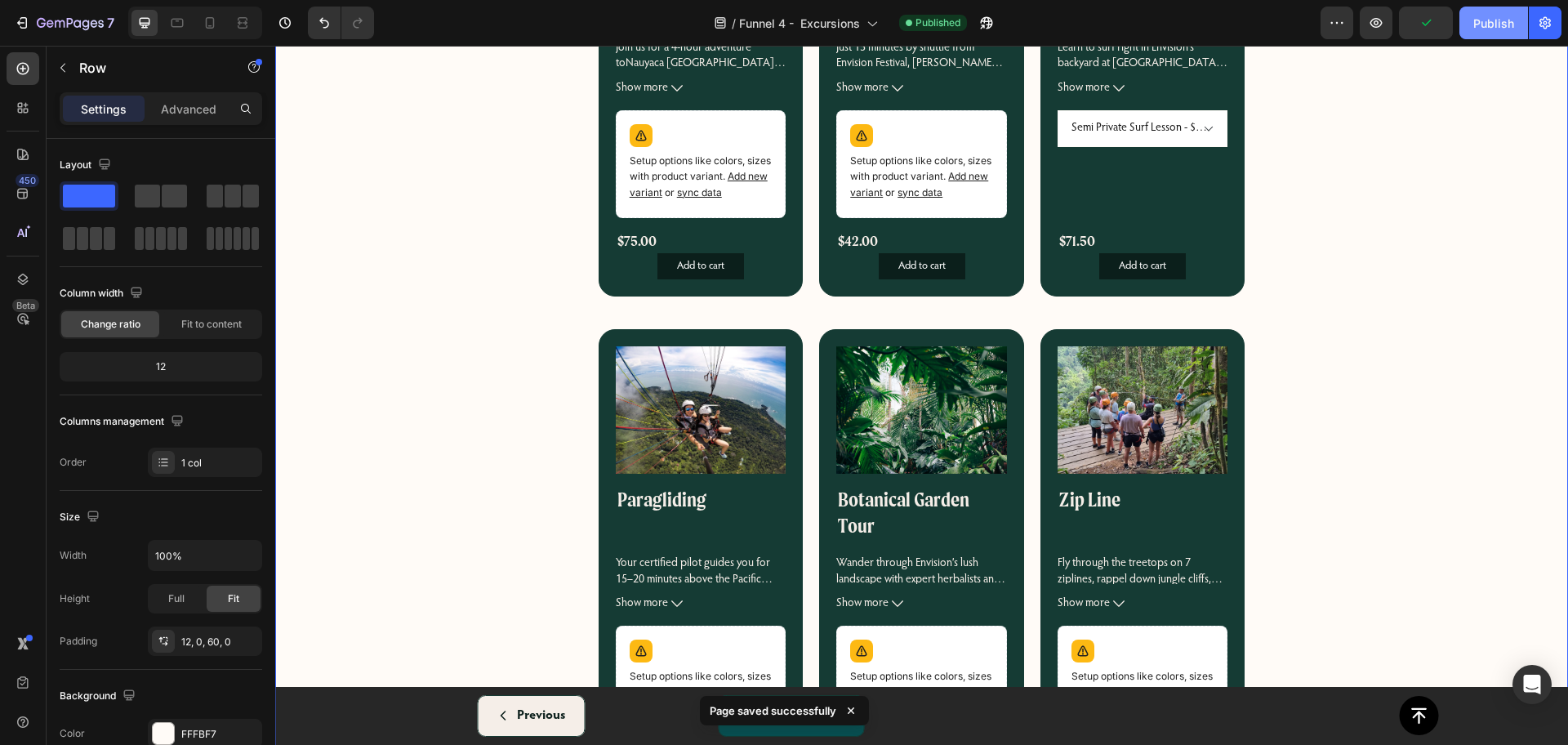
click at [1473, 32] on button "Publish" at bounding box center [1493, 22] width 68 height 32
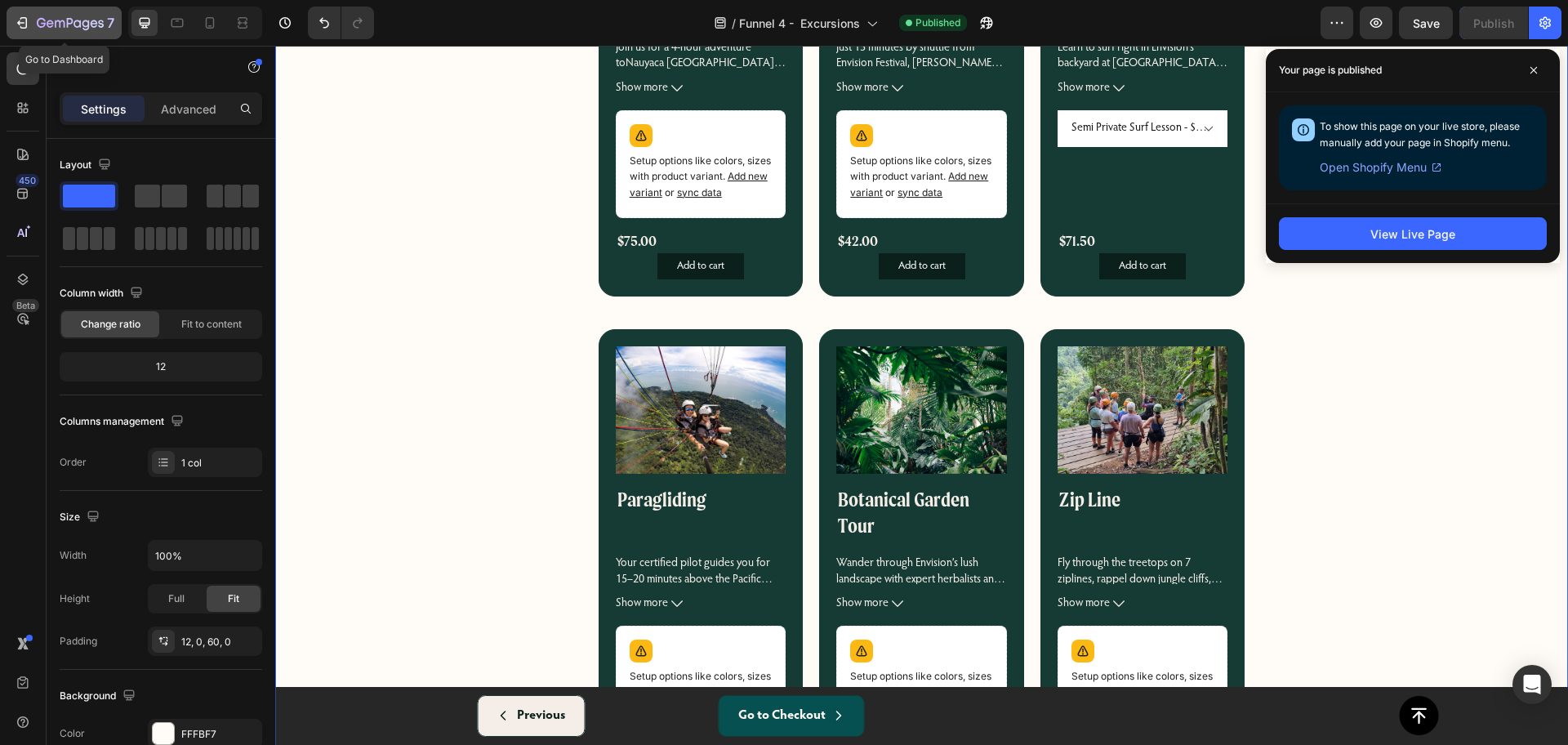
click at [24, 19] on icon "button" at bounding box center [22, 23] width 17 height 17
